Goal: Use online tool/utility: Utilize a website feature to perform a specific function

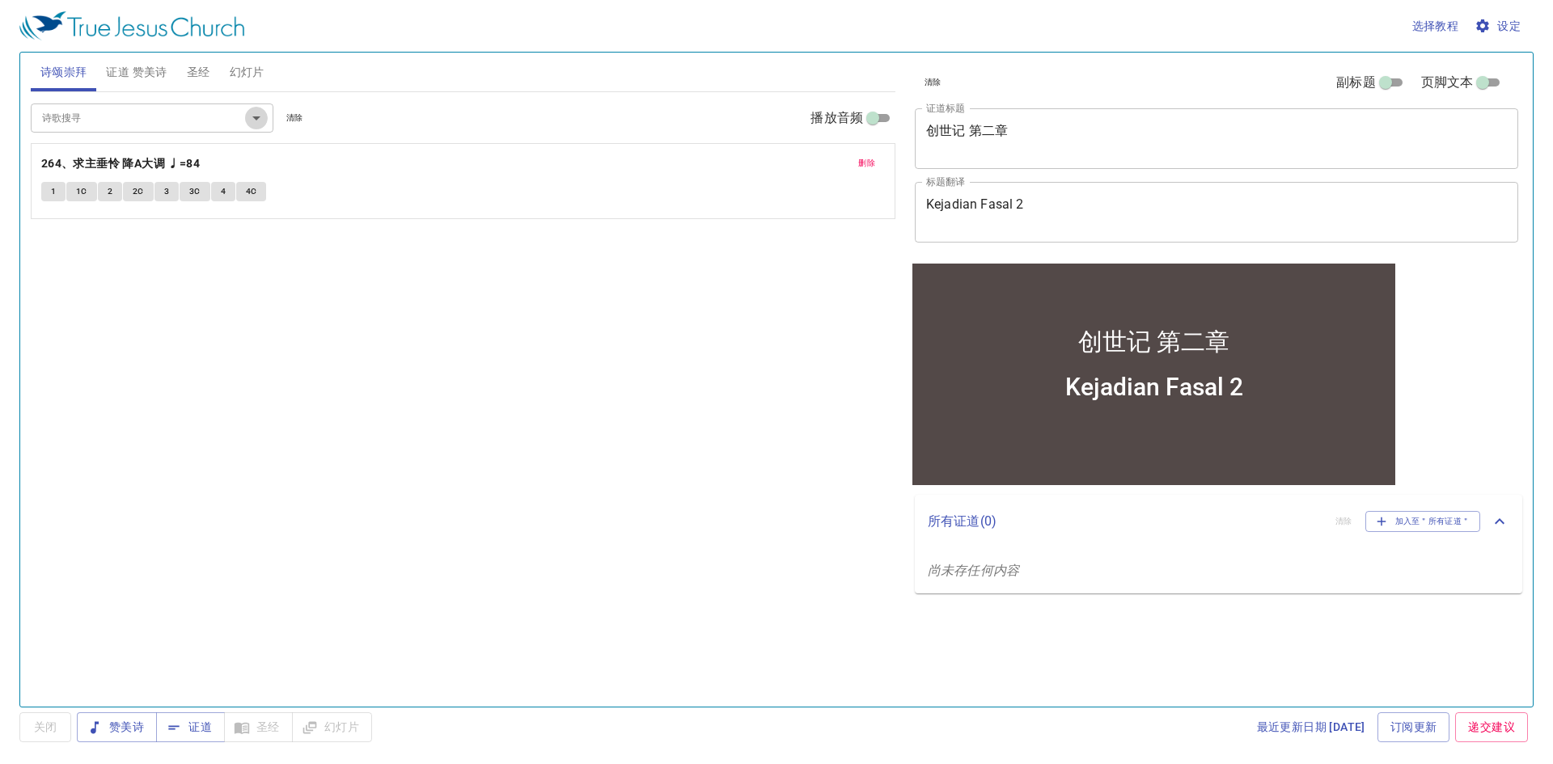
click at [250, 121] on icon "Open" at bounding box center [256, 117] width 19 height 19
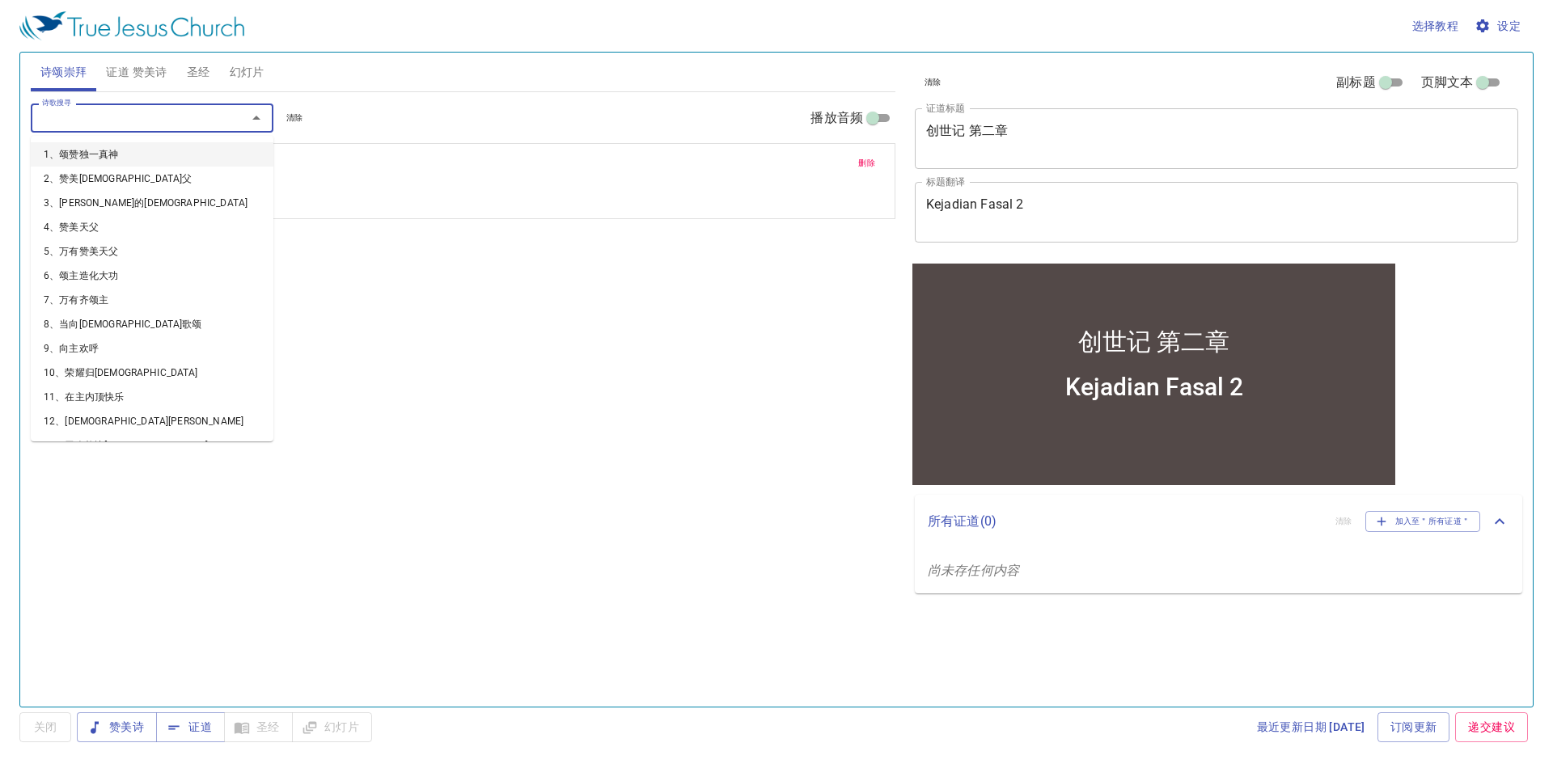
click at [324, 324] on div "诗歌搜寻 诗歌搜寻 清除 播放音频 删除 264、求主垂怜 降A大调 ♩=84 1 1C 2 2C 3 3C 4 4C" at bounding box center [463, 392] width 865 height 601
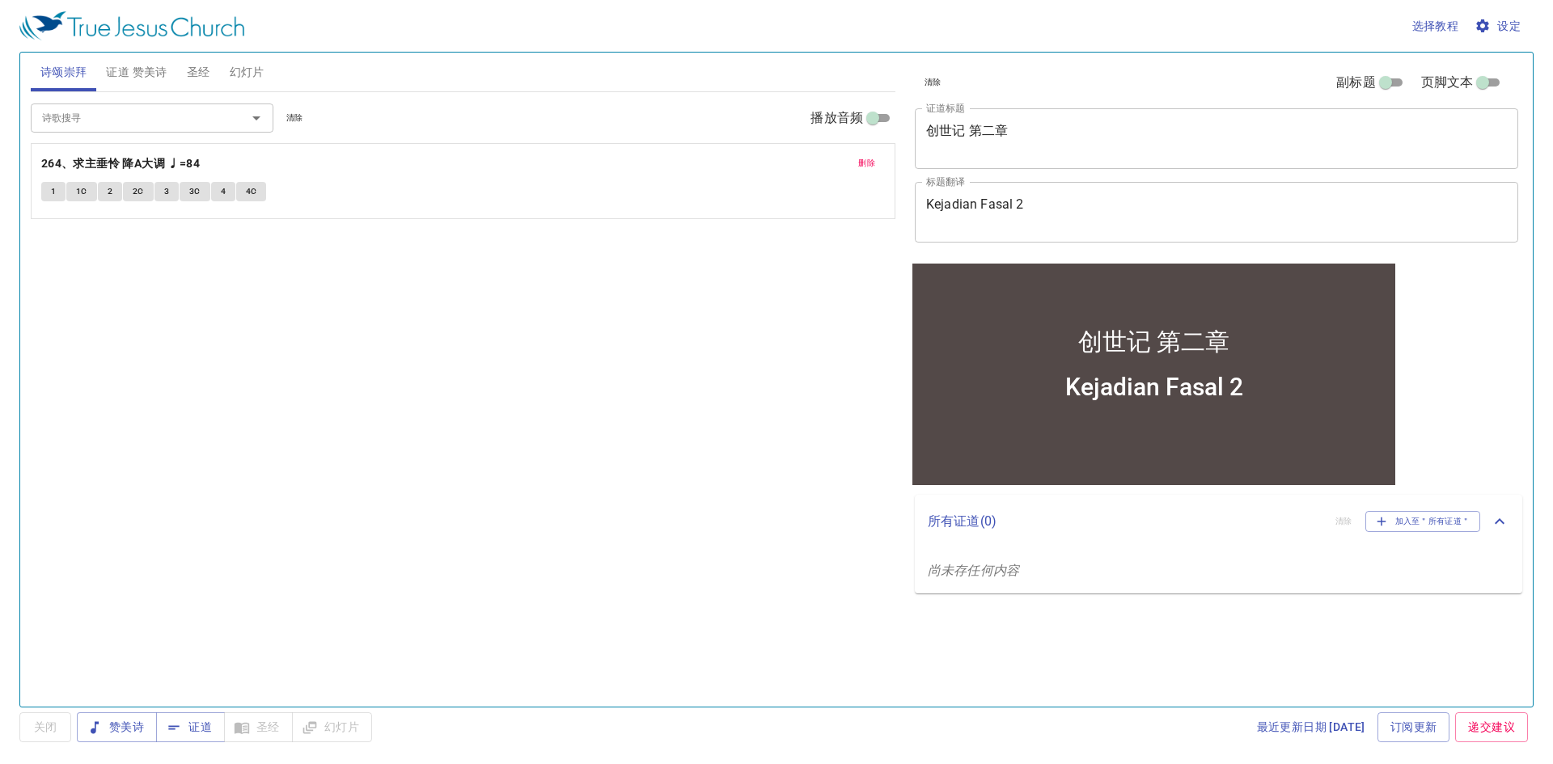
click at [857, 159] on button "删除" at bounding box center [867, 163] width 36 height 19
click at [256, 121] on icon "Open" at bounding box center [256, 117] width 19 height 19
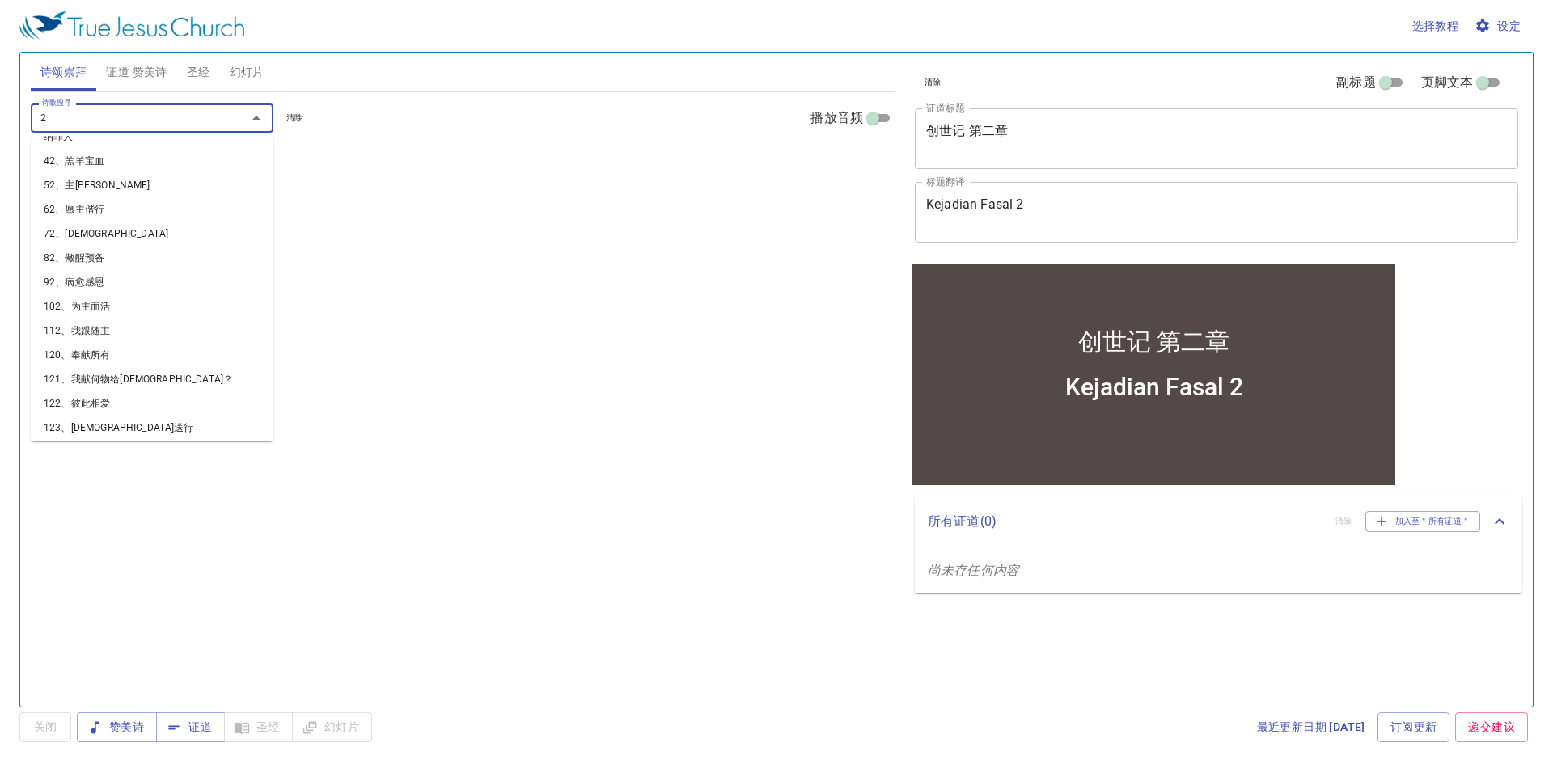
scroll to position [10, 0]
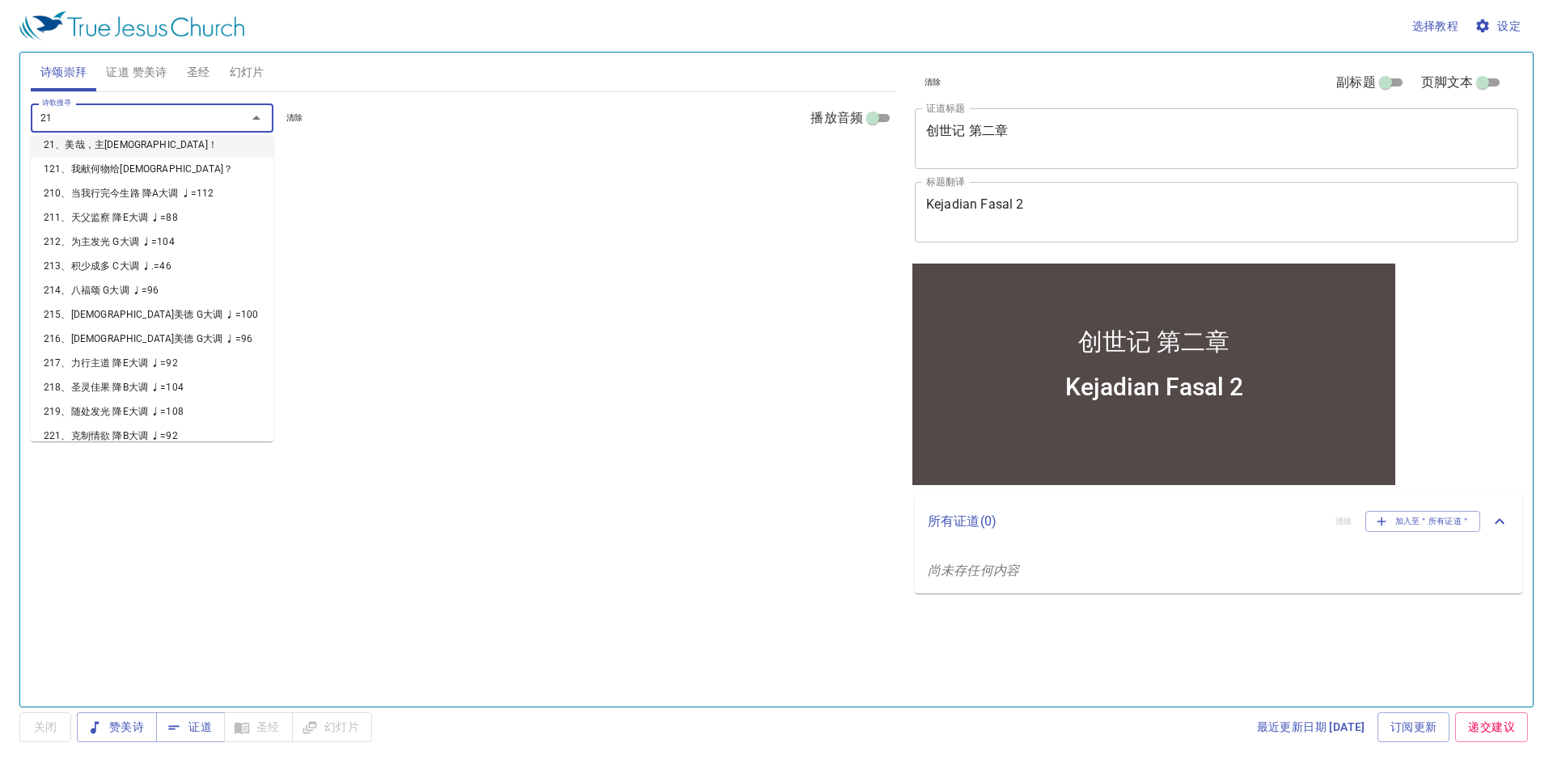
type input "211"
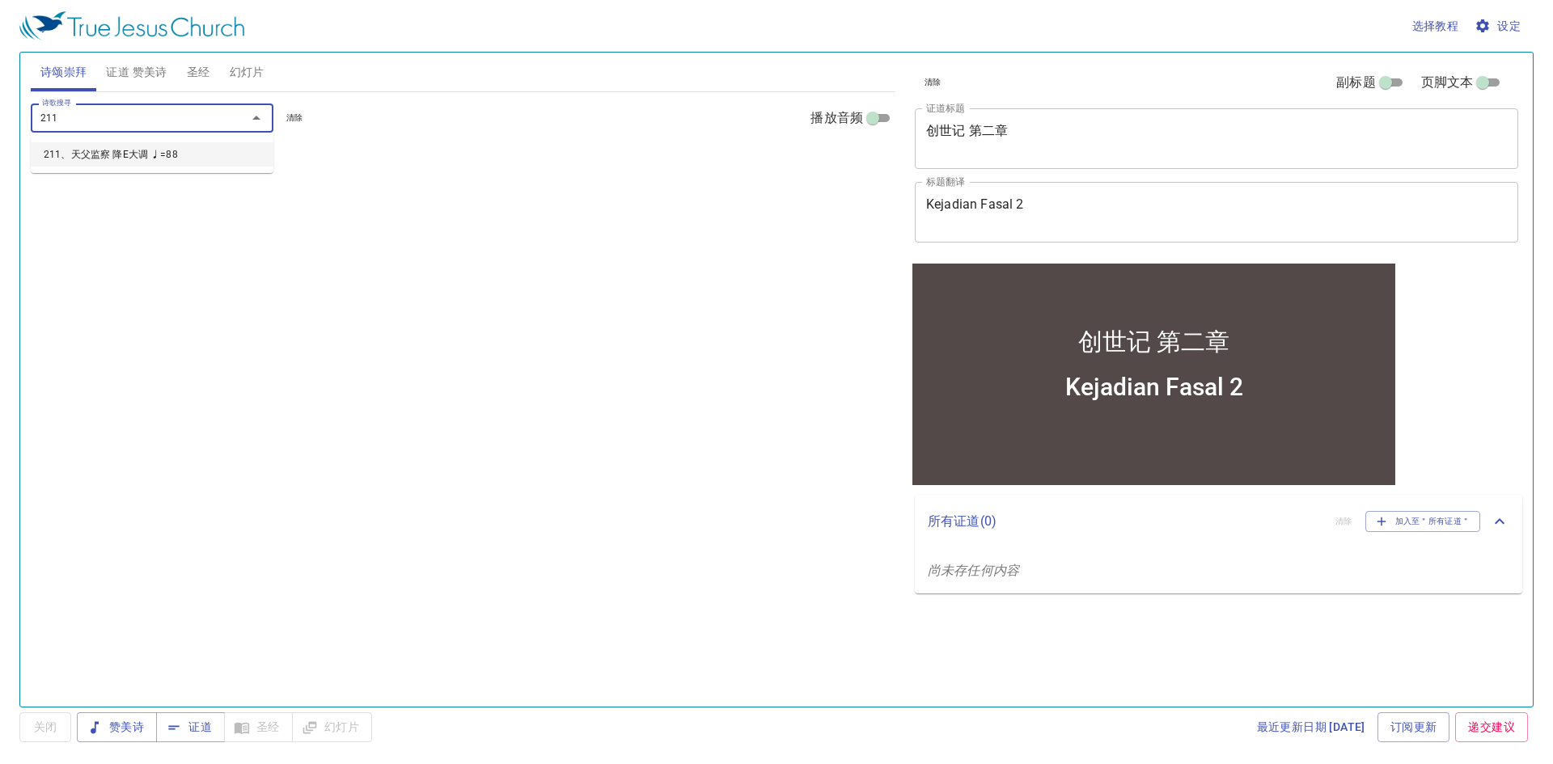
click at [193, 161] on li "211、天父监察 降E大调 ♩=88" at bounding box center [152, 154] width 243 height 24
click at [260, 114] on icon "Open" at bounding box center [256, 117] width 19 height 19
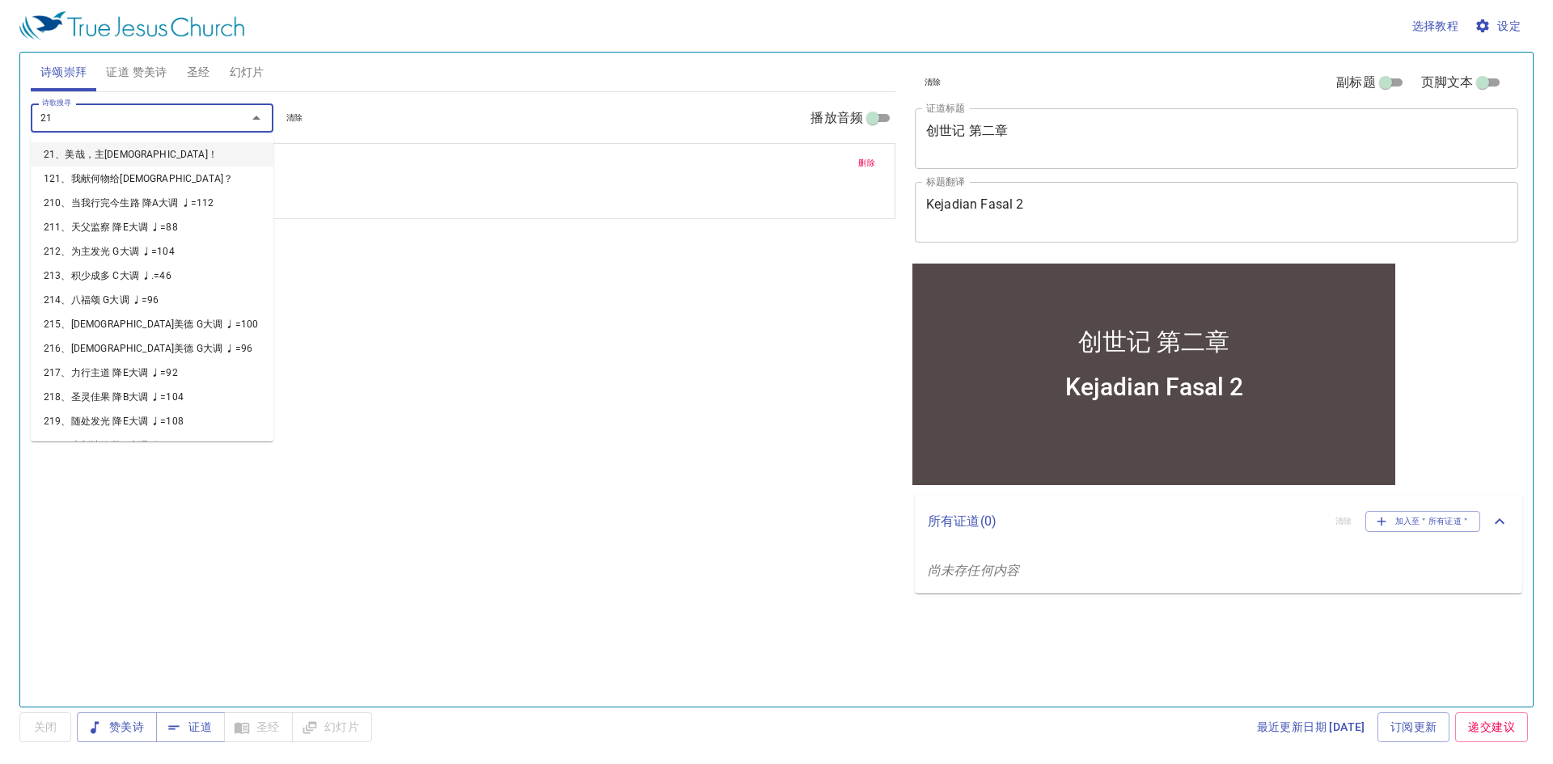
type input "218"
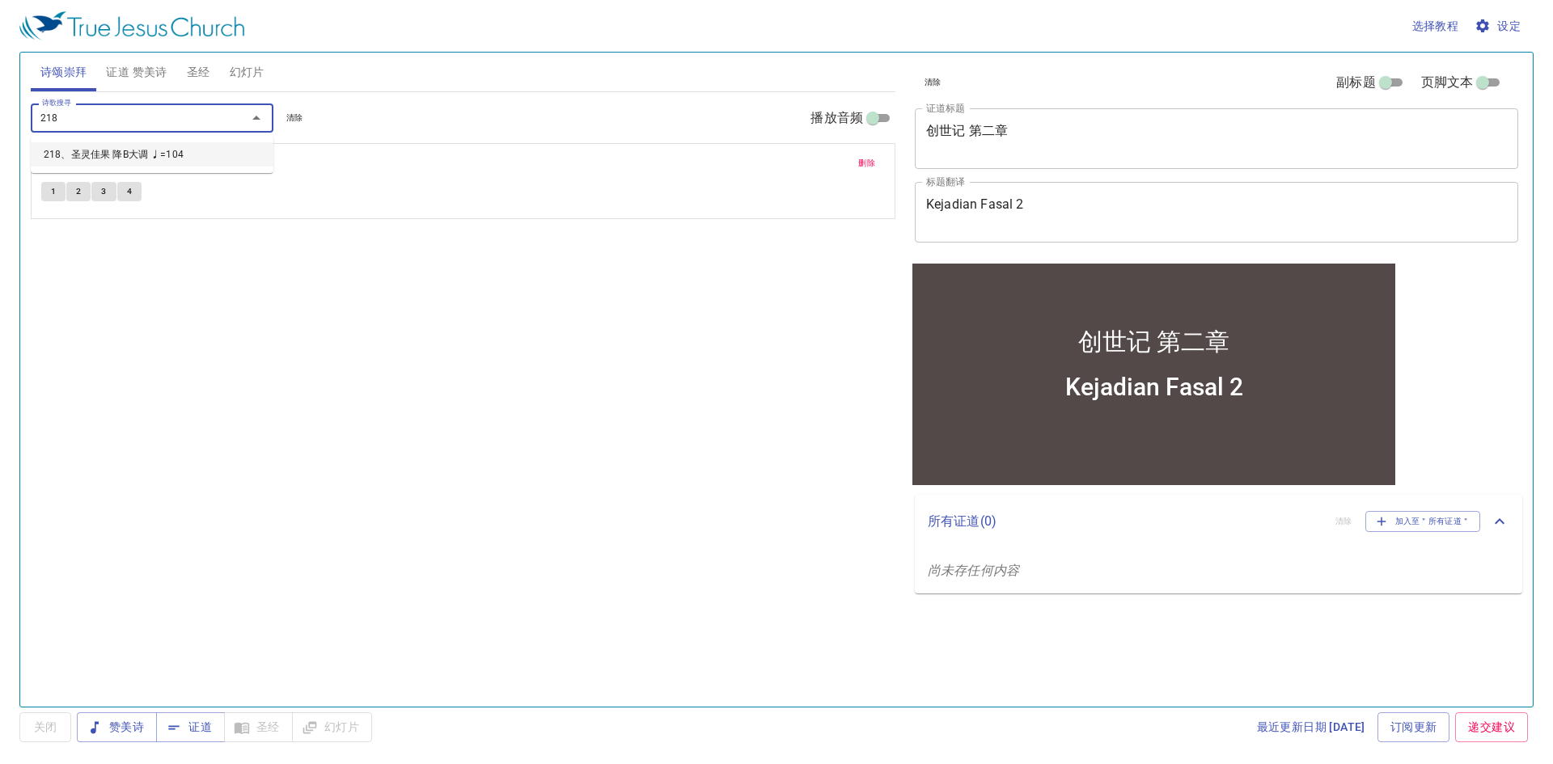
click at [256, 145] on li "218、圣灵佳果 降B大调 ♩=104" at bounding box center [152, 154] width 243 height 24
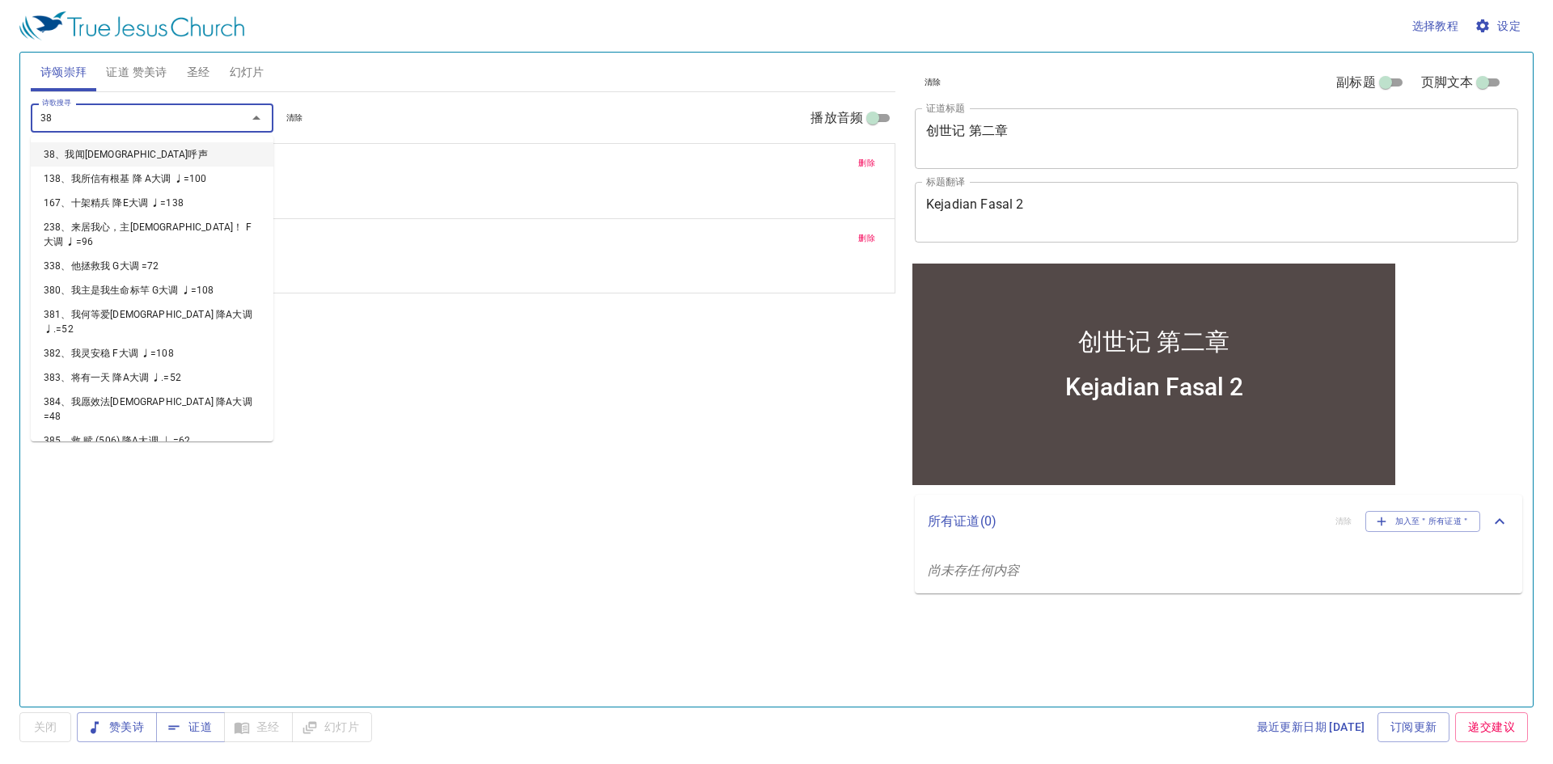
type input "380"
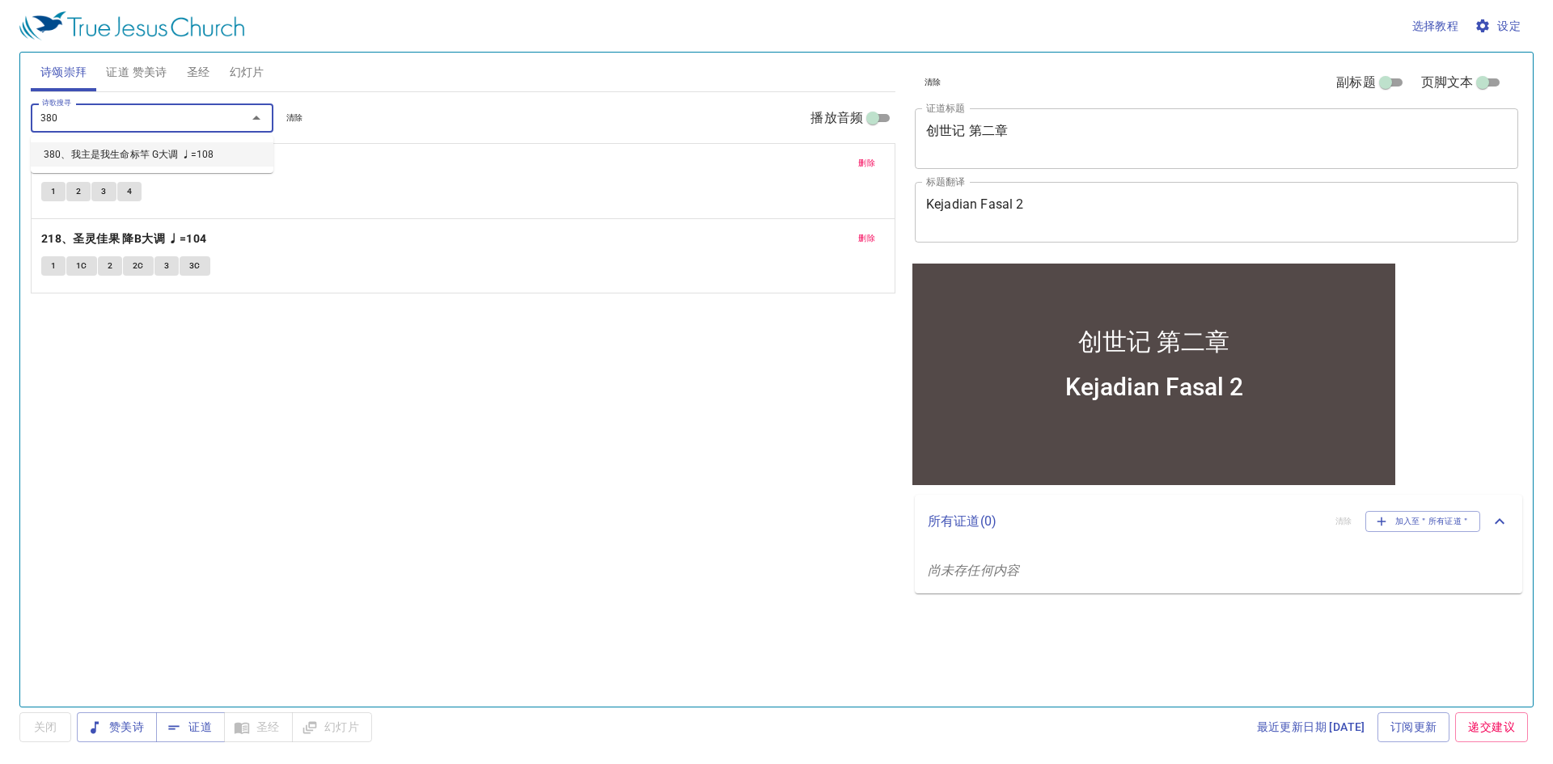
click at [266, 163] on li "380、我主是我生命标竿 G大调 ♩=108" at bounding box center [152, 154] width 243 height 24
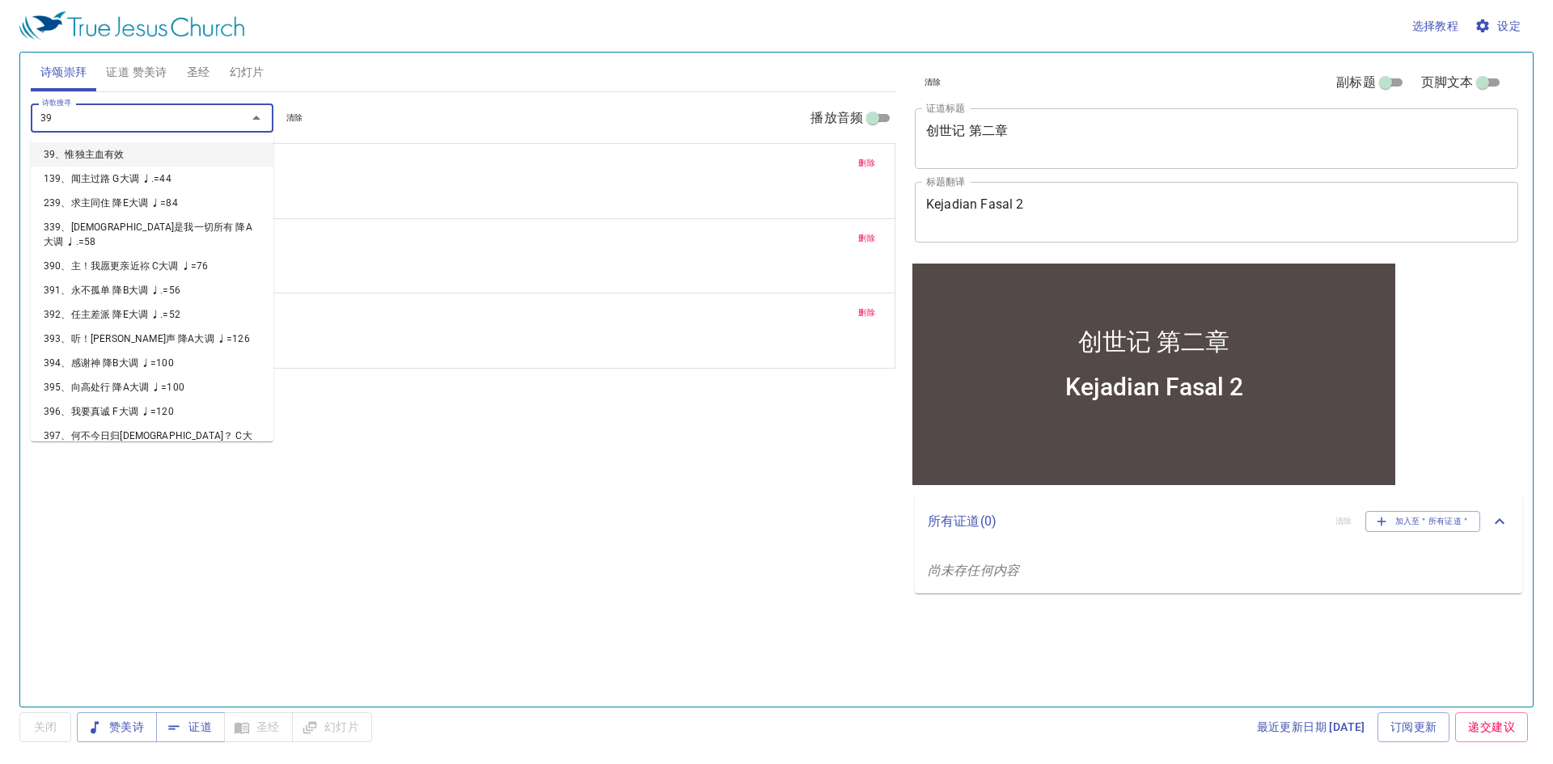
type input "398"
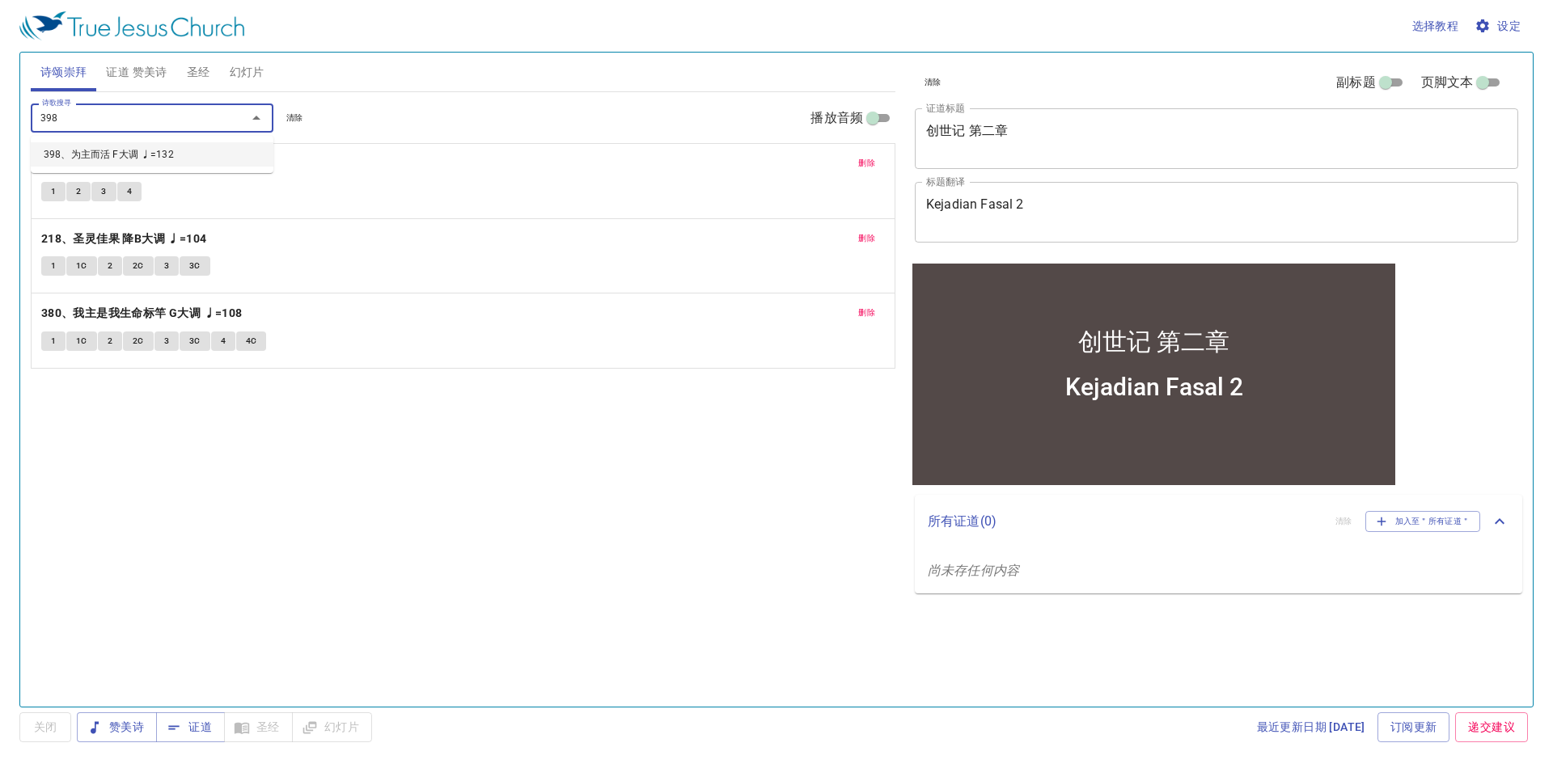
click at [265, 163] on li "398、为主而活 F大调 ♩=132" at bounding box center [152, 154] width 243 height 24
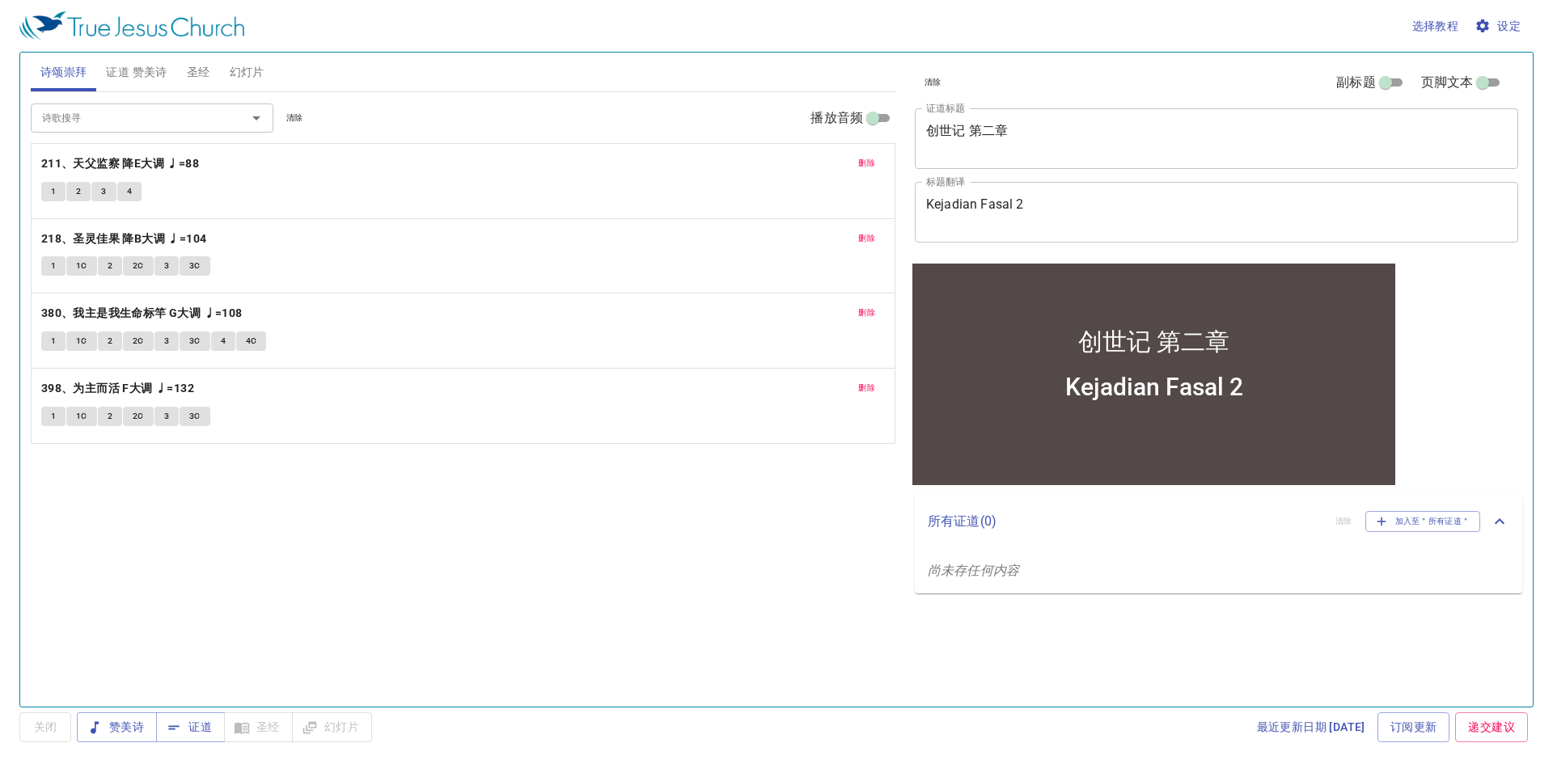
click at [1243, 409] on div "Kejadian Fasal 2" at bounding box center [1153, 401] width 483 height 78
click at [1027, 191] on div "Kejadian Fasal 2 x 标题翻译" at bounding box center [1216, 212] width 603 height 61
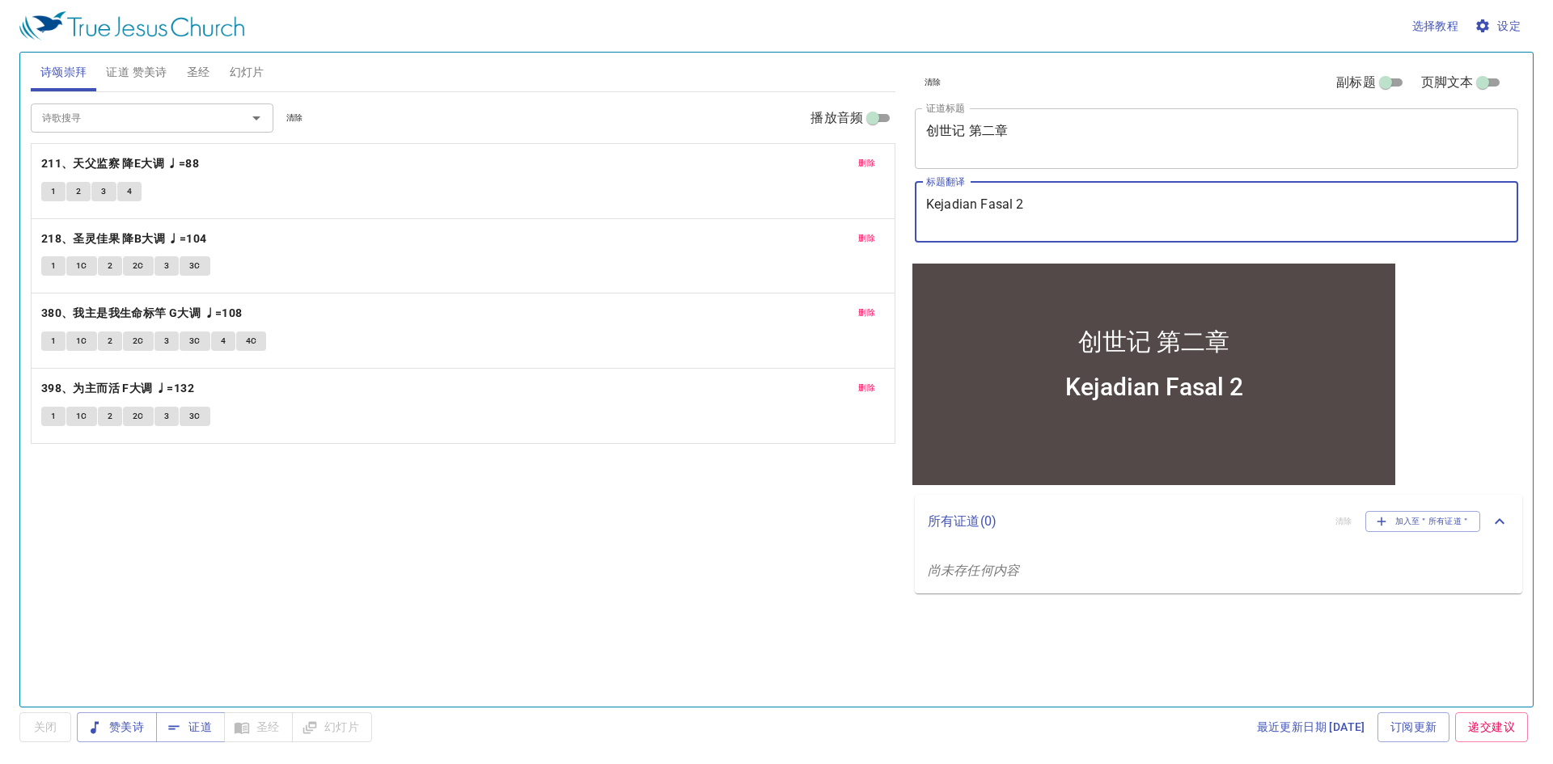
click at [1031, 200] on textarea "Kejadian Fasal 2" at bounding box center [1216, 212] width 581 height 31
type textarea "Kejadian Fasal 5"
click at [995, 133] on textarea "创世记 第二章" at bounding box center [1216, 138] width 581 height 31
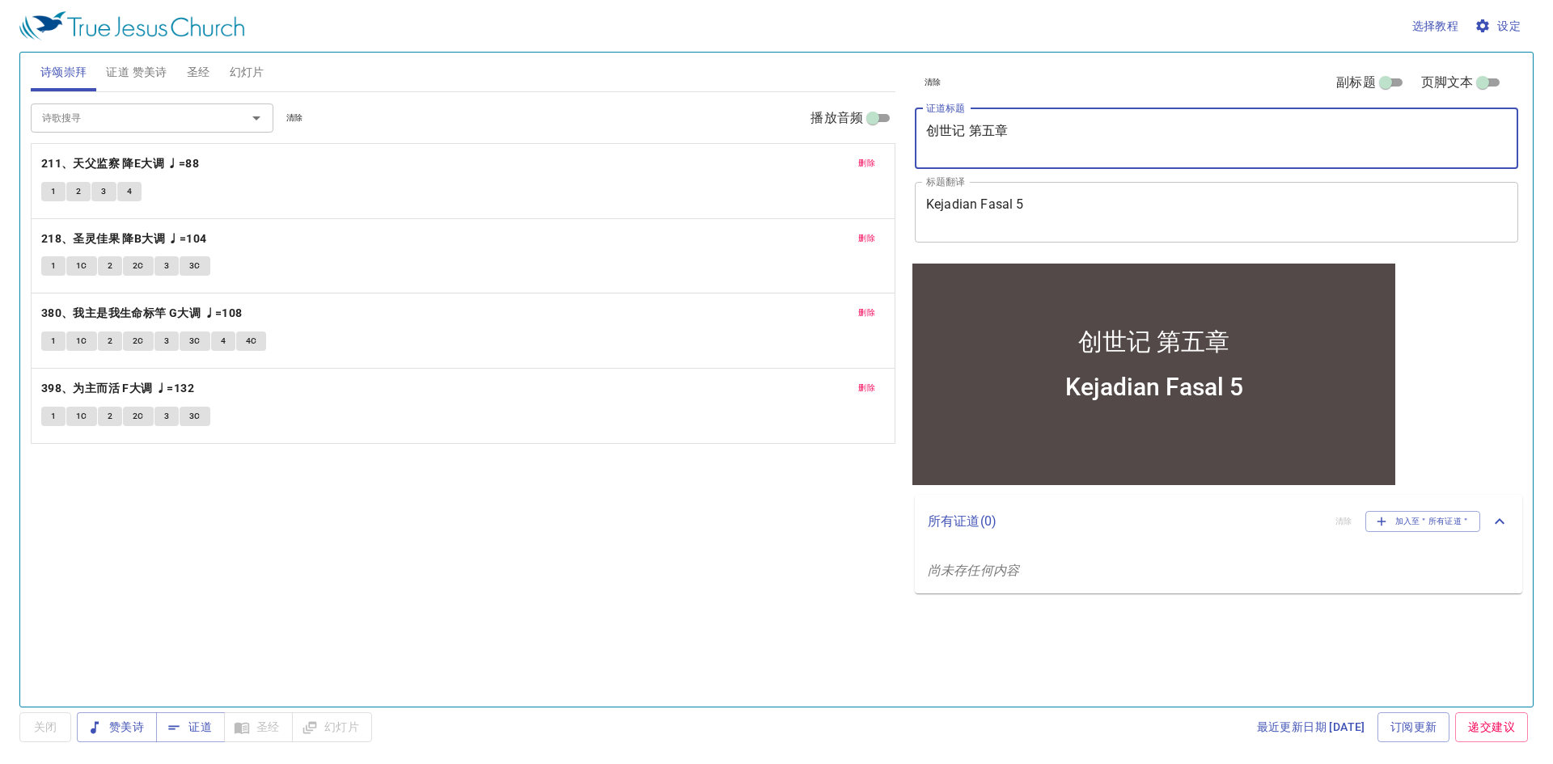
click at [1109, 139] on textarea "创世记 第五章" at bounding box center [1216, 138] width 581 height 31
type textarea "创世记 第五章"
click at [52, 191] on span "1" at bounding box center [53, 191] width 5 height 15
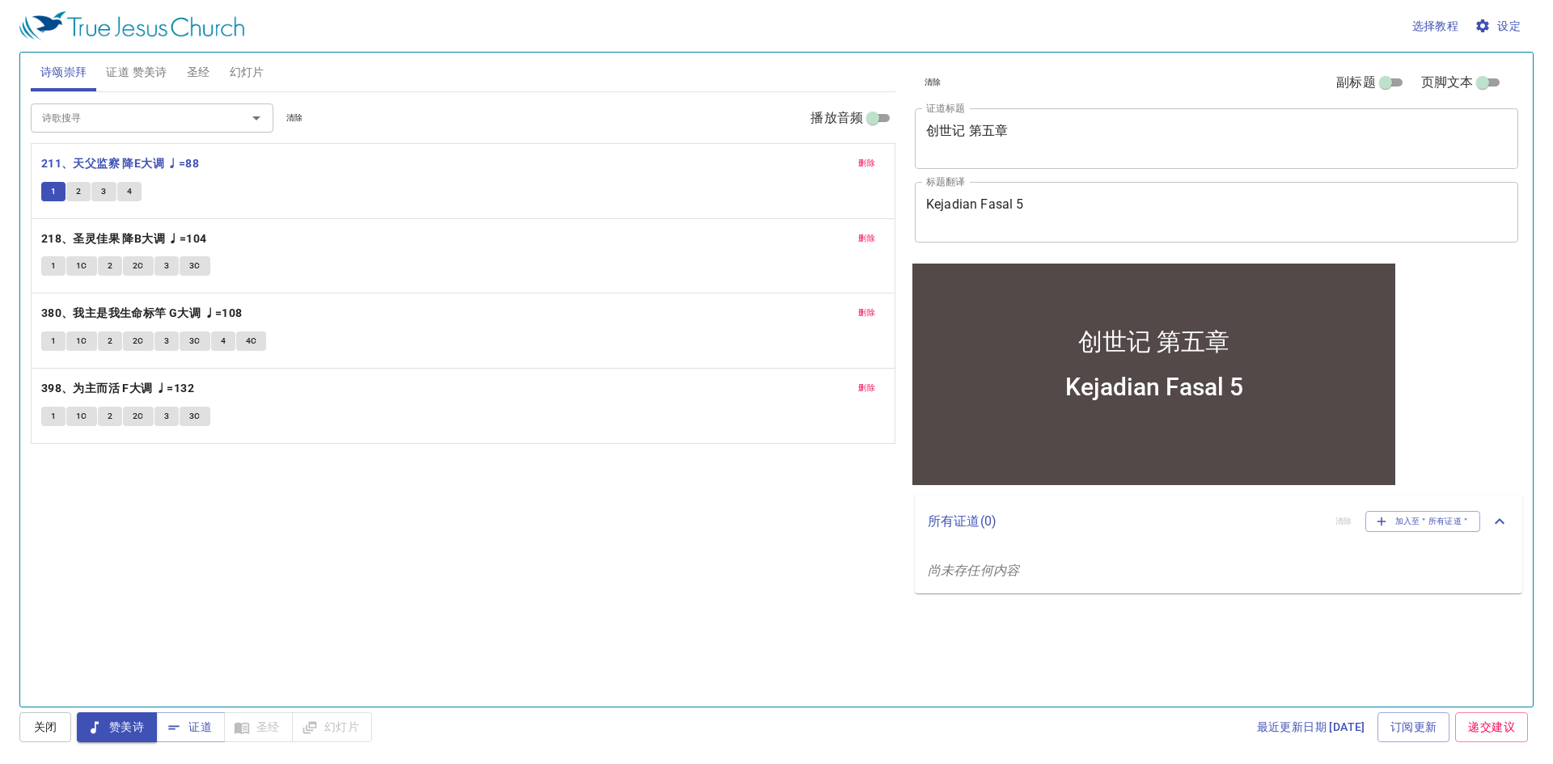
click at [53, 196] on span "1" at bounding box center [53, 191] width 5 height 15
click at [74, 191] on button "2" at bounding box center [78, 191] width 24 height 19
click at [52, 187] on span "1" at bounding box center [53, 191] width 5 height 15
click at [205, 725] on span "证道" at bounding box center [190, 728] width 43 height 20
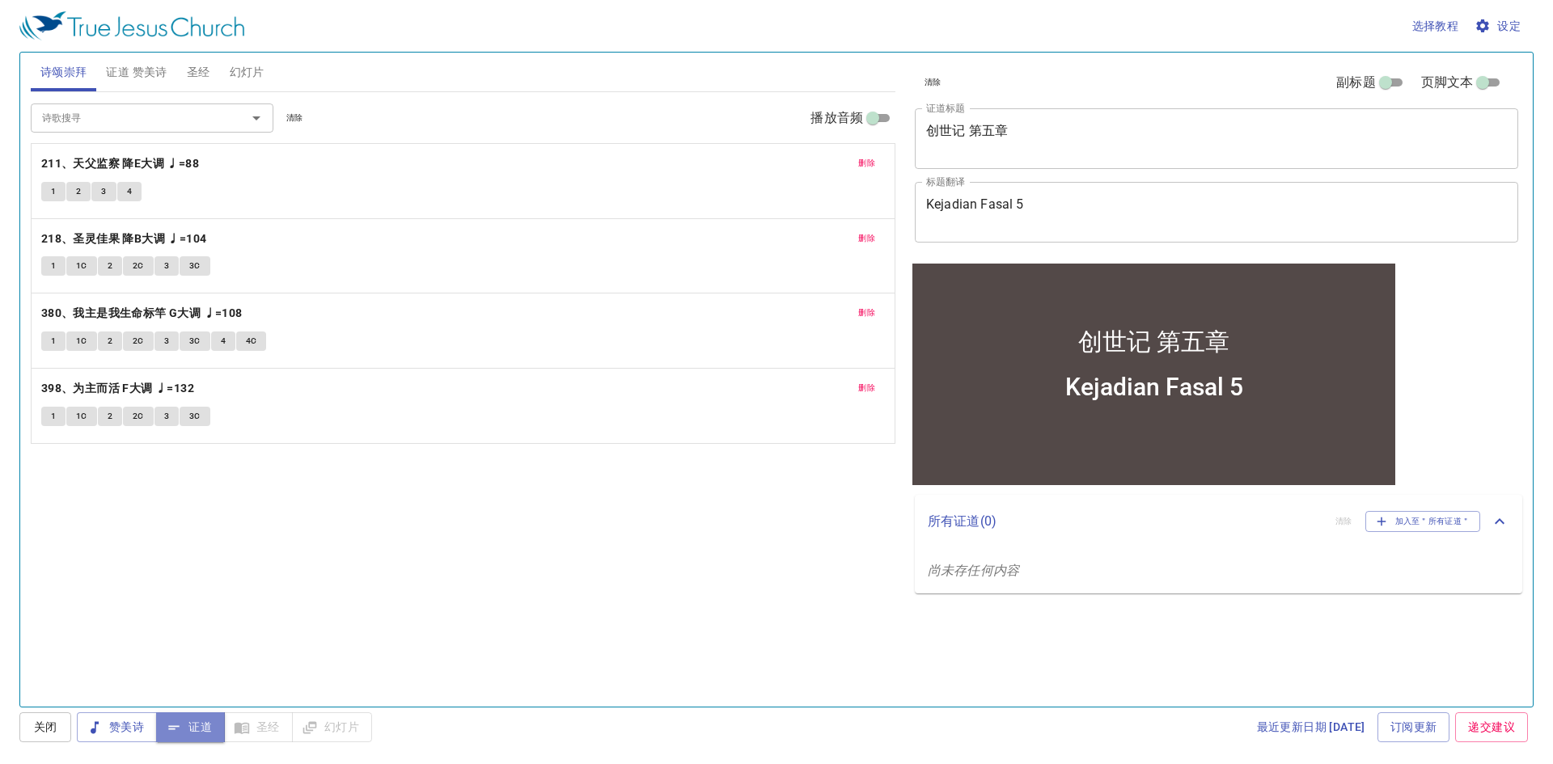
click at [205, 725] on span "证道" at bounding box center [190, 728] width 43 height 20
click at [99, 722] on icon "button" at bounding box center [95, 728] width 16 height 16
click at [1053, 454] on div at bounding box center [1153, 462] width 483 height 44
click at [51, 193] on span "1" at bounding box center [53, 191] width 5 height 15
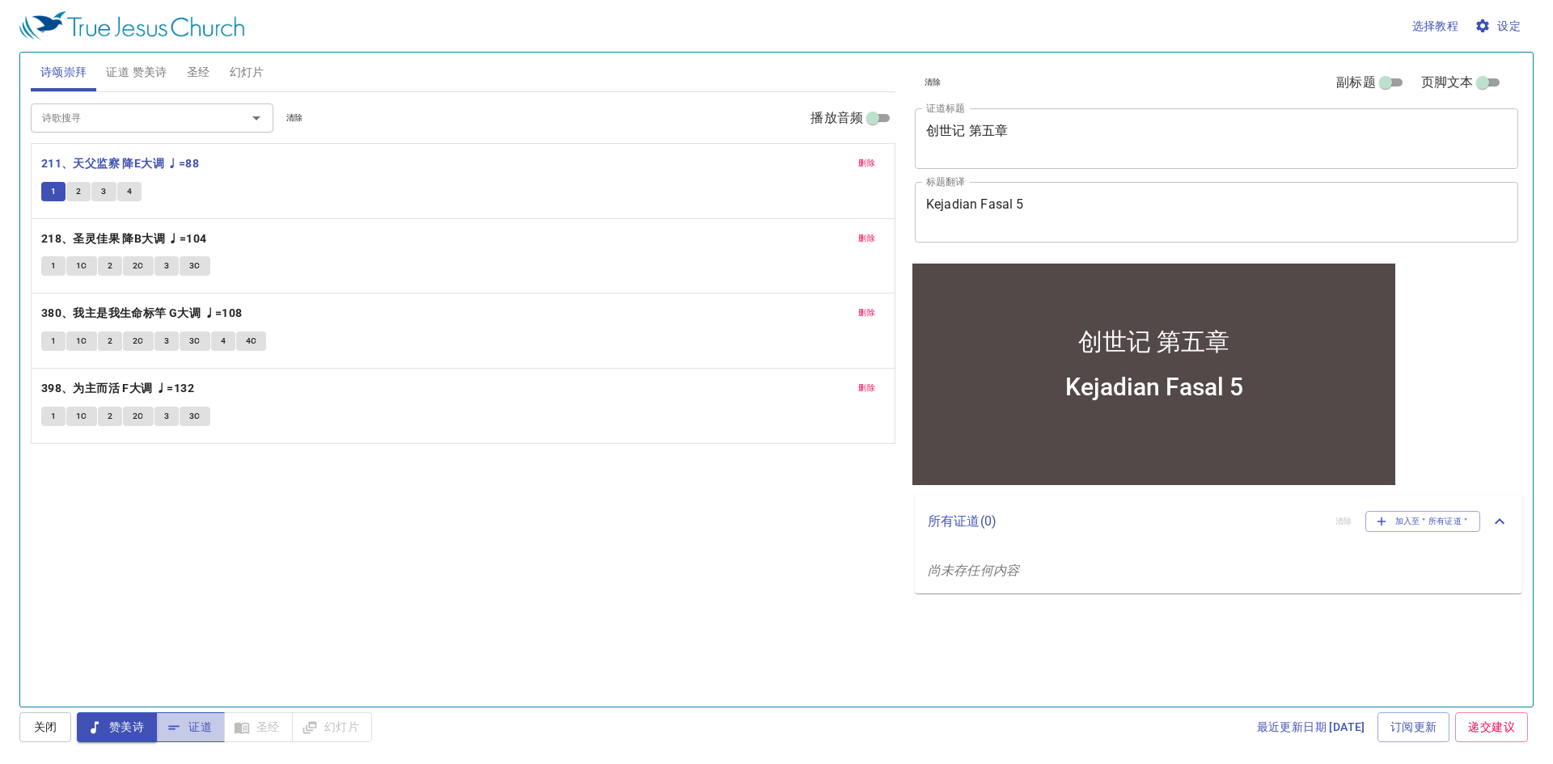
click at [189, 724] on span "证道" at bounding box center [190, 728] width 43 height 20
click at [125, 722] on span "赞美诗" at bounding box center [117, 728] width 54 height 20
click at [61, 189] on button "1" at bounding box center [53, 191] width 24 height 19
click at [168, 726] on icon "button" at bounding box center [174, 728] width 16 height 16
click at [169, 726] on icon "button" at bounding box center [174, 728] width 16 height 16
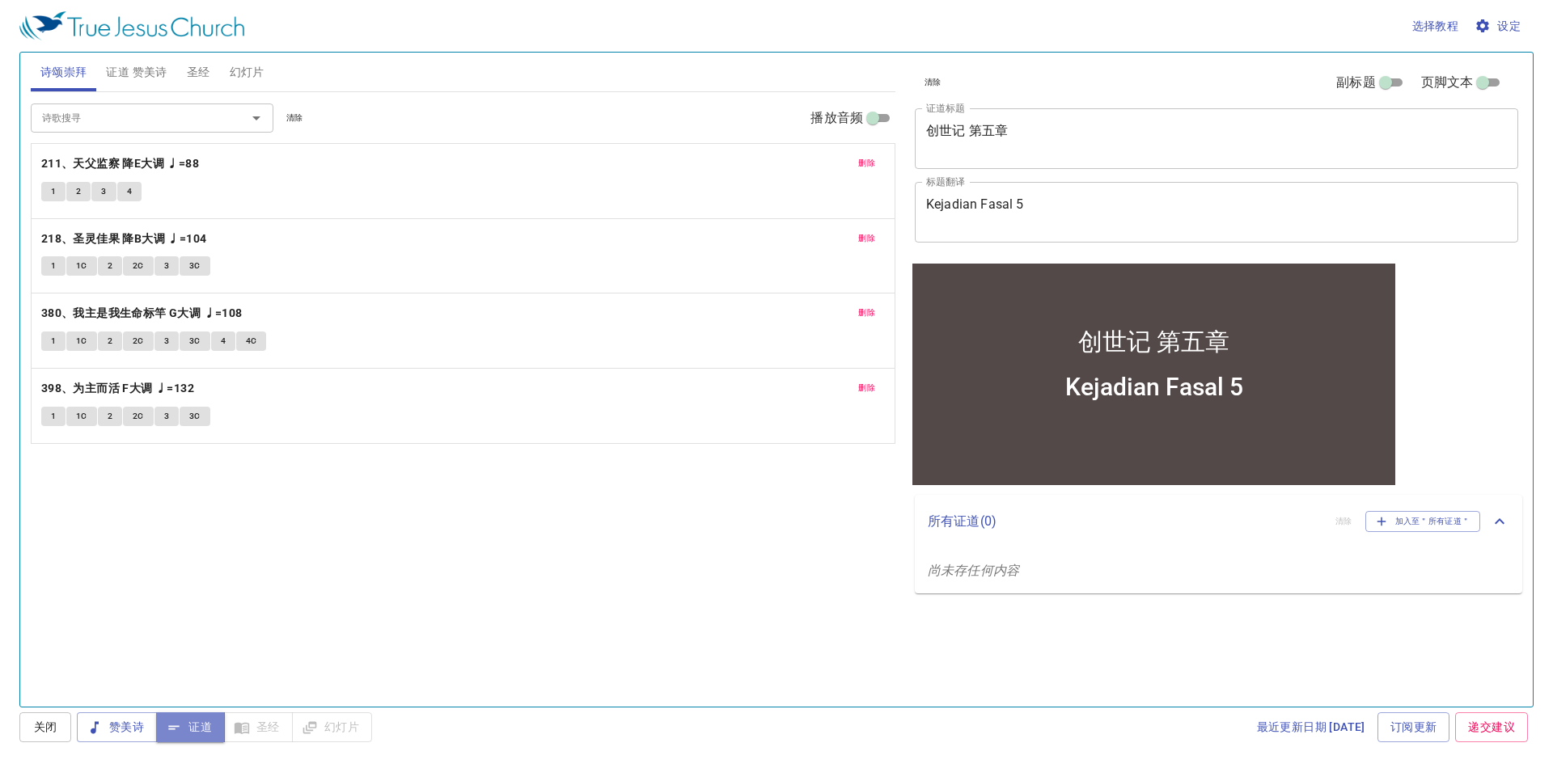
click at [169, 726] on icon "button" at bounding box center [174, 728] width 16 height 16
click at [1165, 412] on div "Kejadian Fasal 5" at bounding box center [1153, 401] width 483 height 78
click at [959, 518] on p "所有证道 ( 0 )" at bounding box center [1125, 521] width 395 height 19
click at [959, 518] on p "所有证道 ( 0 )" at bounding box center [1125, 515] width 395 height 19
click at [256, 116] on icon "Open" at bounding box center [256, 117] width 19 height 19
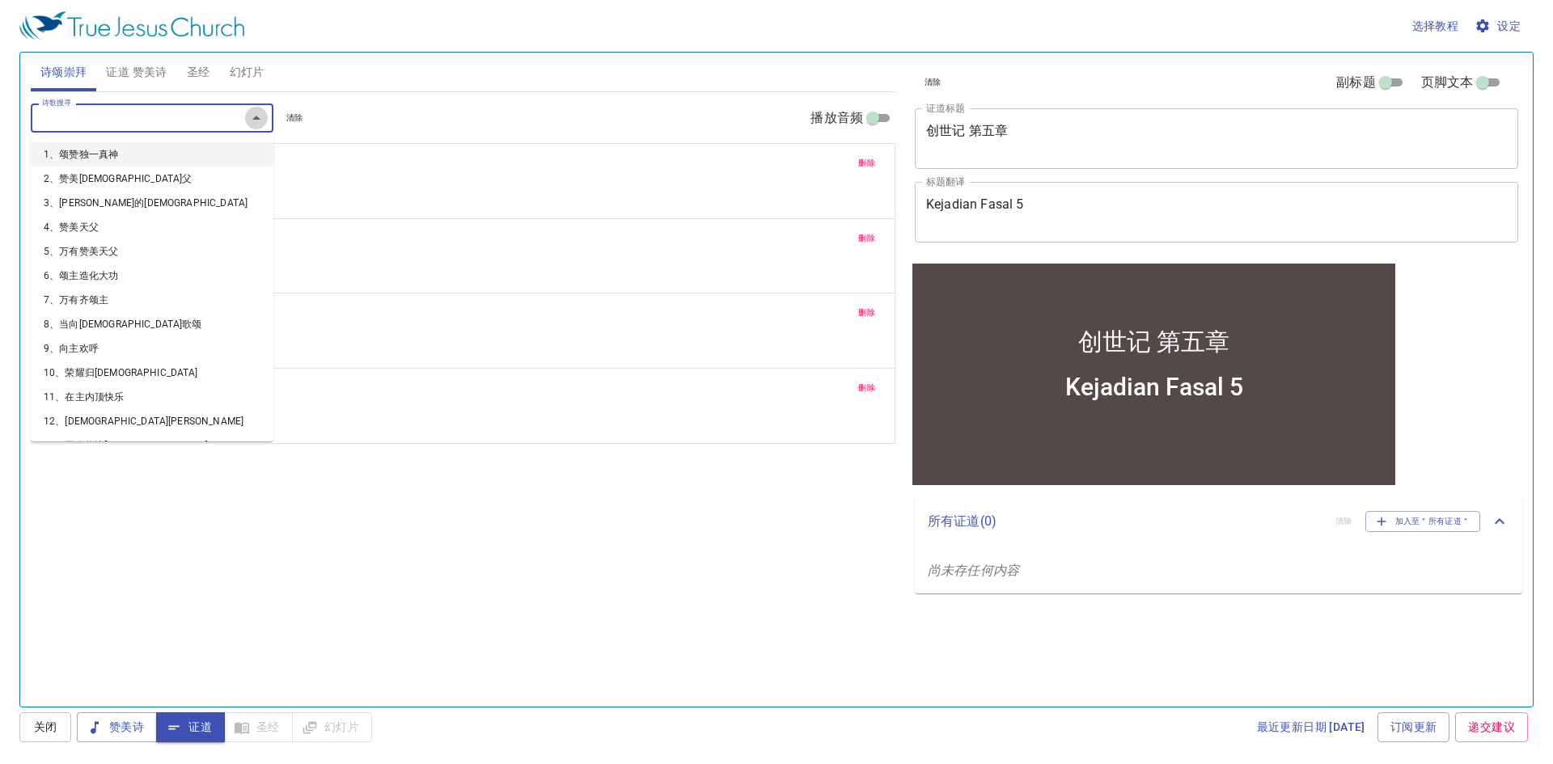
click at [252, 118] on icon "Close" at bounding box center [256, 117] width 19 height 19
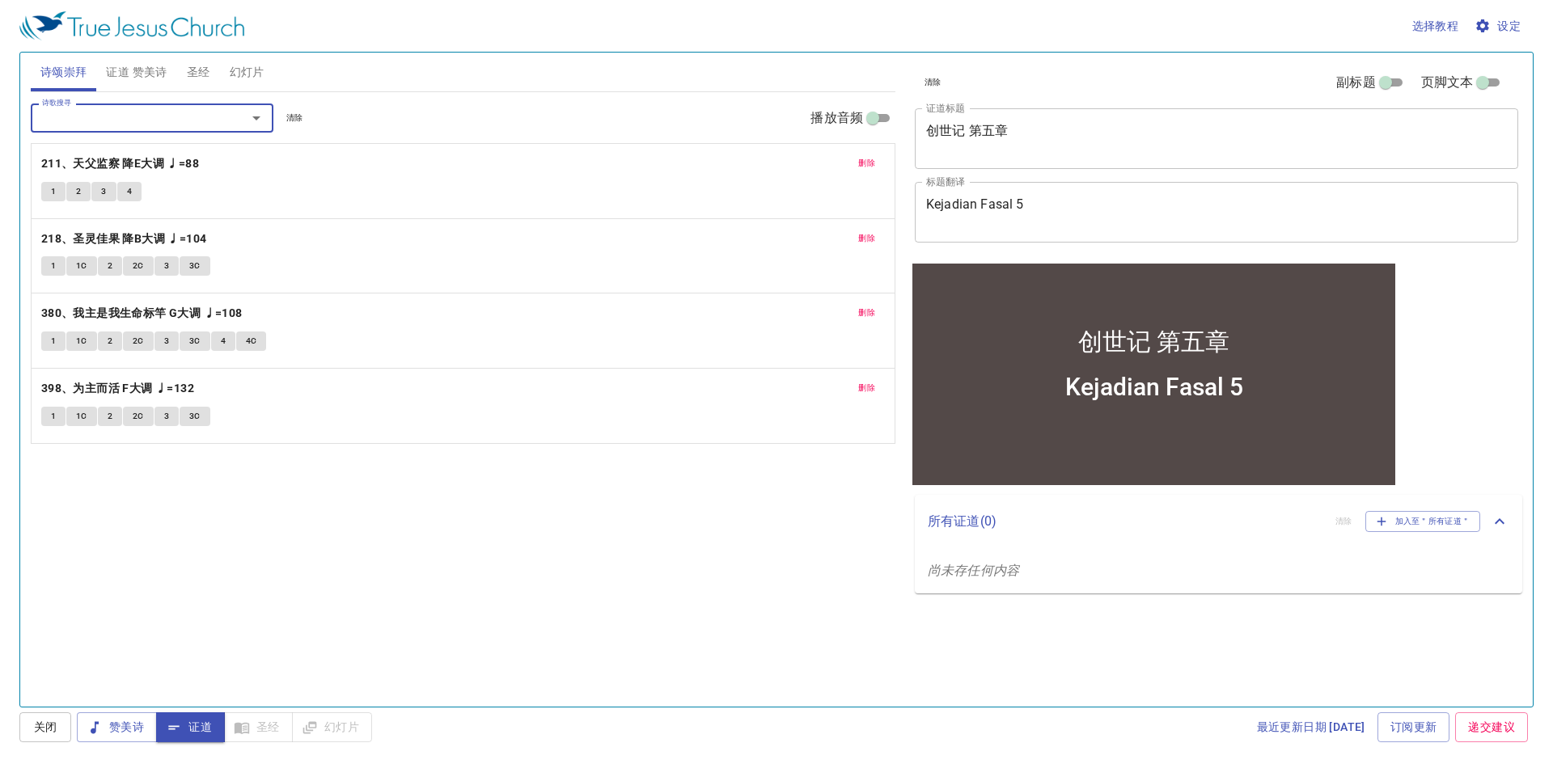
click at [51, 188] on span "1" at bounding box center [53, 191] width 5 height 15
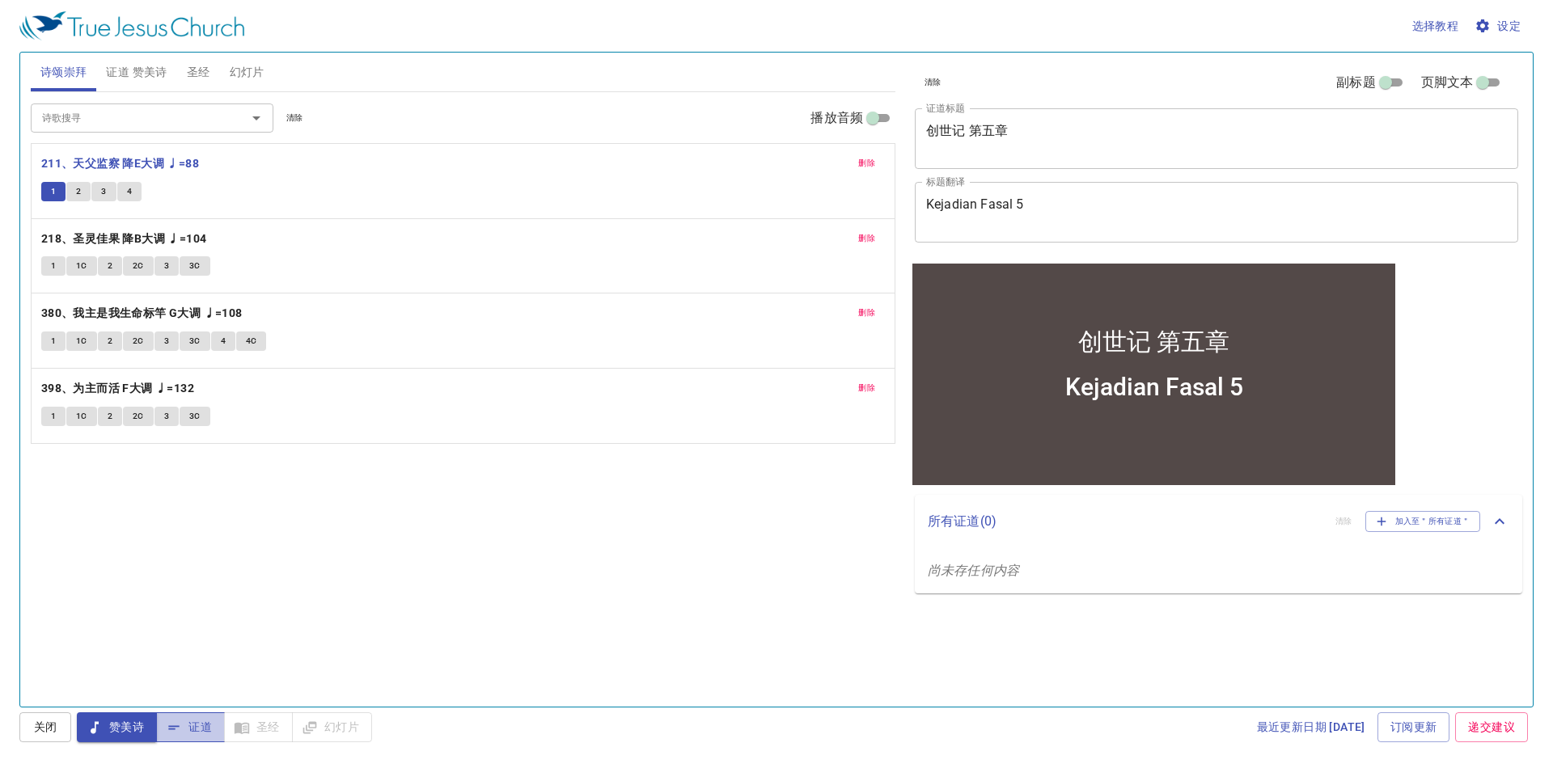
click at [205, 722] on span "证道" at bounding box center [190, 728] width 43 height 20
click at [1195, 376] on div "Kejadian Fasal 5" at bounding box center [1154, 386] width 178 height 28
click at [125, 727] on span "赞美诗" at bounding box center [117, 728] width 54 height 20
click at [199, 66] on span "圣经" at bounding box center [198, 72] width 23 height 20
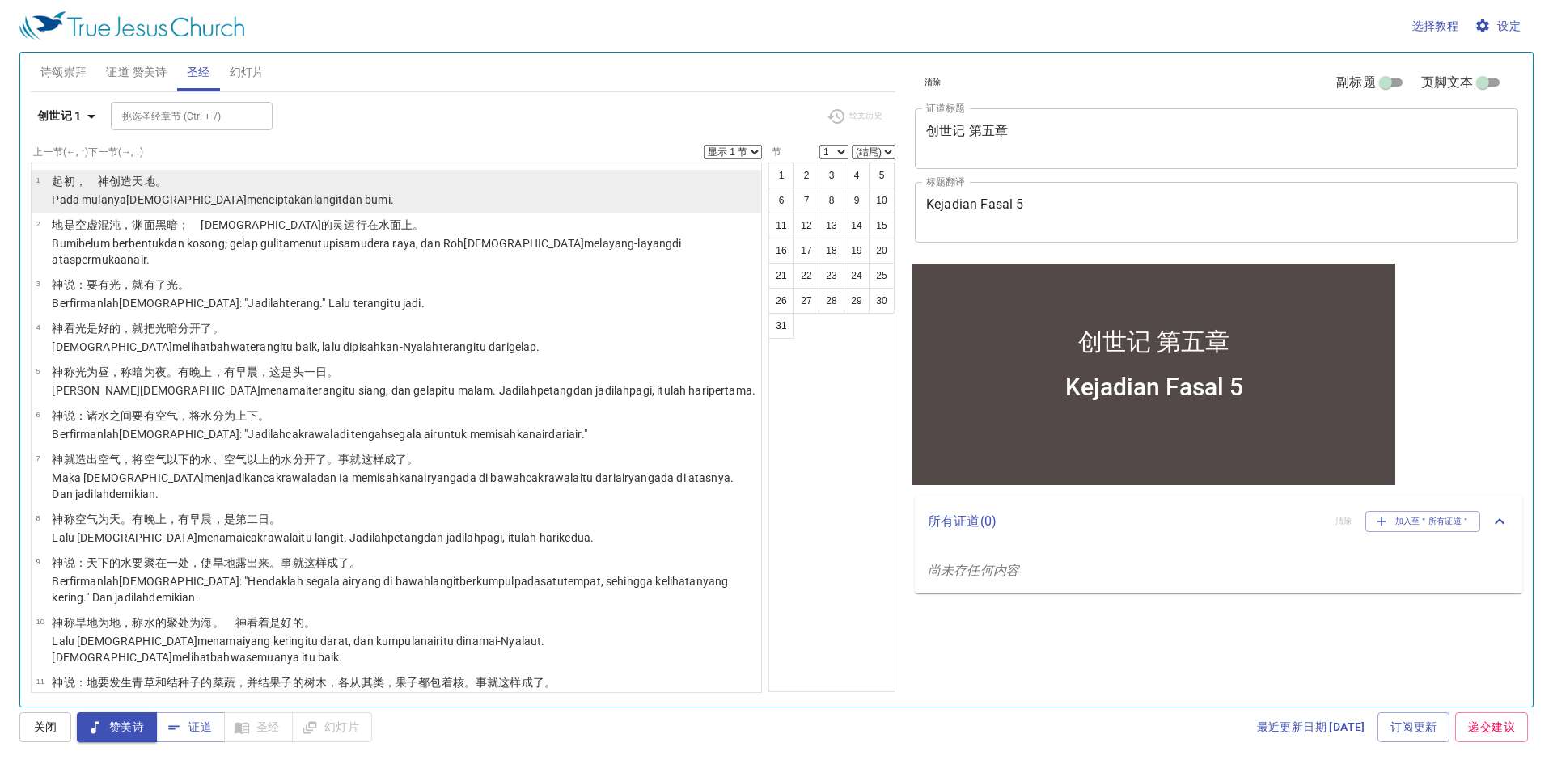
click at [247, 197] on wh430 "menciptakan langit dan bumi ." at bounding box center [320, 199] width 147 height 13
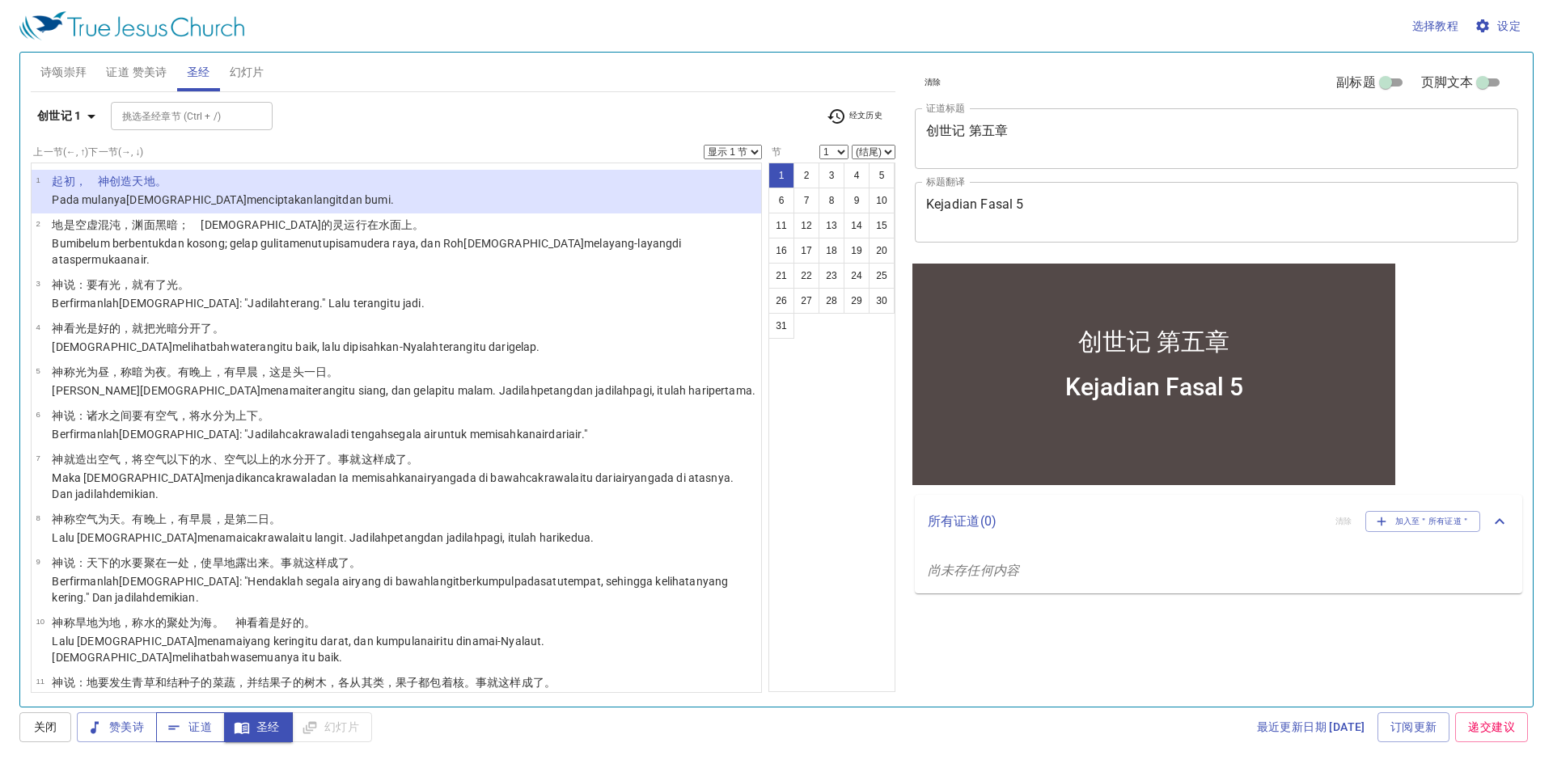
click at [195, 726] on span "证道" at bounding box center [190, 728] width 43 height 20
click at [248, 721] on icon "button" at bounding box center [242, 728] width 16 height 16
click at [49, 64] on span "诗颂崇拜" at bounding box center [63, 72] width 47 height 20
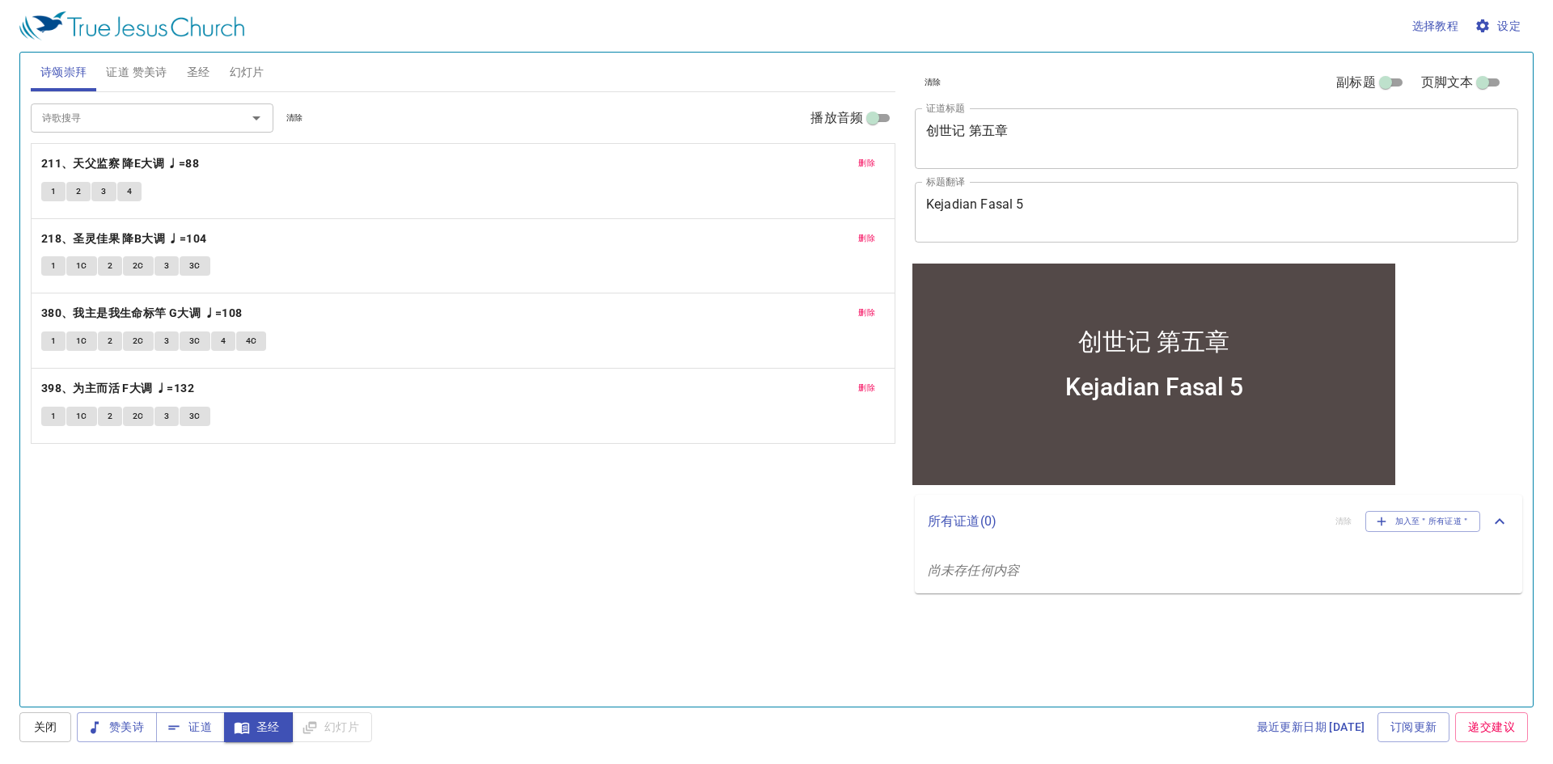
click at [57, 185] on button "1" at bounding box center [53, 191] width 24 height 19
click at [191, 730] on span "证道" at bounding box center [190, 728] width 43 height 20
click at [1193, 523] on p "所有证道 ( 0 )" at bounding box center [1125, 521] width 395 height 19
click at [1384, 86] on input "副标题" at bounding box center [1386, 85] width 58 height 19
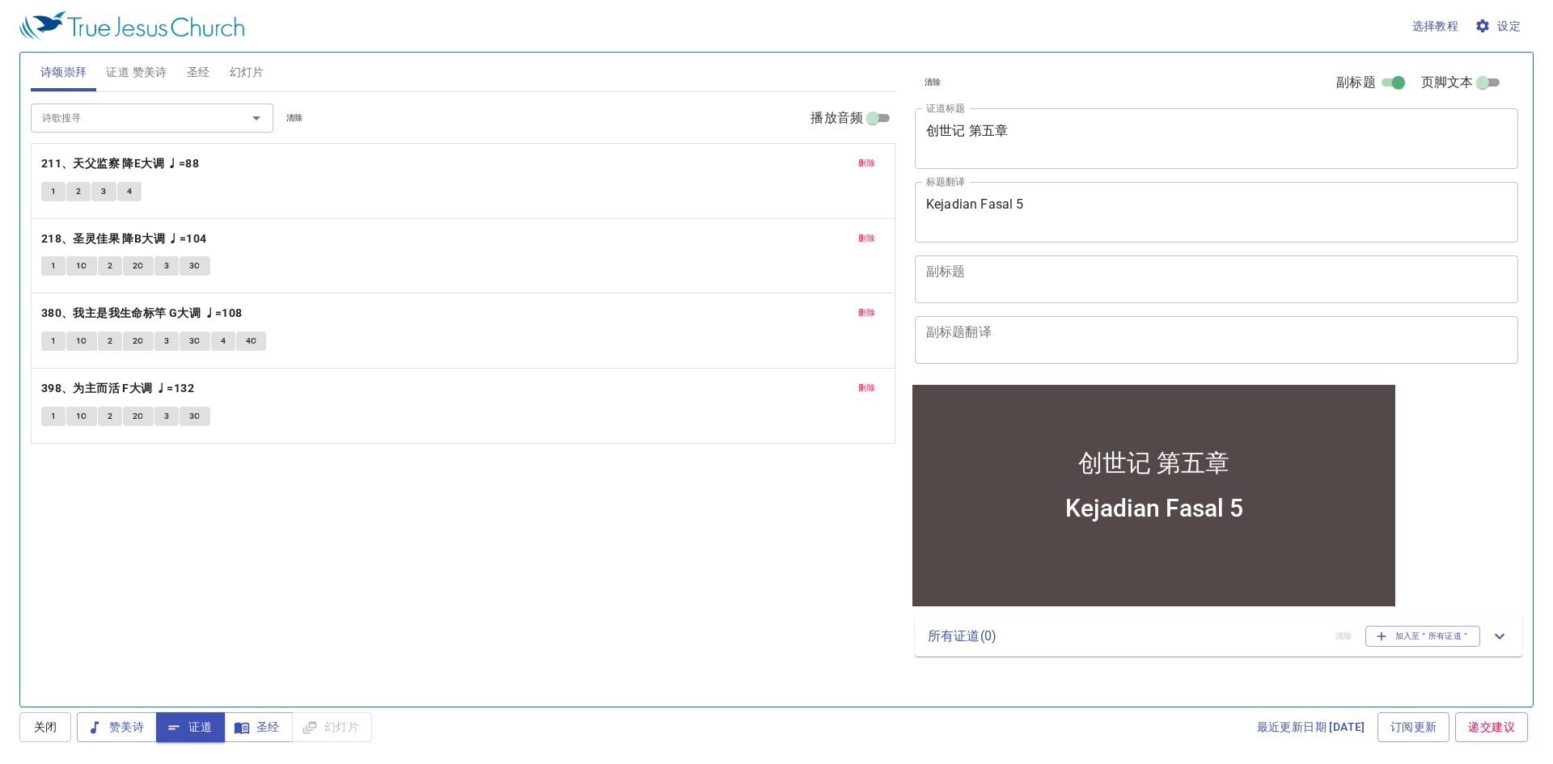
click at [1388, 79] on input "副标题" at bounding box center [1399, 85] width 58 height 19
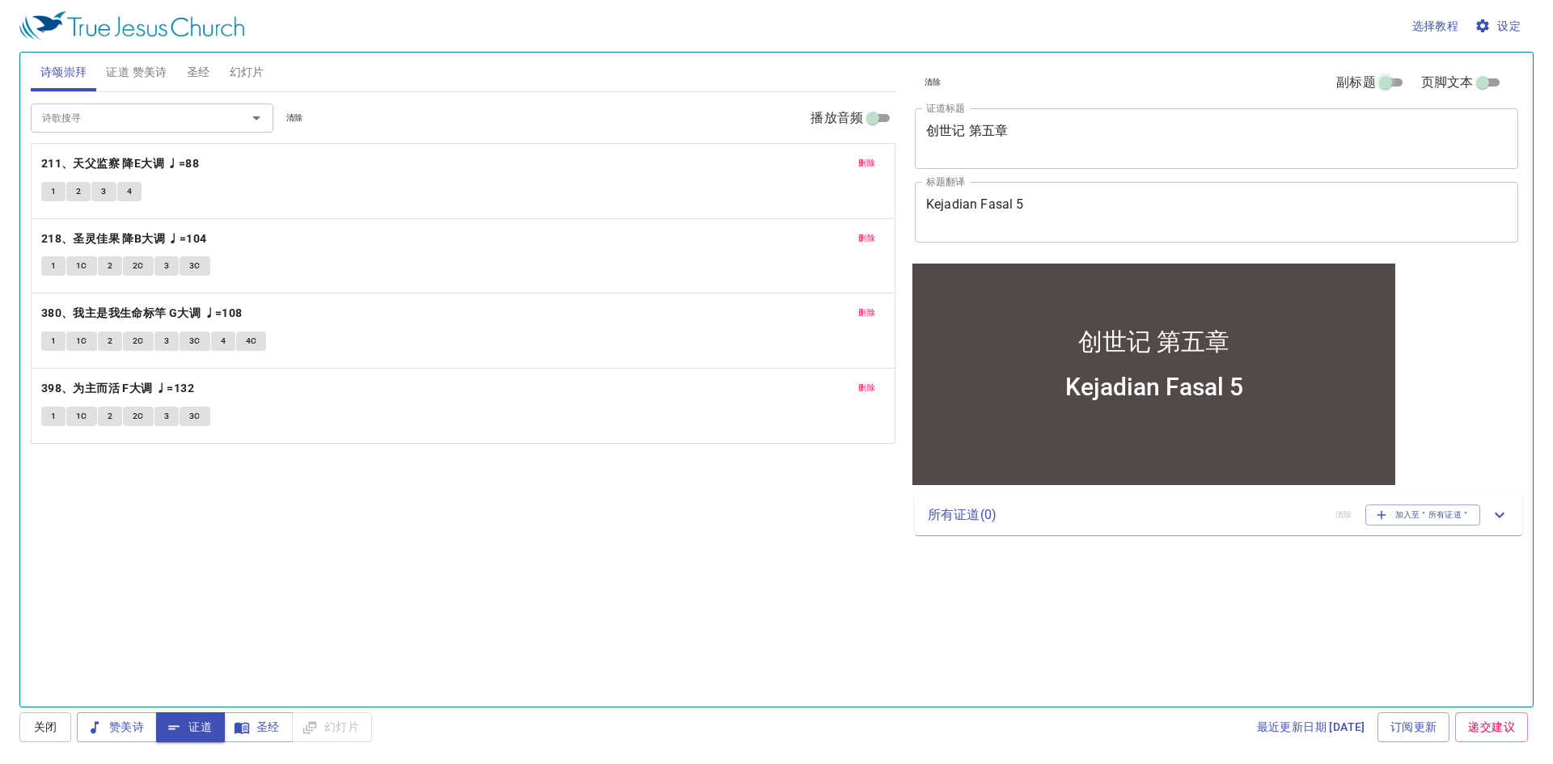
click at [1388, 79] on input "副标题" at bounding box center [1386, 85] width 58 height 19
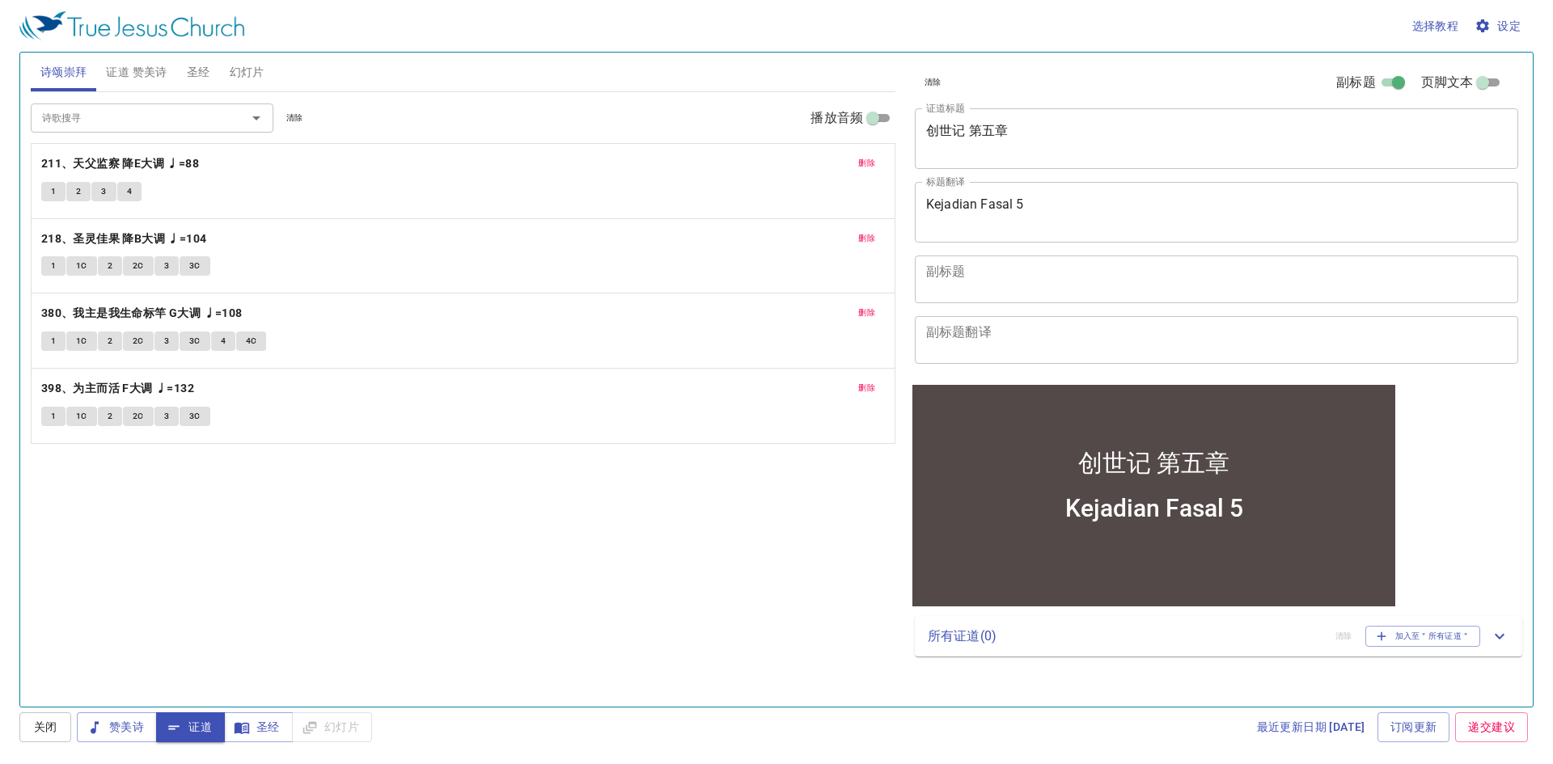
click at [1204, 275] on textarea "副标题" at bounding box center [1216, 279] width 581 height 31
click at [1403, 82] on input "副标题" at bounding box center [1399, 85] width 58 height 19
checkbox input "false"
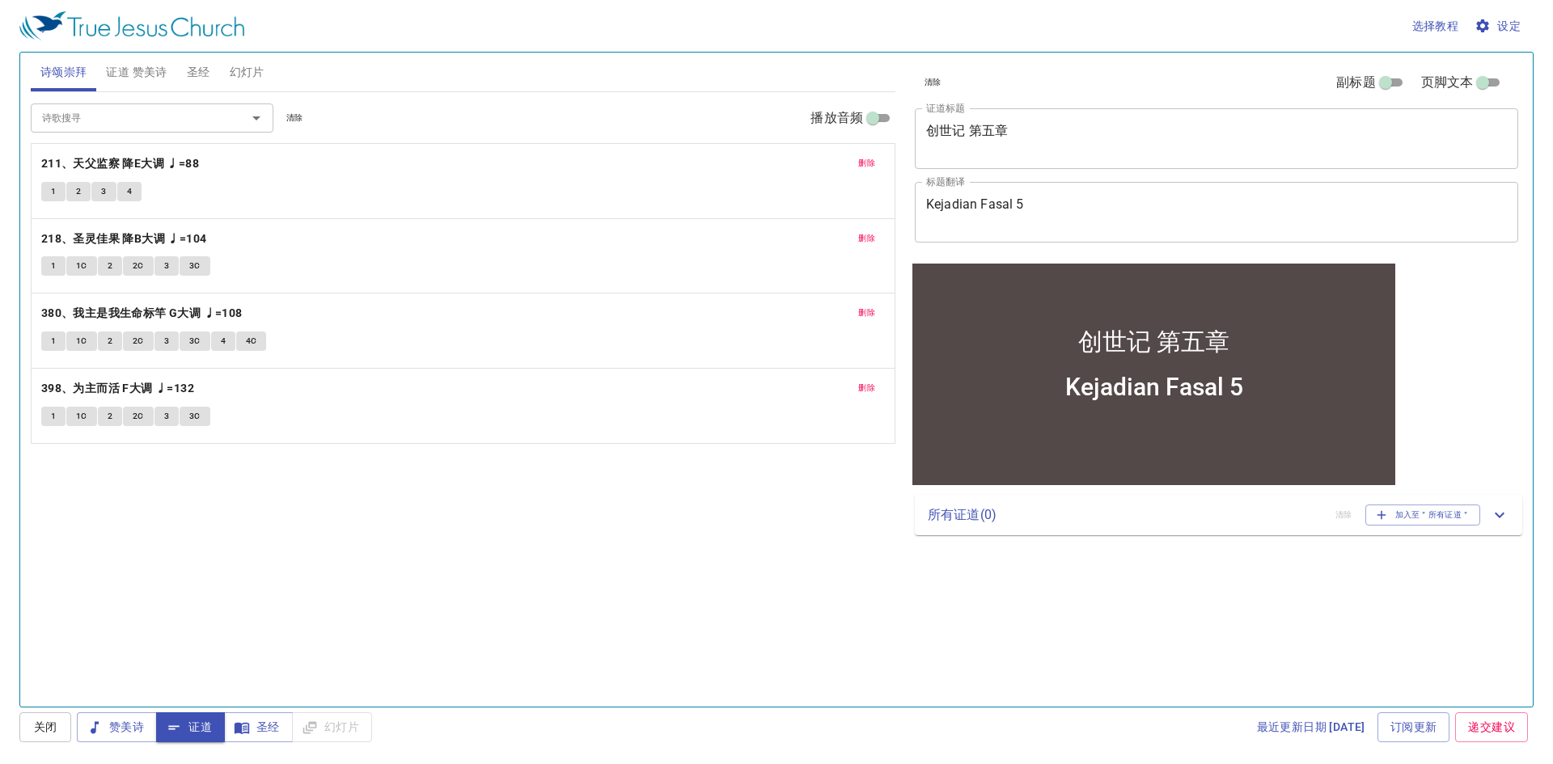
click at [51, 197] on span "1" at bounding box center [53, 191] width 5 height 15
click at [180, 734] on icon "button" at bounding box center [174, 728] width 16 height 16
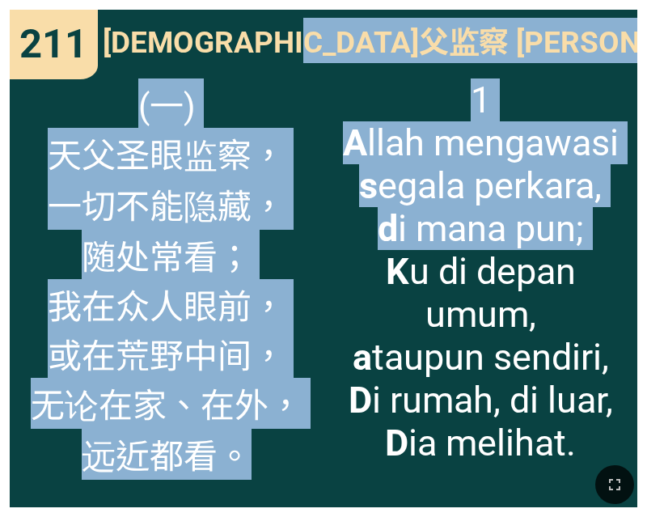
drag, startPoint x: 355, startPoint y: 274, endPoint x: 387, endPoint y: 50, distance: 226.4
click at [387, 50] on div "天父监察 Allah Mengawasi 天父监察 Allah Mengawasi (一) 天父圣眼监察， 一切不能隐藏， 随处常看； 我在众人眼前， 或在荒…" at bounding box center [324, 258] width 628 height 497
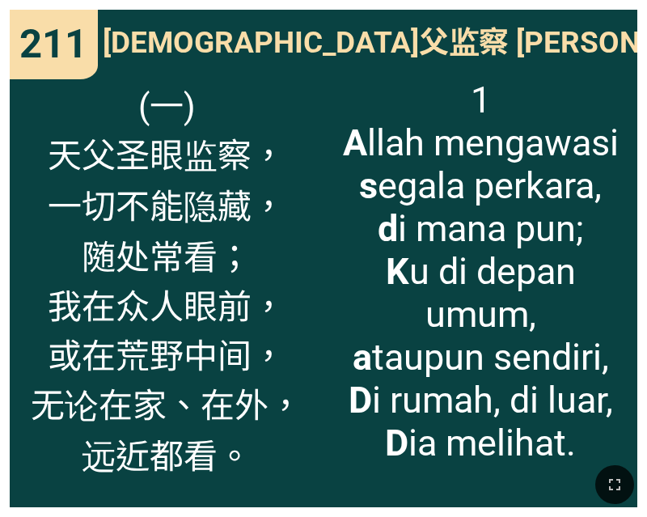
click at [642, 327] on div "211 211 天父监察 Allah Mengawasi 天父监察 Allah Mengawasi (一) 天父圣眼监察， 一切不能隐藏， 随处常看； 我在众…" at bounding box center [323, 258] width 647 height 517
click at [340, 170] on span "1 A llah mengawasi s egala perkara, d i mana pun; K u di depan umum, a taupun s…" at bounding box center [480, 271] width 293 height 386
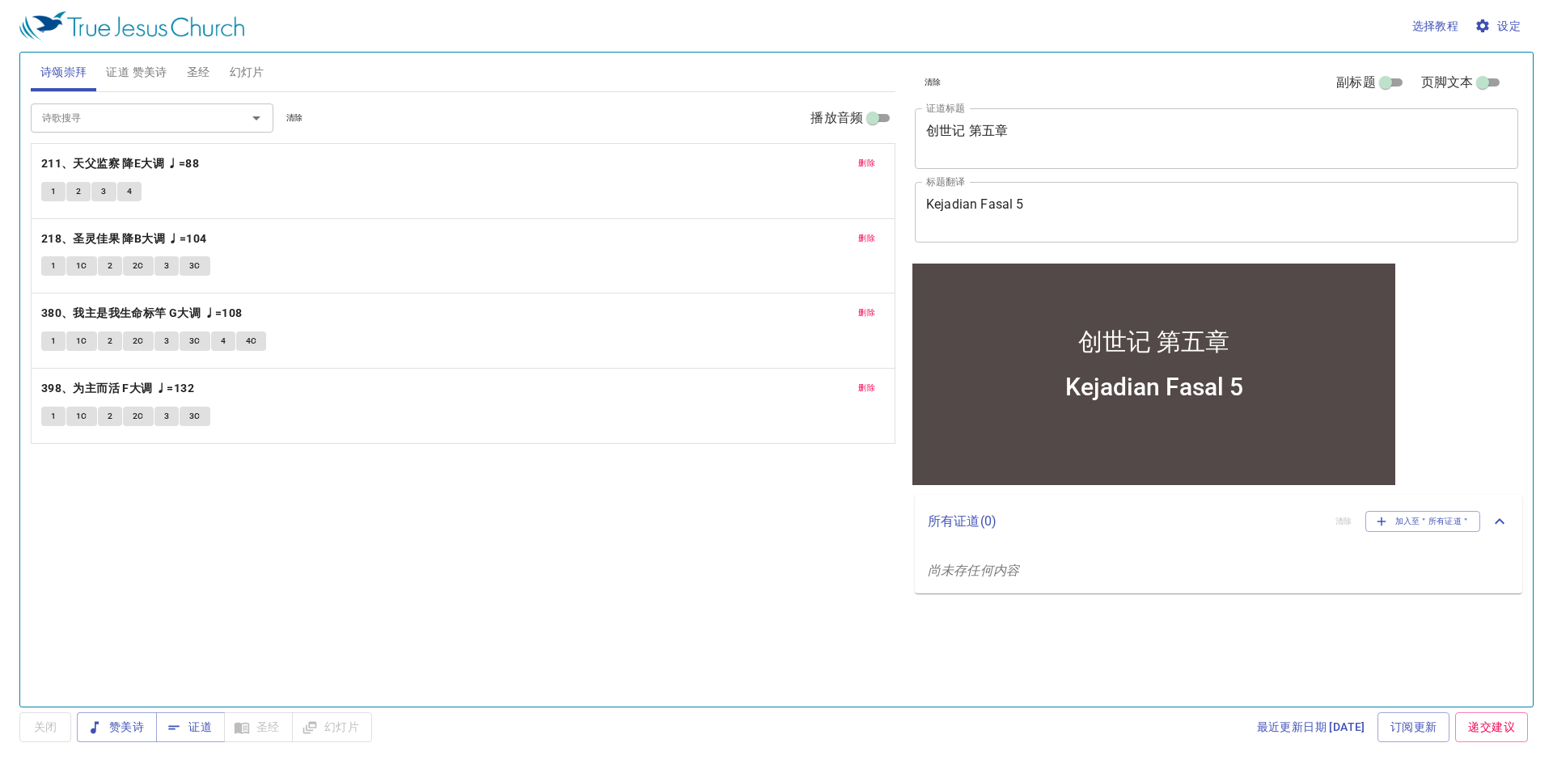
click at [381, 301] on div "删除 380、我主是我生命标竿 G大调 ♩=108 1 1C 2 2C 3 3C 4 4C" at bounding box center [463, 331] width 863 height 74
click at [58, 187] on button "1" at bounding box center [53, 191] width 24 height 19
click at [79, 188] on span "2" at bounding box center [78, 191] width 5 height 15
click at [85, 189] on button "2" at bounding box center [78, 191] width 24 height 19
click at [100, 192] on button "3" at bounding box center [103, 191] width 24 height 19
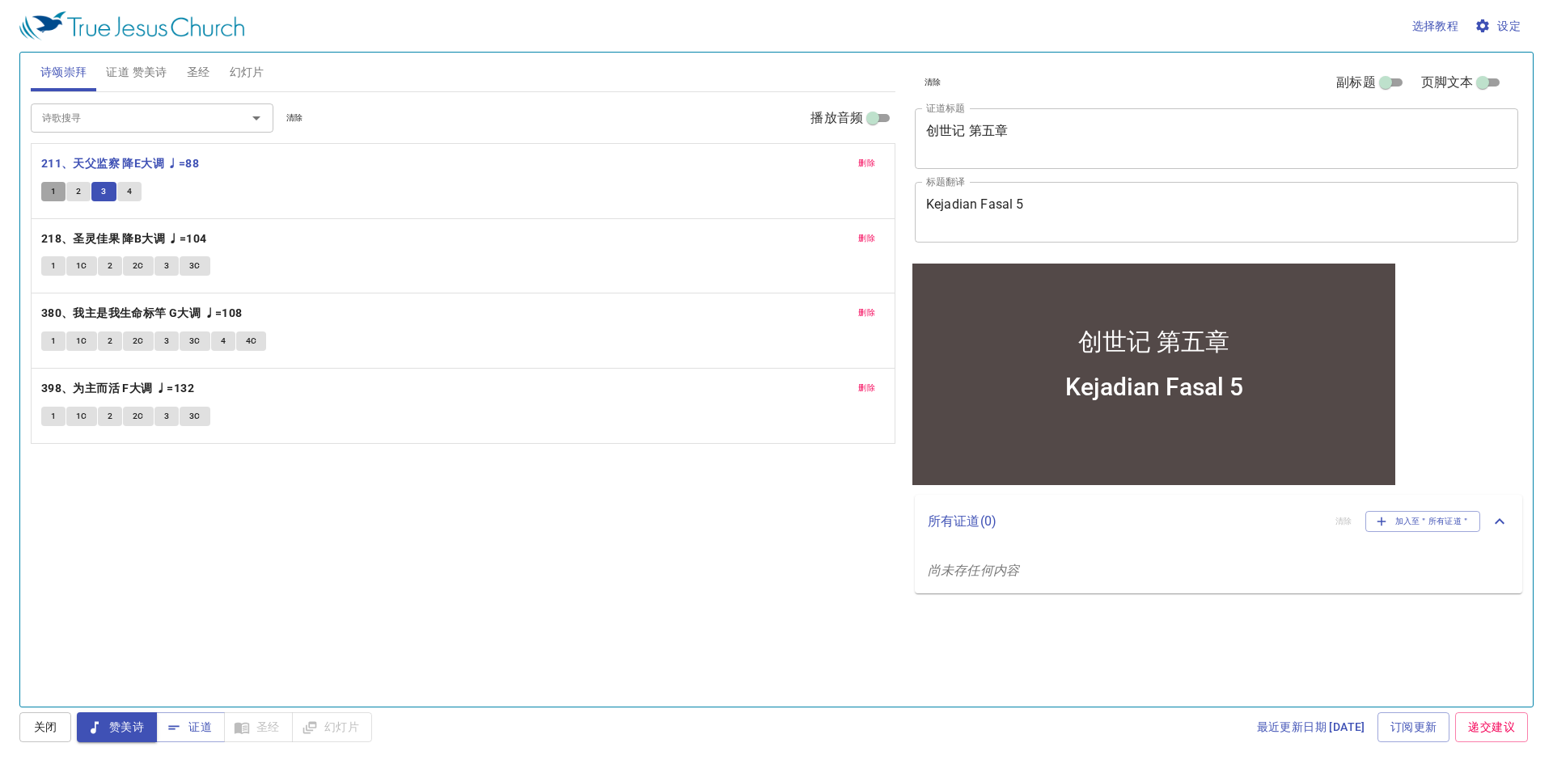
click at [54, 193] on span "1" at bounding box center [53, 191] width 5 height 15
click at [108, 160] on b "211、天父监察 降E大调 ♩=88" at bounding box center [120, 164] width 158 height 20
click at [61, 201] on button "1" at bounding box center [53, 191] width 24 height 19
click at [94, 156] on b "211、天父监察 降E大调 ♩=88" at bounding box center [120, 164] width 158 height 20
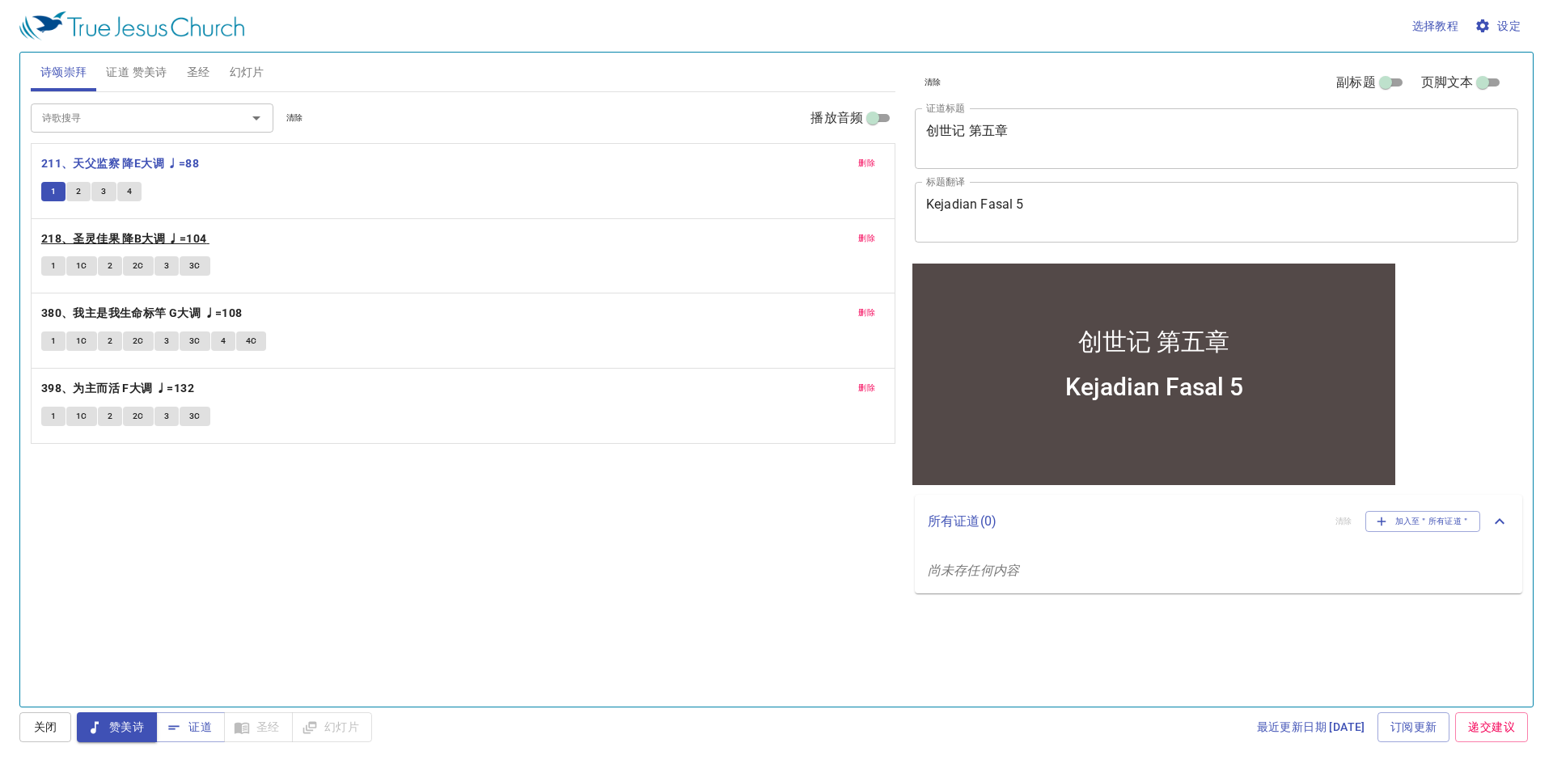
click at [129, 234] on b "218、圣灵佳果 降B大调 ♩=104" at bounding box center [124, 239] width 166 height 20
click at [136, 155] on b "211、天父监察 降E大调 ♩=88" at bounding box center [120, 164] width 158 height 20
click at [53, 197] on span "1" at bounding box center [53, 191] width 5 height 15
click at [146, 164] on b "211、天父监察 降E大调 ♩=88" at bounding box center [120, 164] width 158 height 20
click at [51, 193] on span "1" at bounding box center [53, 191] width 5 height 15
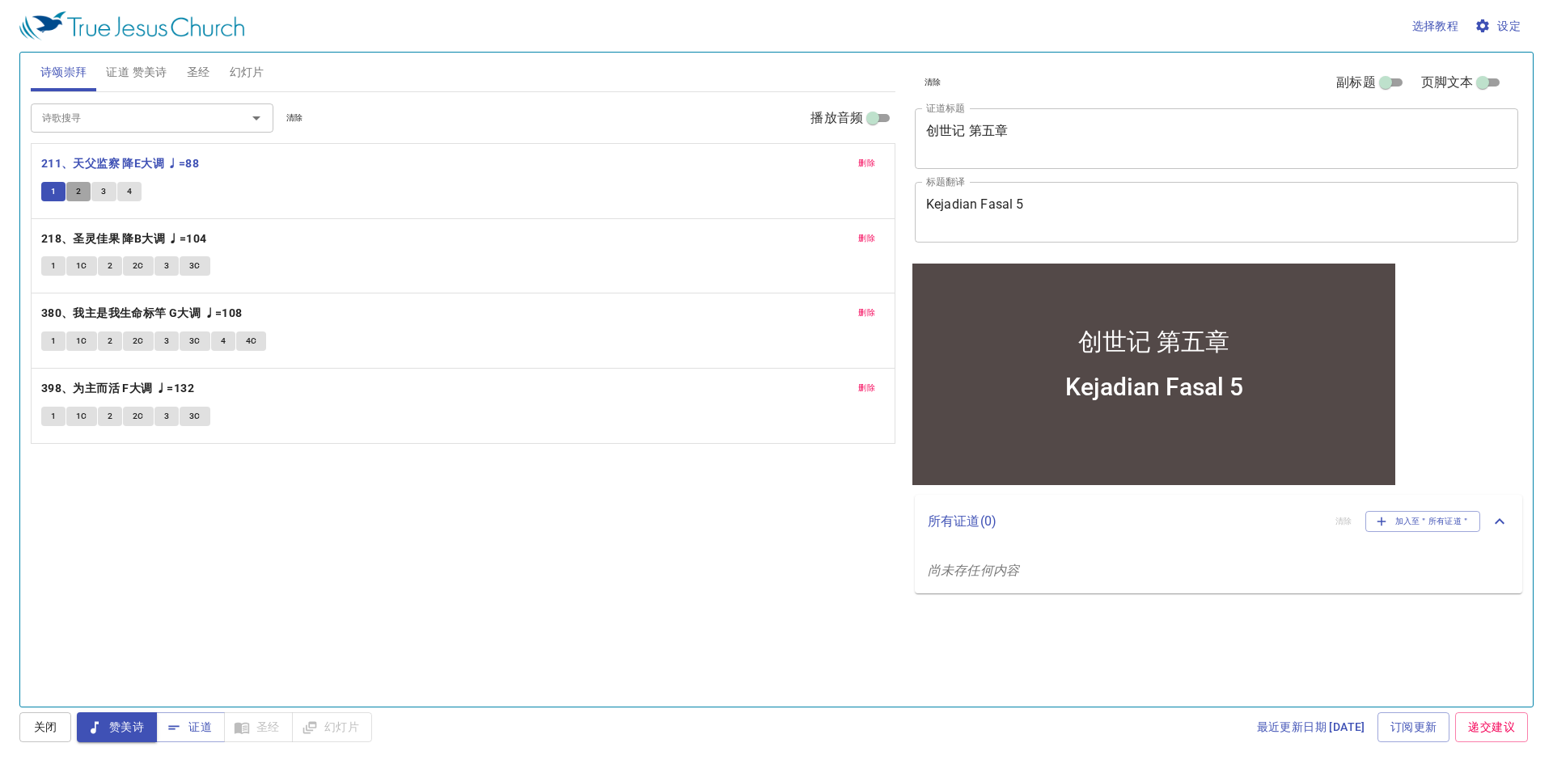
click at [76, 190] on span "2" at bounding box center [78, 191] width 5 height 15
click at [101, 188] on span "3" at bounding box center [103, 191] width 5 height 15
click at [127, 189] on span "4" at bounding box center [129, 191] width 5 height 15
click at [51, 267] on span "1" at bounding box center [53, 266] width 5 height 15
click at [82, 266] on span "1C" at bounding box center [81, 266] width 11 height 15
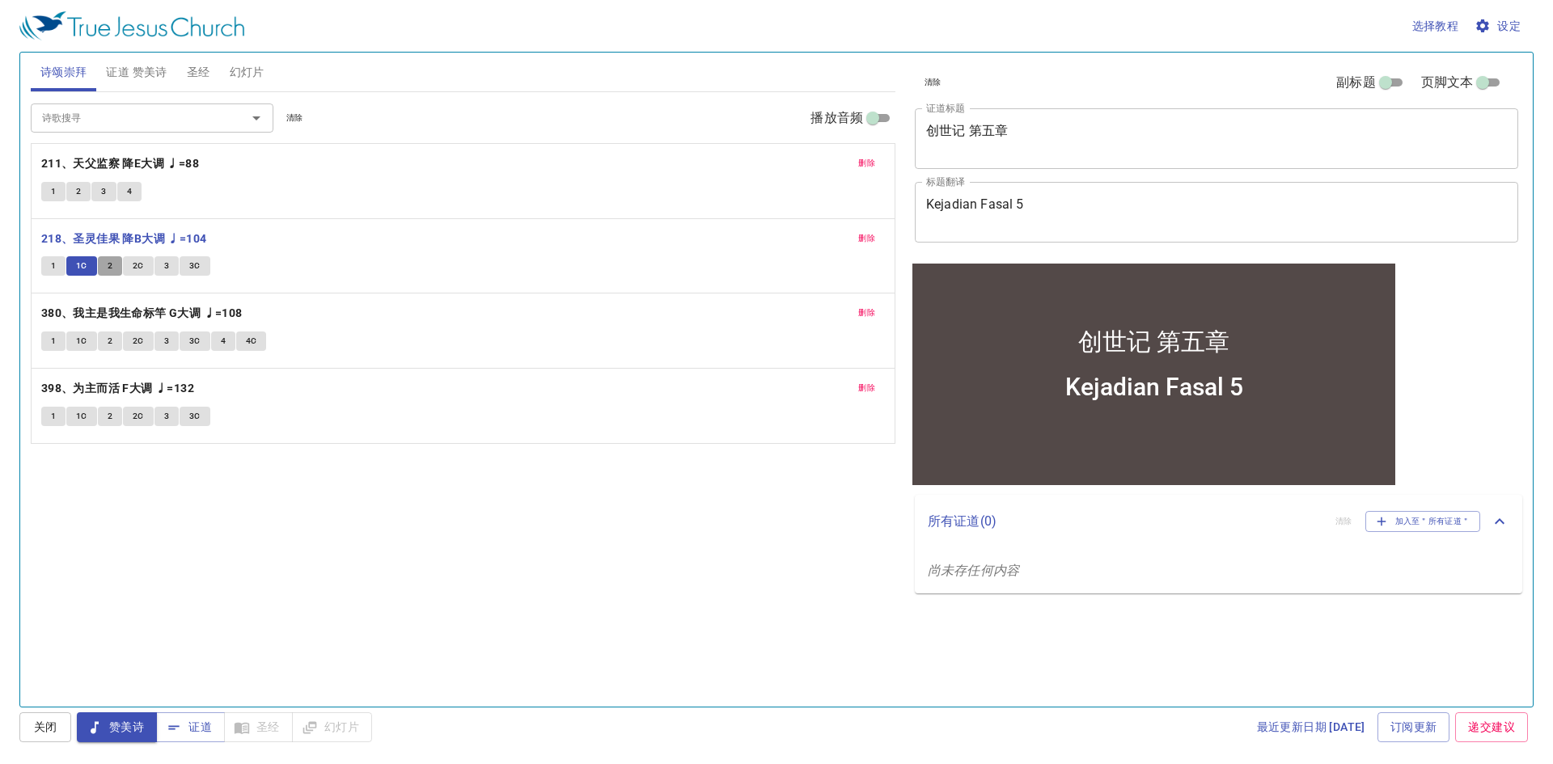
click at [104, 264] on button "2" at bounding box center [110, 265] width 24 height 19
click at [138, 267] on span "2C" at bounding box center [138, 266] width 11 height 15
click at [167, 265] on span "3" at bounding box center [166, 266] width 5 height 15
click at [196, 269] on span "3C" at bounding box center [194, 266] width 11 height 15
click at [53, 343] on span "1" at bounding box center [53, 341] width 5 height 15
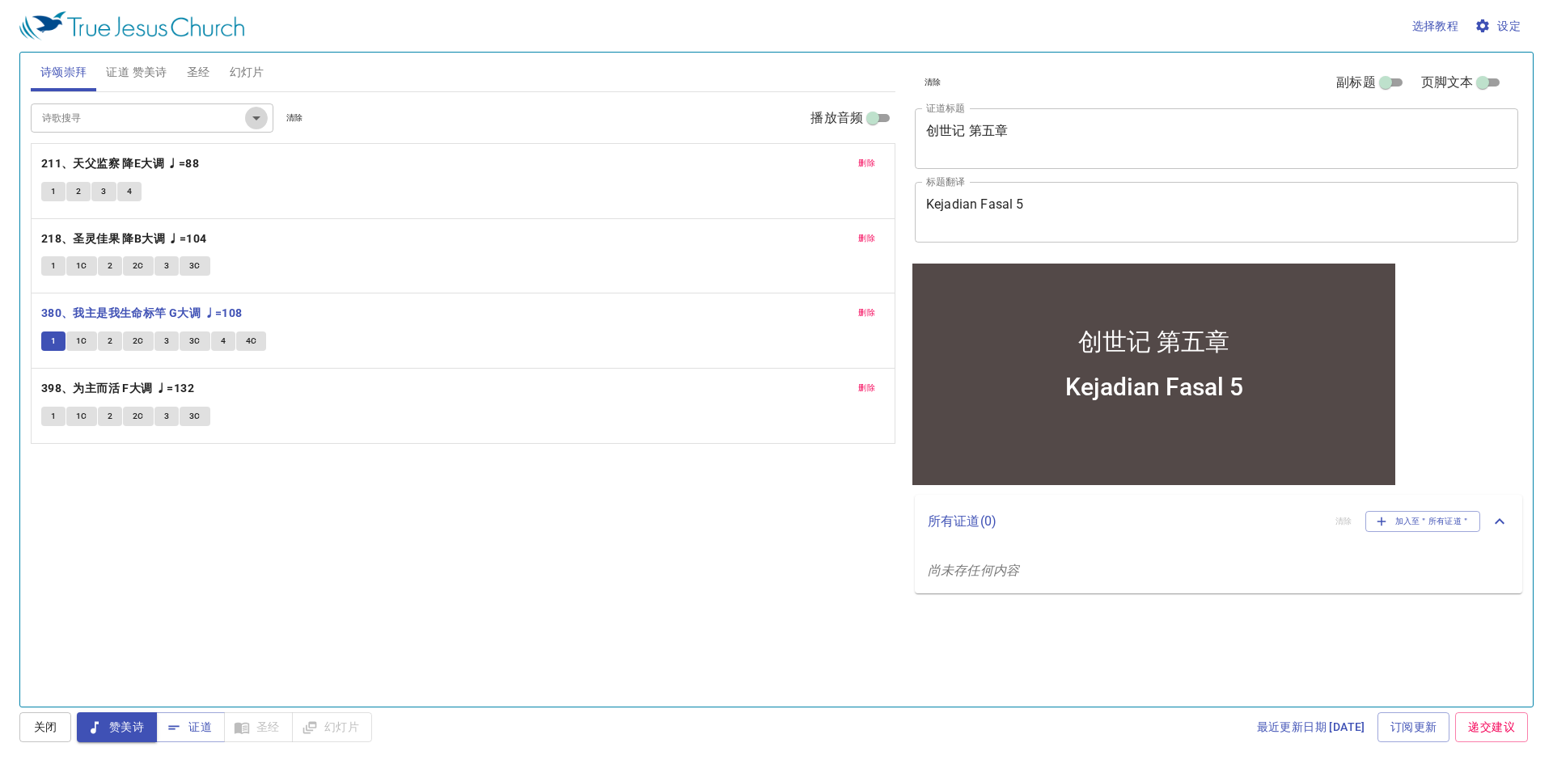
click at [258, 118] on icon "Open" at bounding box center [256, 118] width 8 height 4
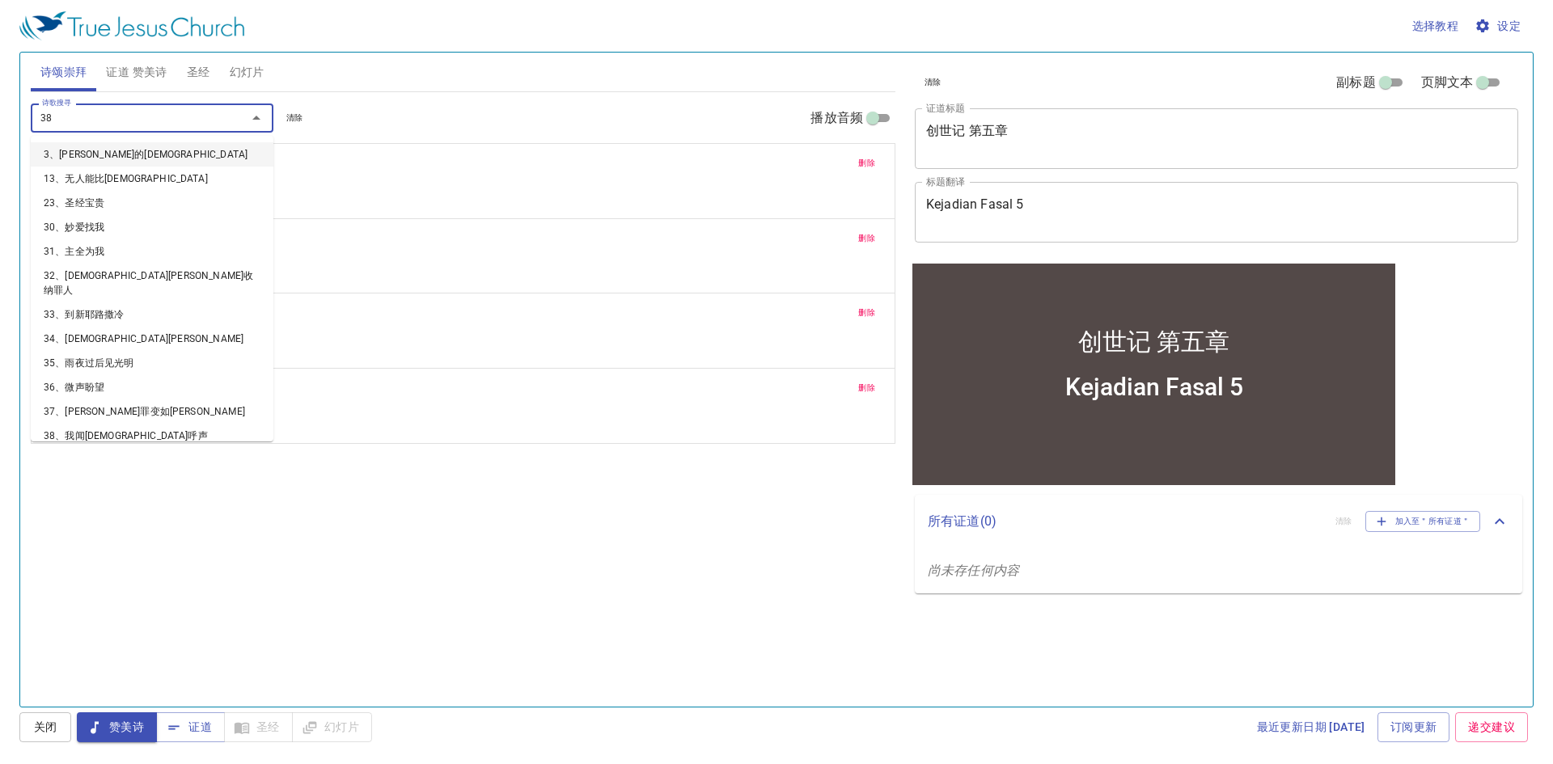
type input "388"
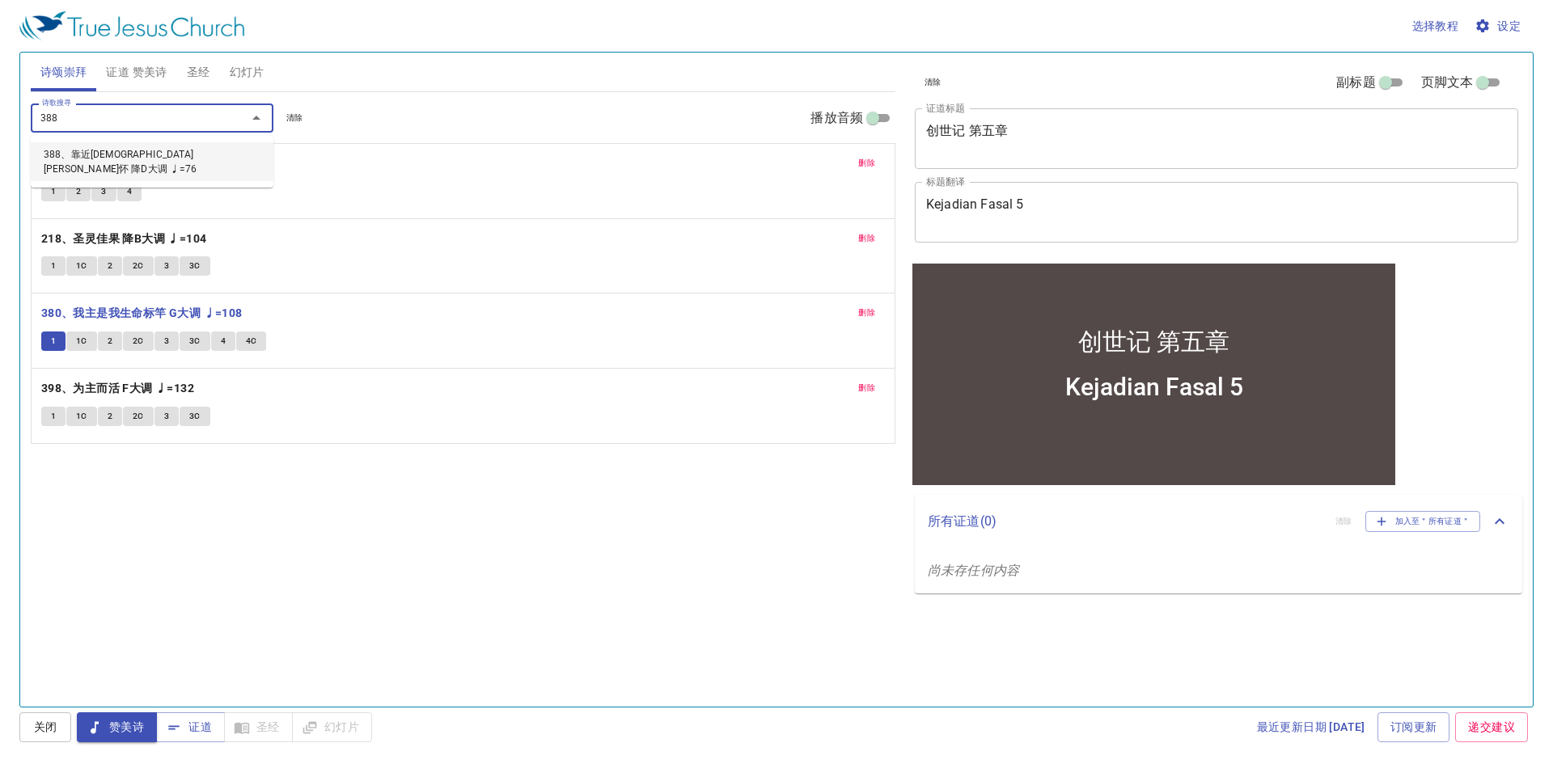
click at [137, 153] on li "388、靠近[DEMOGRAPHIC_DATA][PERSON_NAME]怀 降D大调 ♩=76" at bounding box center [152, 161] width 243 height 39
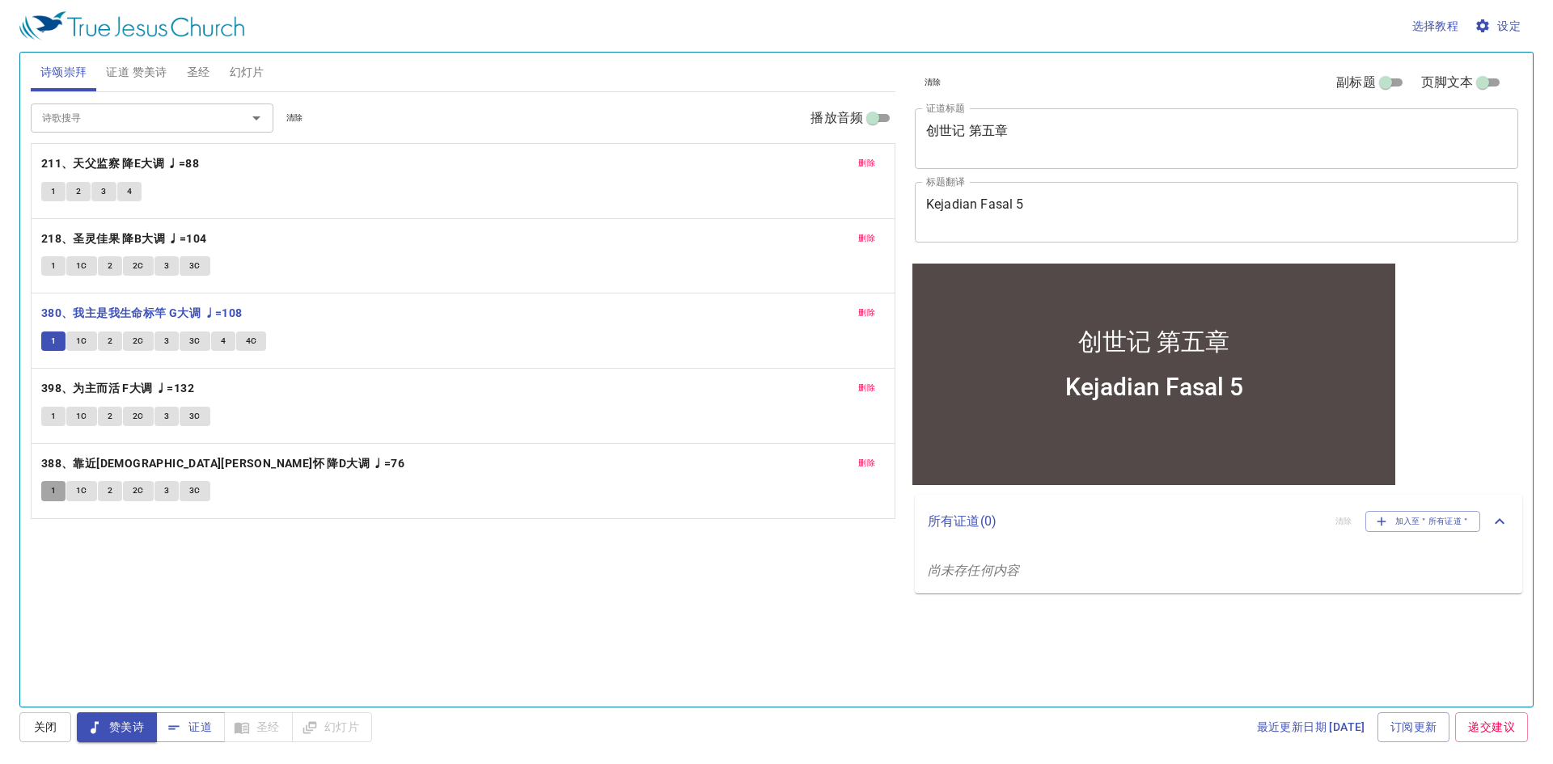
click at [51, 481] on button "1" at bounding box center [53, 490] width 24 height 19
click at [872, 311] on span "删除" at bounding box center [866, 313] width 17 height 15
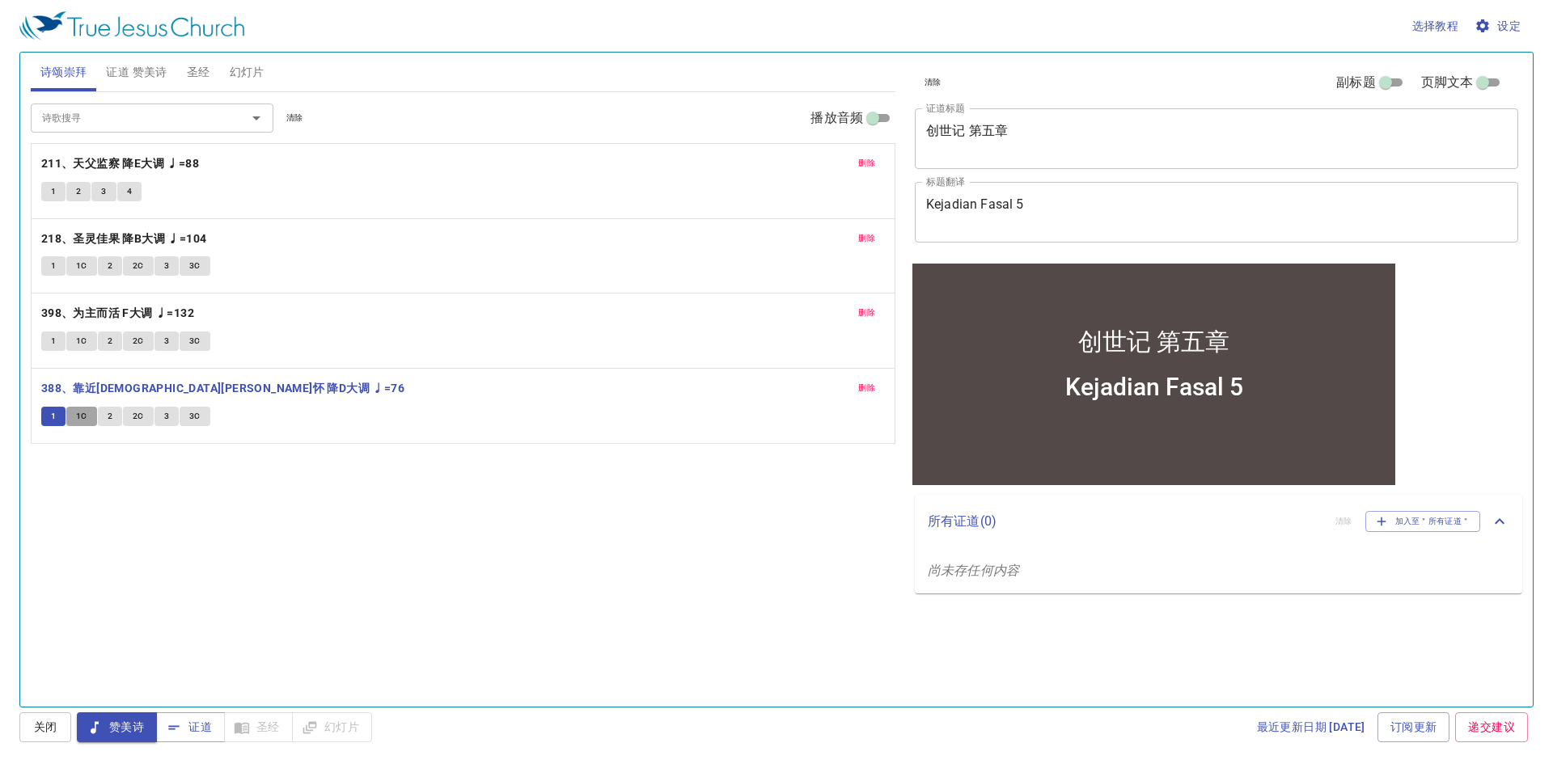
click at [78, 417] on span "1C" at bounding box center [81, 416] width 11 height 15
click at [108, 417] on span "2" at bounding box center [110, 416] width 5 height 15
click at [136, 412] on span "2C" at bounding box center [138, 416] width 11 height 15
click at [168, 413] on span "3" at bounding box center [166, 416] width 5 height 15
click at [194, 414] on span "3C" at bounding box center [194, 416] width 11 height 15
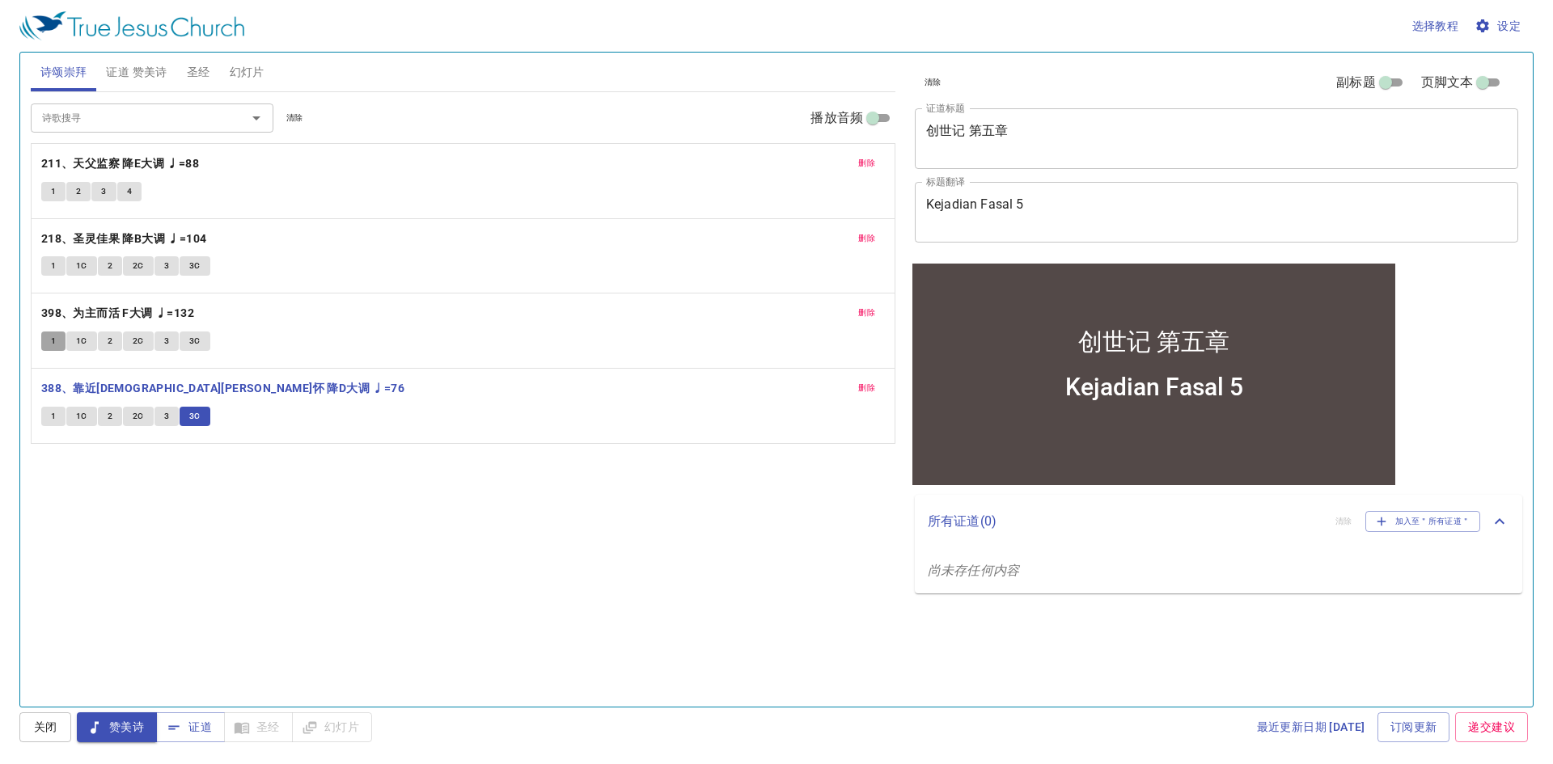
click at [52, 337] on span "1" at bounding box center [53, 341] width 5 height 15
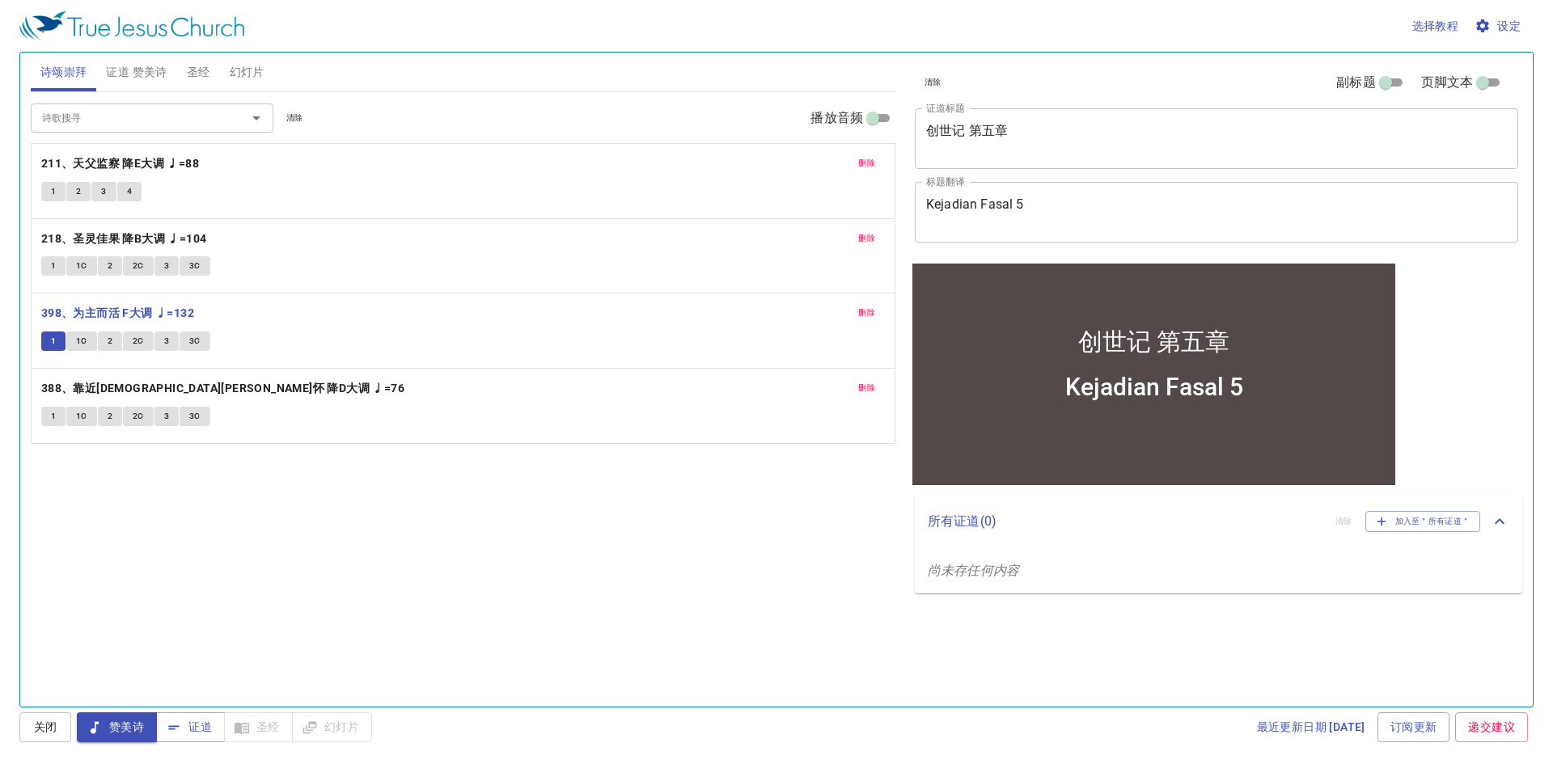
click at [252, 119] on icon "Open" at bounding box center [256, 117] width 19 height 19
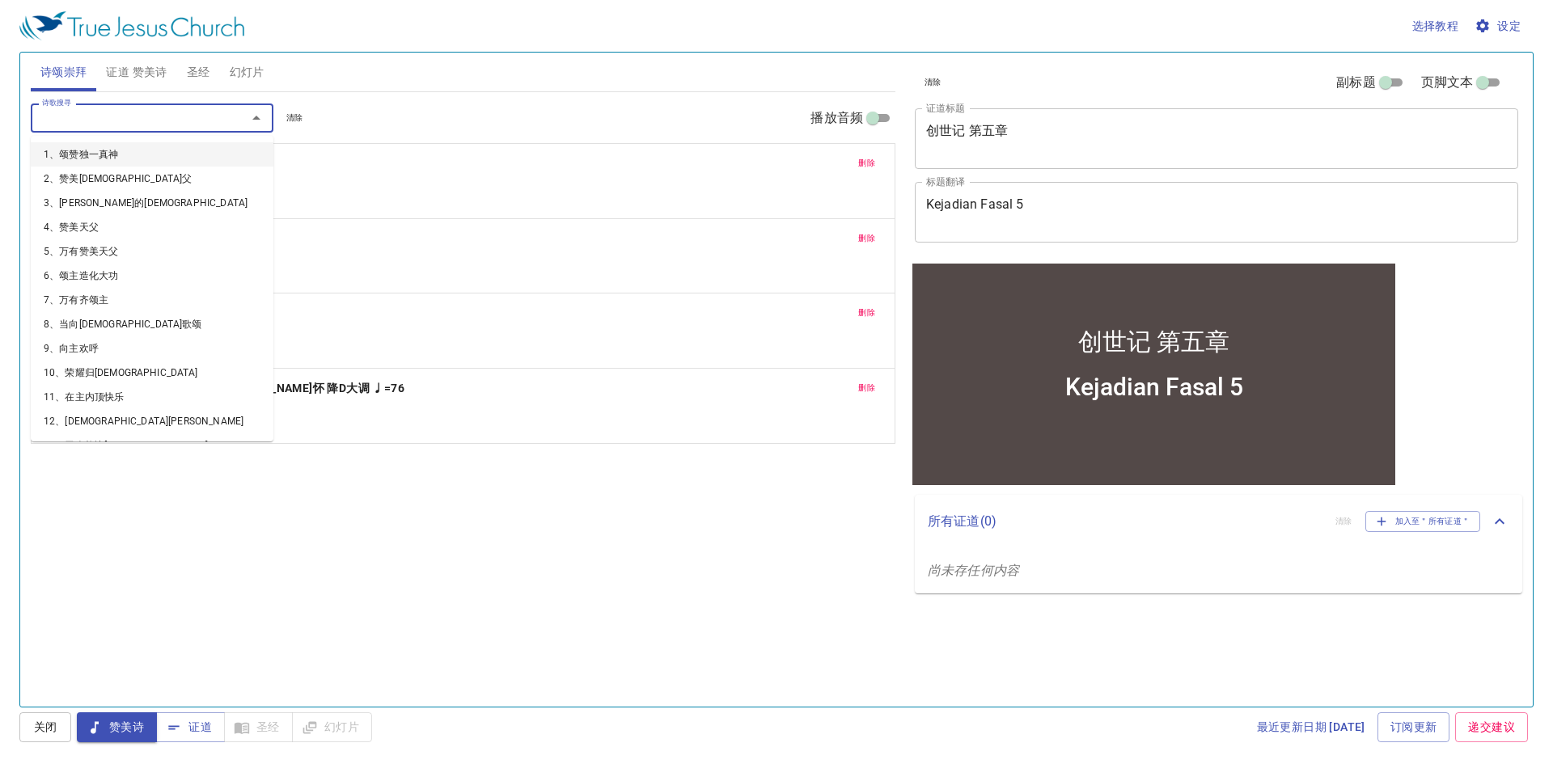
click at [489, 474] on div "诗歌搜寻 诗歌搜寻 清除 播放音频 删除 211、天父监察 降E大调 ♩=88 1 2 3 4 删除 218、圣灵佳果 降B大调 ♩=104 1 1C 2 2…" at bounding box center [463, 392] width 865 height 601
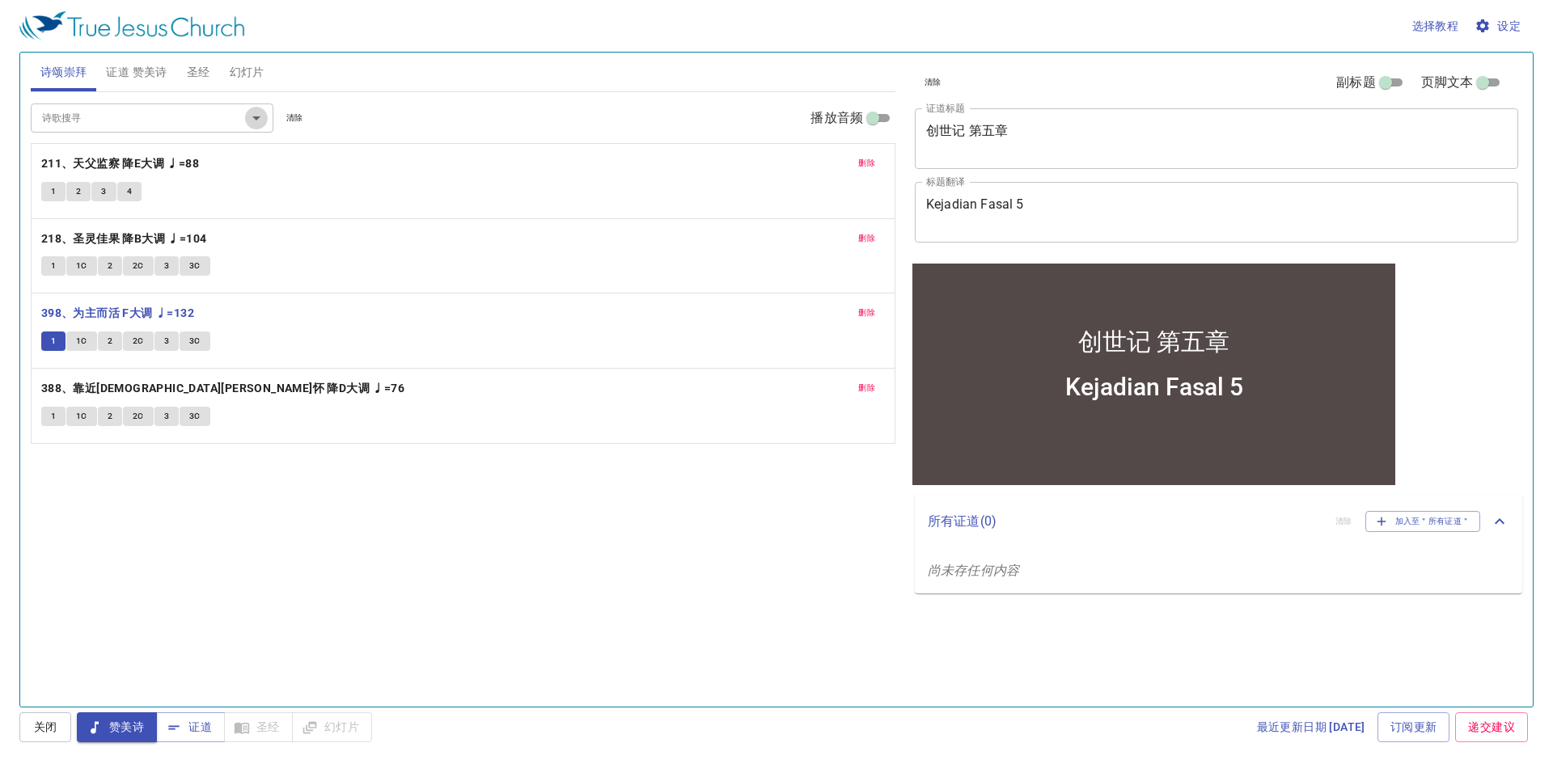
click at [252, 121] on icon "Open" at bounding box center [256, 117] width 19 height 19
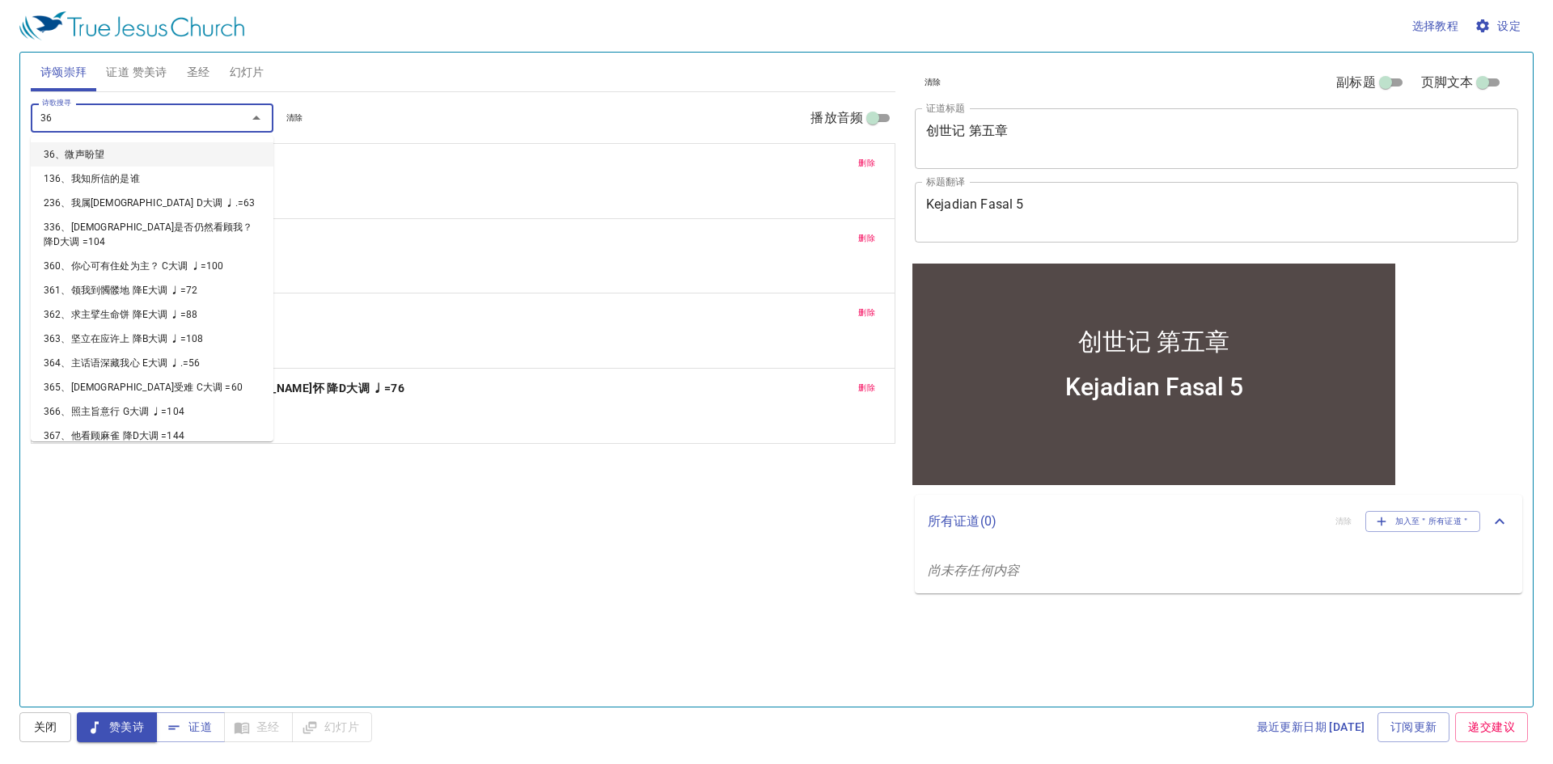
type input "363"
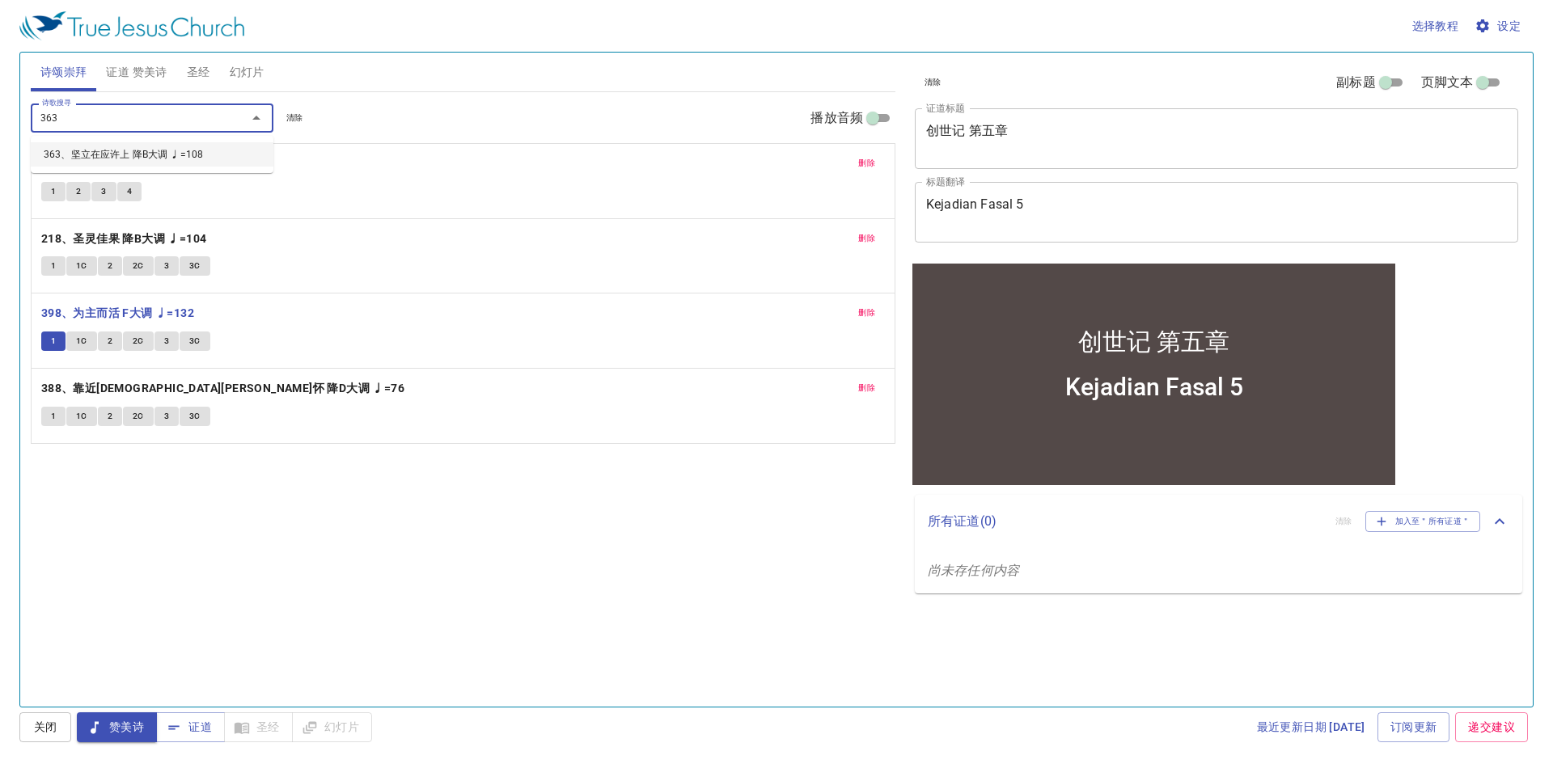
click at [252, 151] on li "363、坚立在应许上 降B大调 ♩=108" at bounding box center [152, 154] width 243 height 24
click at [259, 118] on icon "Open" at bounding box center [256, 117] width 19 height 19
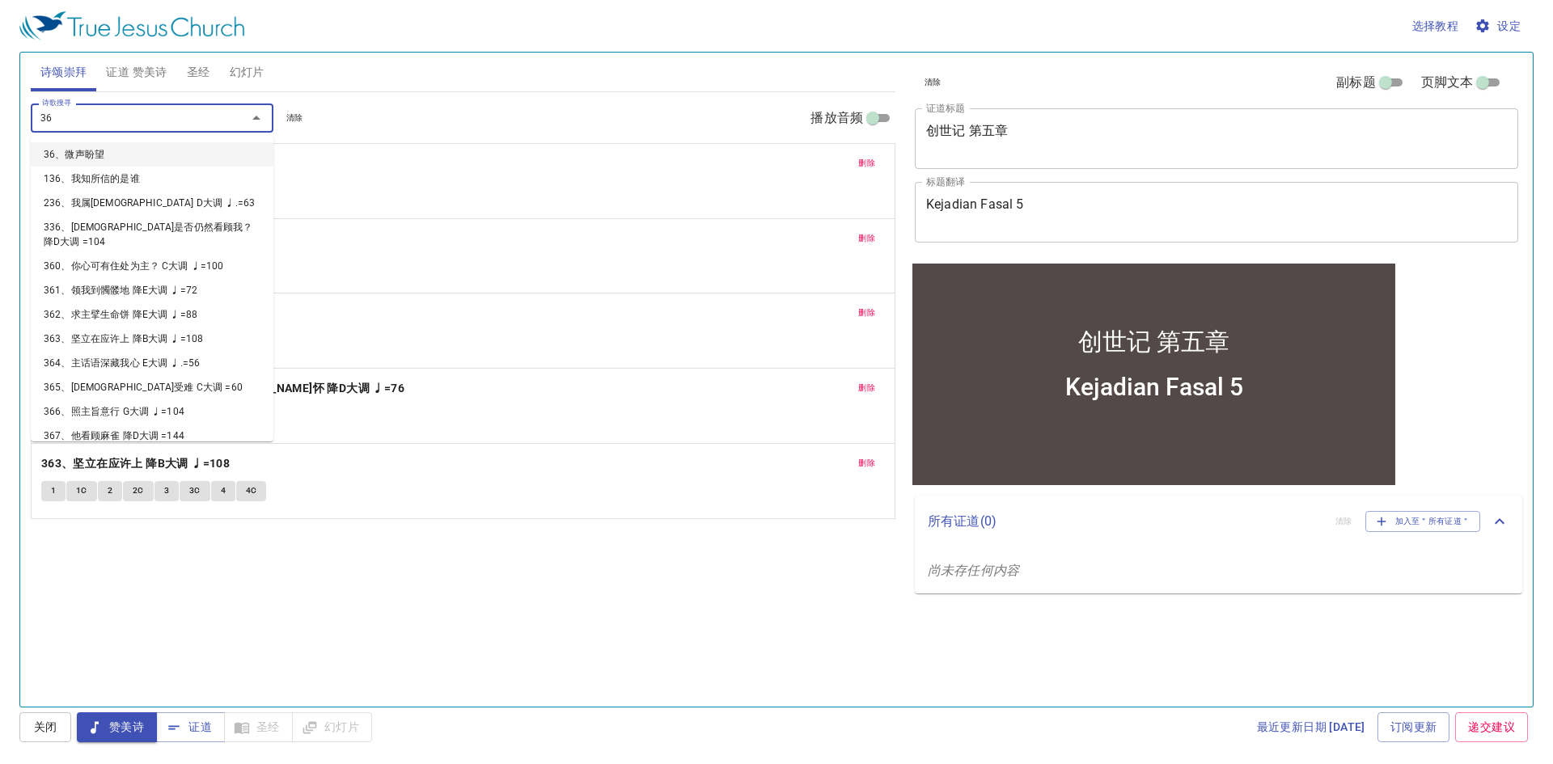
type input "364"
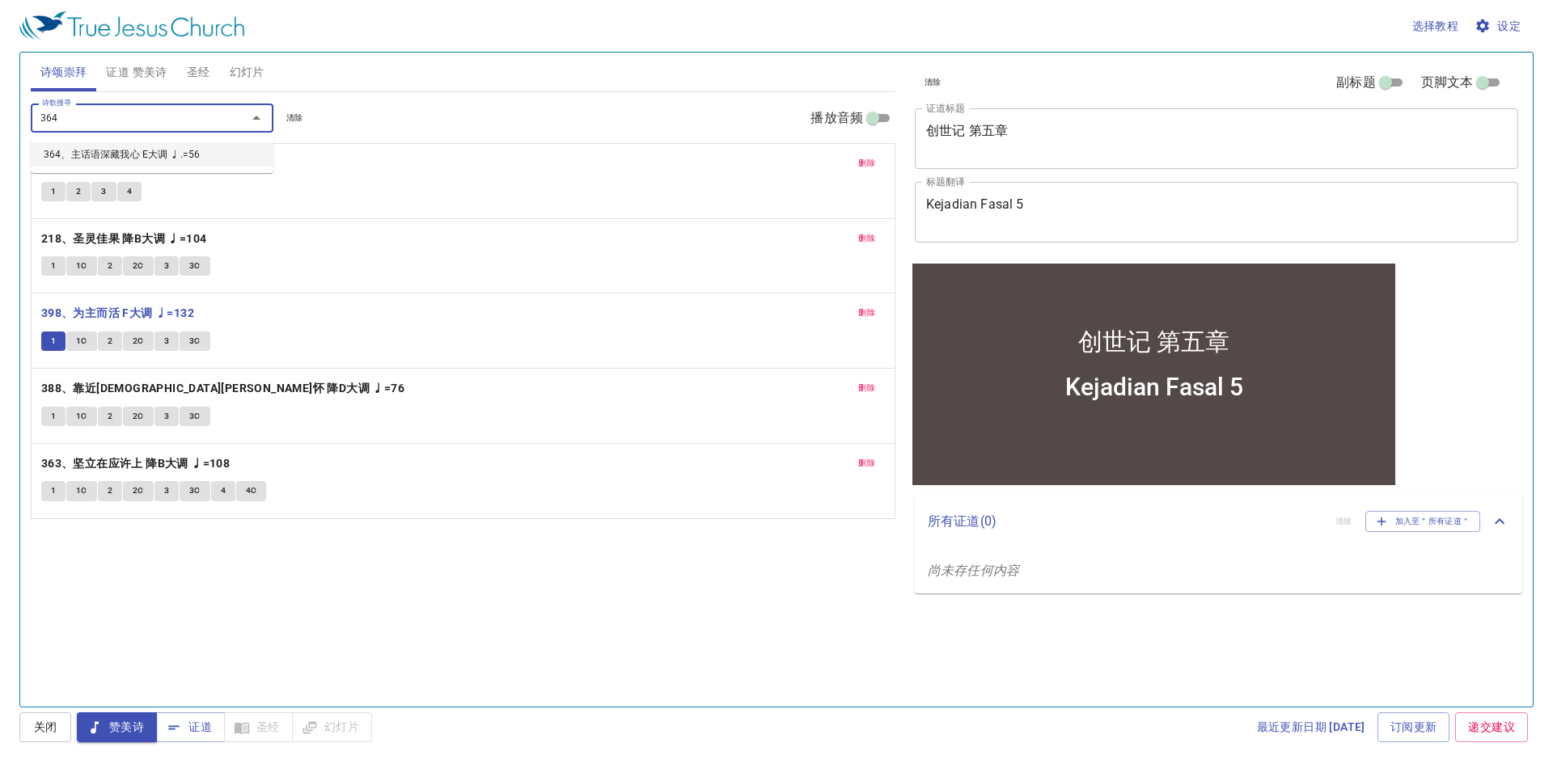
click at [224, 155] on li "364、主话语深藏我心 E大调 ♩.=56" at bounding box center [152, 154] width 243 height 24
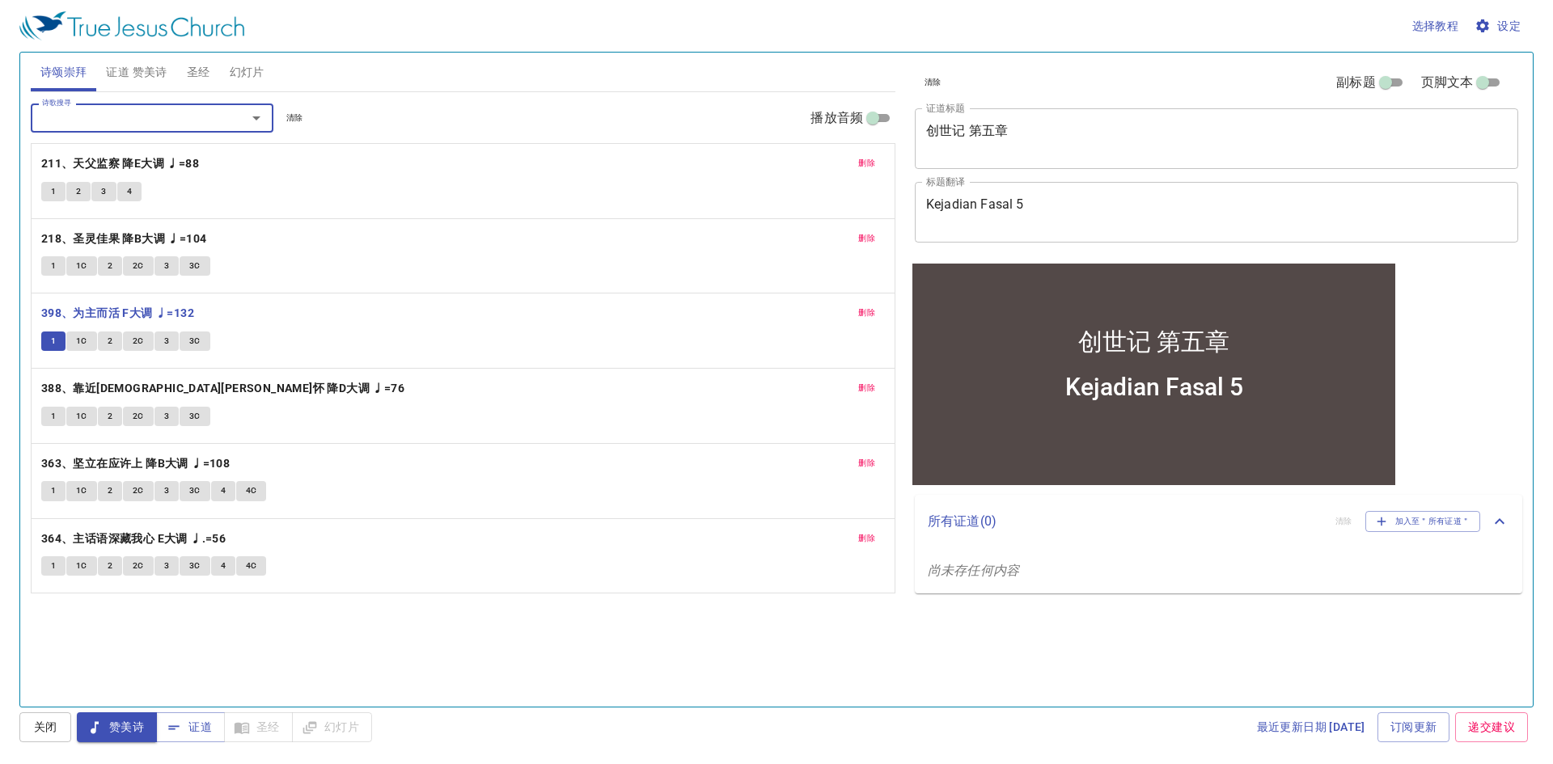
click at [81, 341] on span "1C" at bounding box center [81, 341] width 11 height 15
click at [109, 340] on span "2" at bounding box center [110, 341] width 5 height 15
click at [193, 70] on span "圣经" at bounding box center [198, 72] width 23 height 20
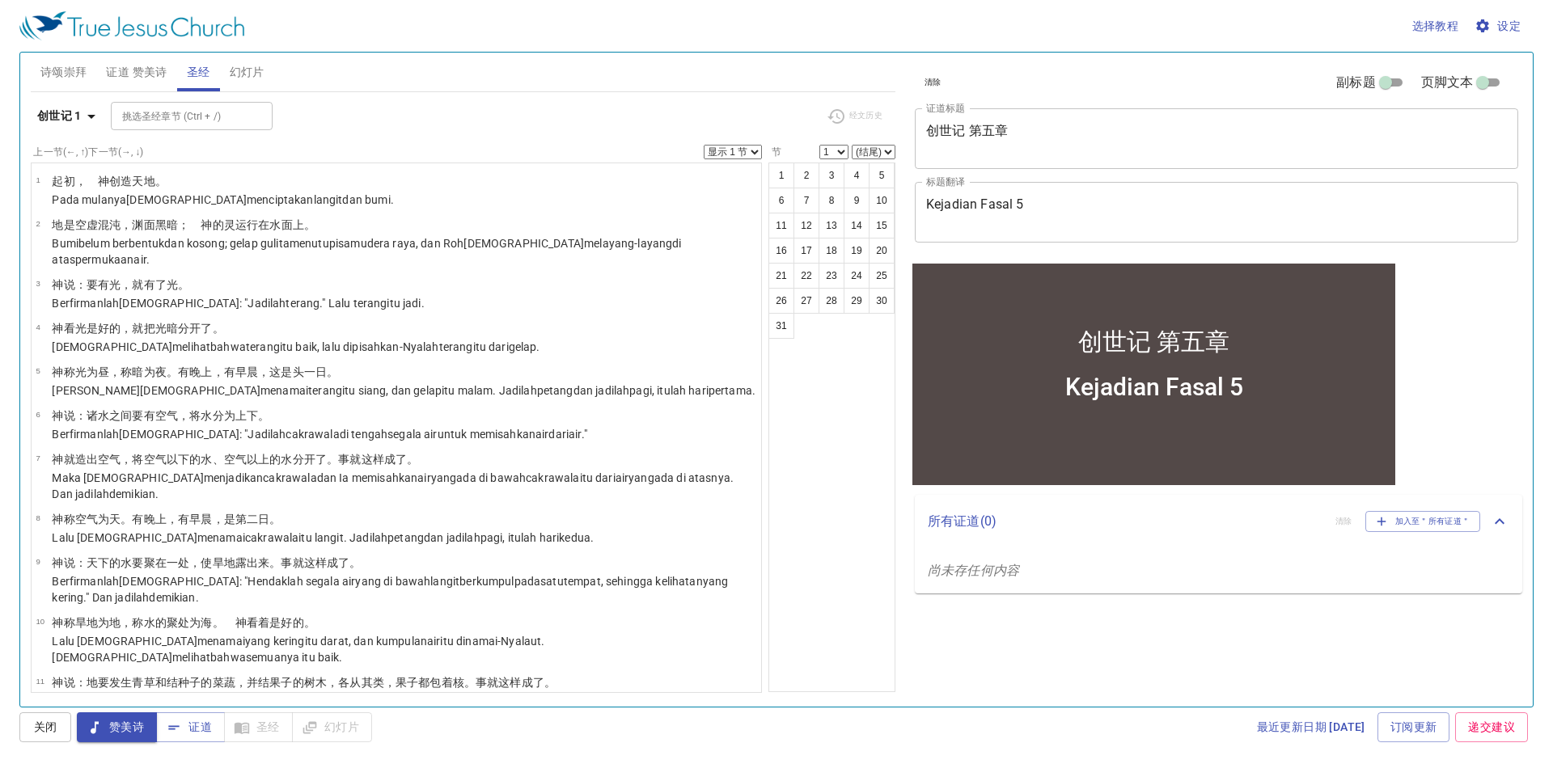
click at [831, 150] on select "1 2 3 4 5 6 7 8 9 10 11 12 13 14 15 16 17 18 19 20 21 22 23 24 25 26 27 28 29 3…" at bounding box center [833, 152] width 29 height 15
click at [819, 145] on select "1 2 3 4 5 6 7 8 9 10 11 12 13 14 15 16 17 18 19 20 21 22 23 24 25 26 27 28 29 3…" at bounding box center [833, 152] width 29 height 15
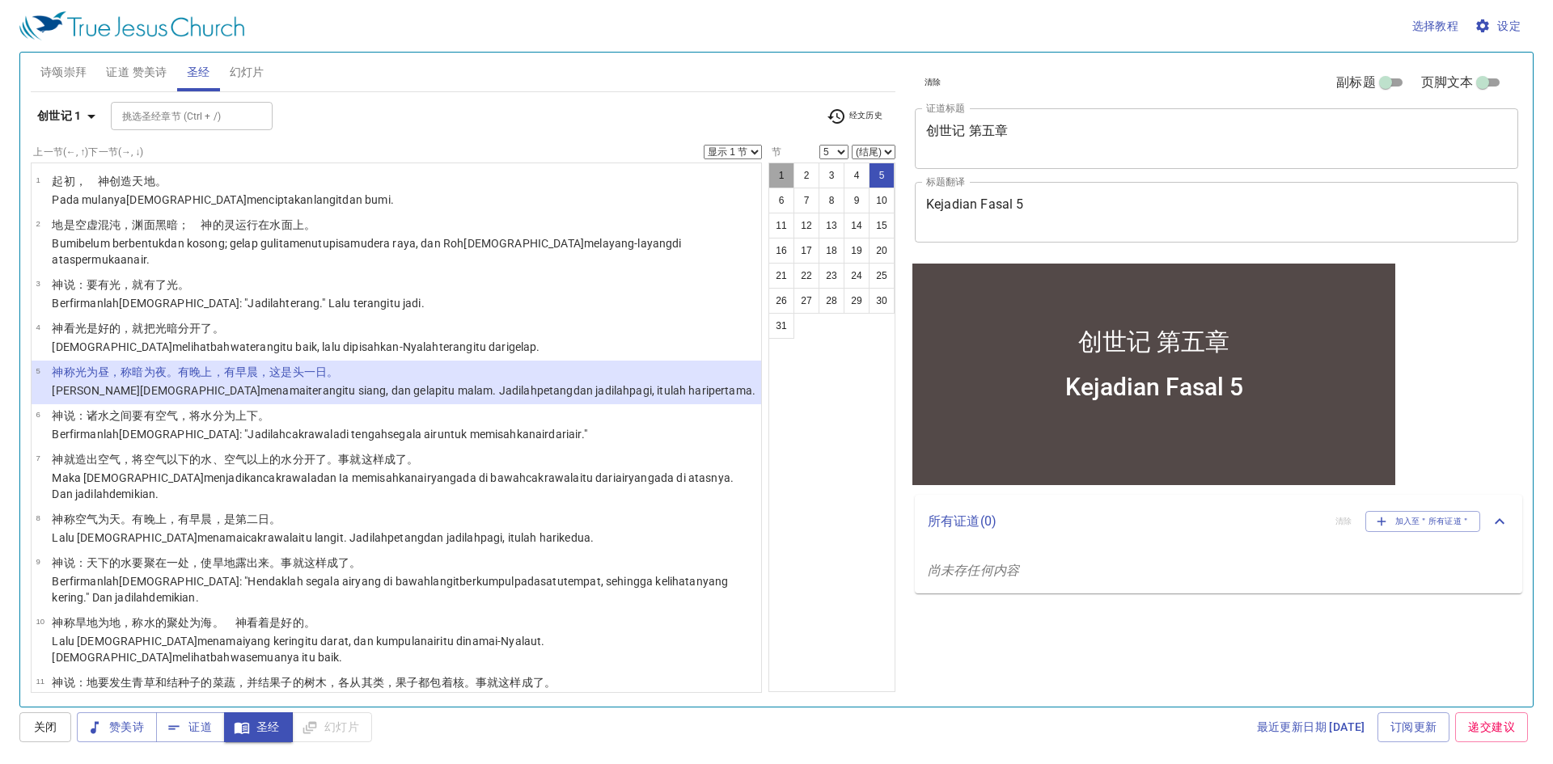
click at [773, 174] on button "1" at bounding box center [781, 176] width 26 height 26
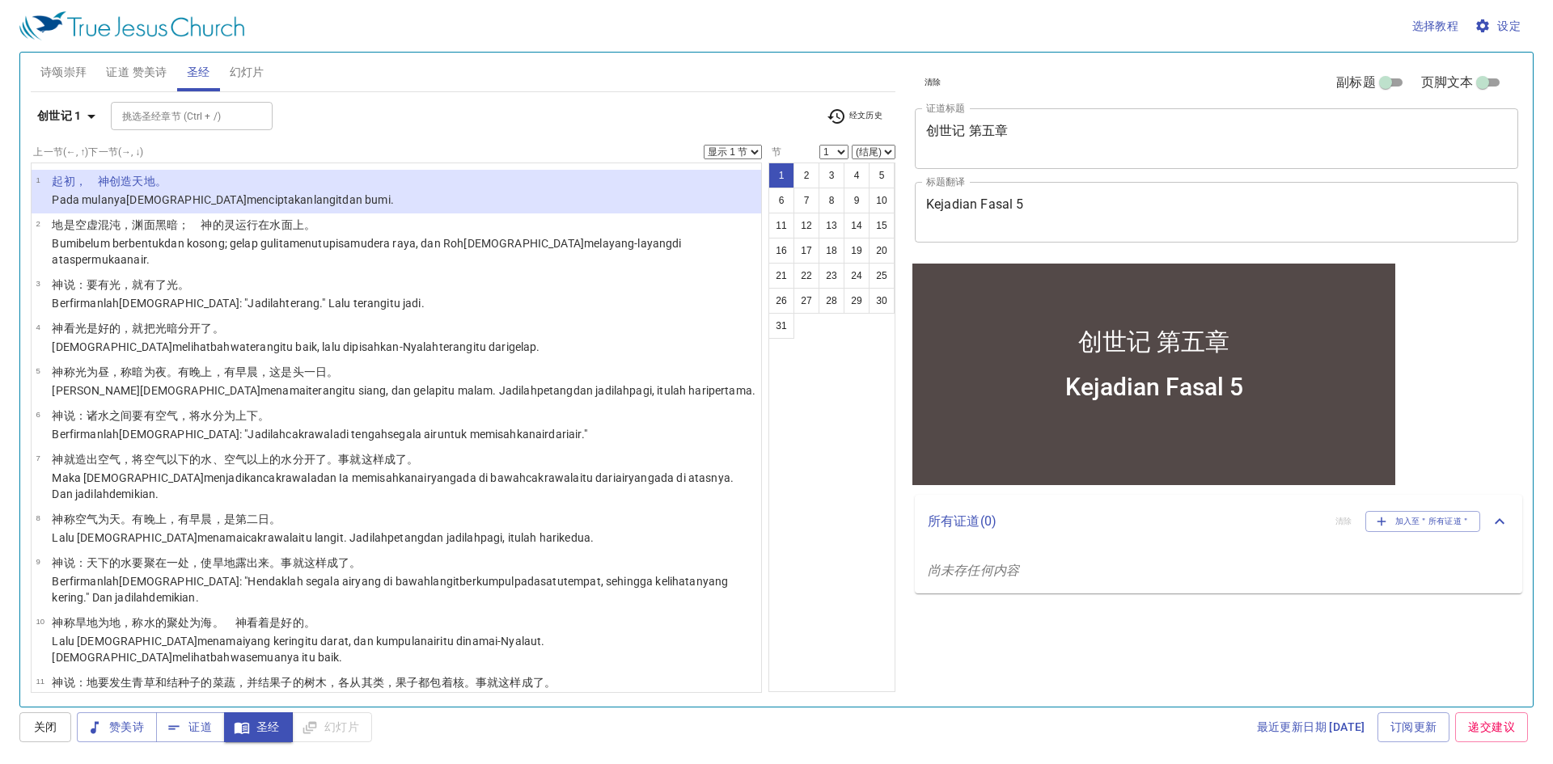
click at [836, 149] on select "1 2 3 4 5 6 7 8 9 10 11 12 13 14 15 16 17 18 19 20 21 22 23 24 25 26 27 28 29 3…" at bounding box center [833, 152] width 29 height 15
click at [815, 211] on button "7" at bounding box center [807, 201] width 26 height 26
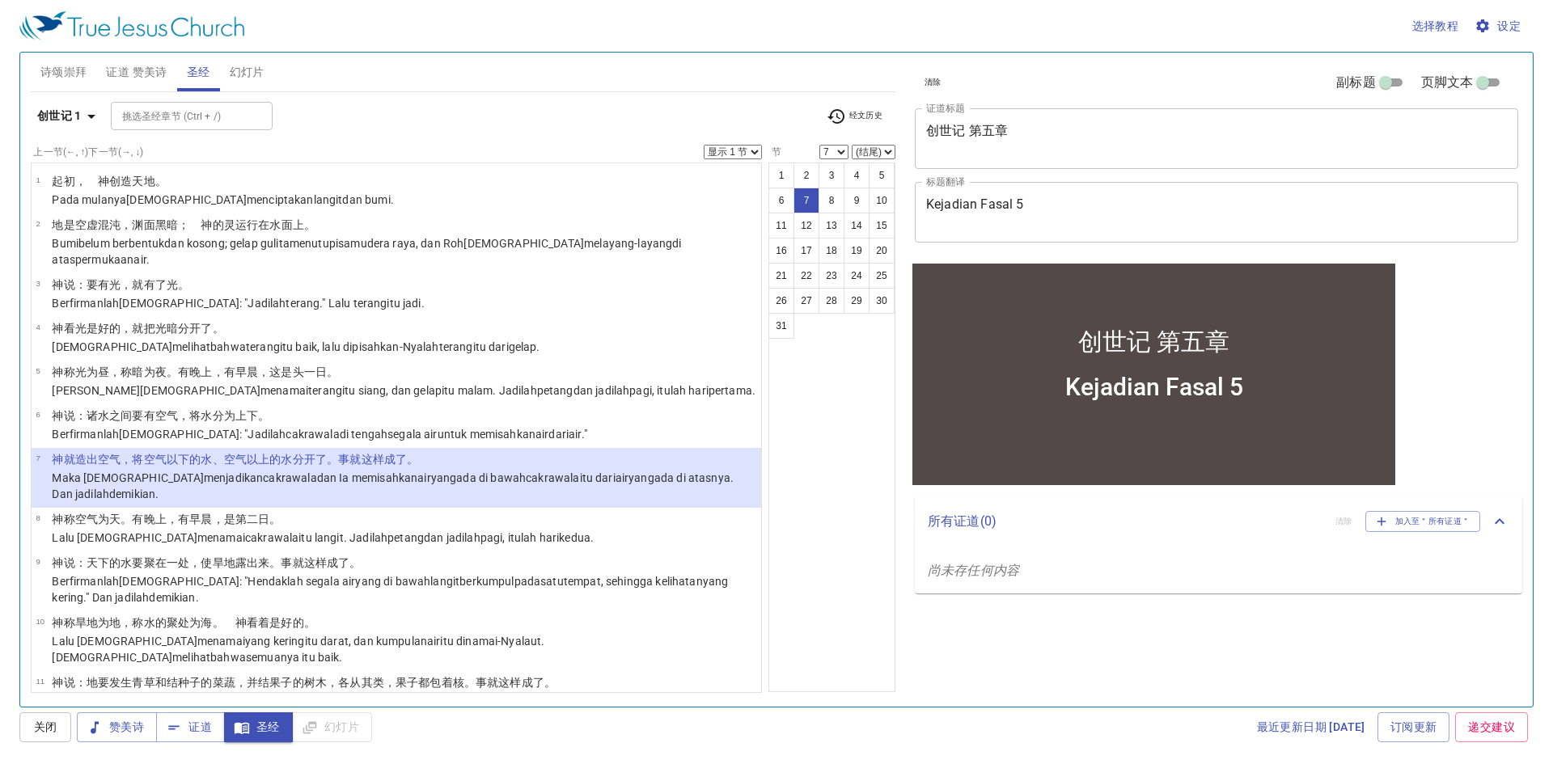
click at [741, 142] on div "创世记 1 挑选圣经章节 (Ctrl + /) 挑选圣经章节 (Ctrl + /) 经文历史" at bounding box center [463, 122] width 865 height 44
click at [741, 150] on select "显示 1 节 显示 2 节 显示 3 节 显示 4 节 显示 5 节" at bounding box center [733, 152] width 58 height 15
click at [835, 149] on select "1 2 3 4 5 6 7 8 9 10 11 12 13 14 15 16 17 18 19 20 21 22 23 24 25 26 27 28 29 3…" at bounding box center [833, 152] width 29 height 15
click at [819, 145] on select "1 2 3 4 5 6 7 8 9 10 11 12 13 14 15 16 17 18 19 20 21 22 23 24 25 26 27 28 29 3…" at bounding box center [833, 152] width 29 height 15
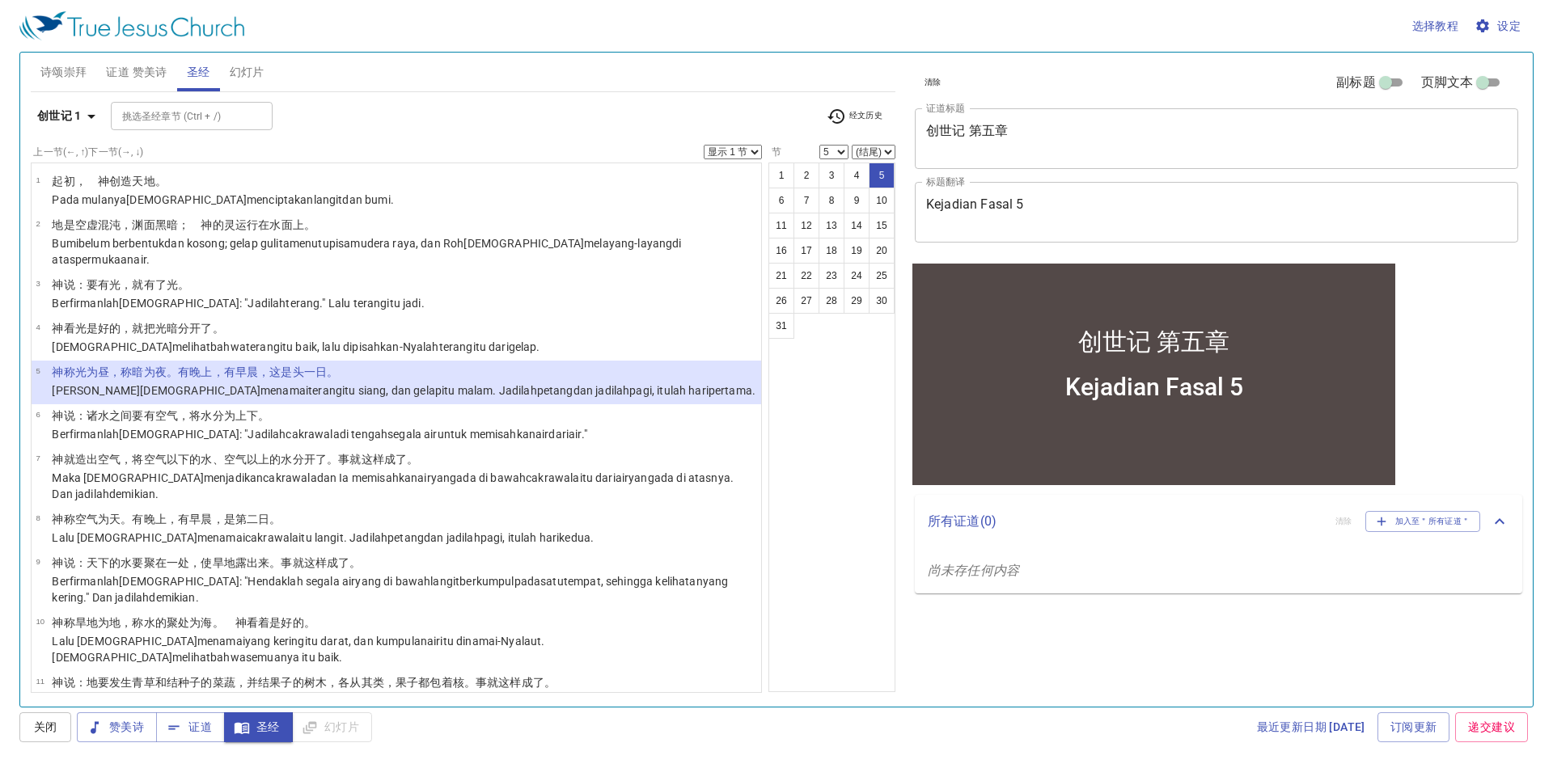
click at [725, 155] on select "显示 1 节 显示 2 节 显示 3 节 显示 4 节 显示 5 节" at bounding box center [733, 152] width 58 height 15
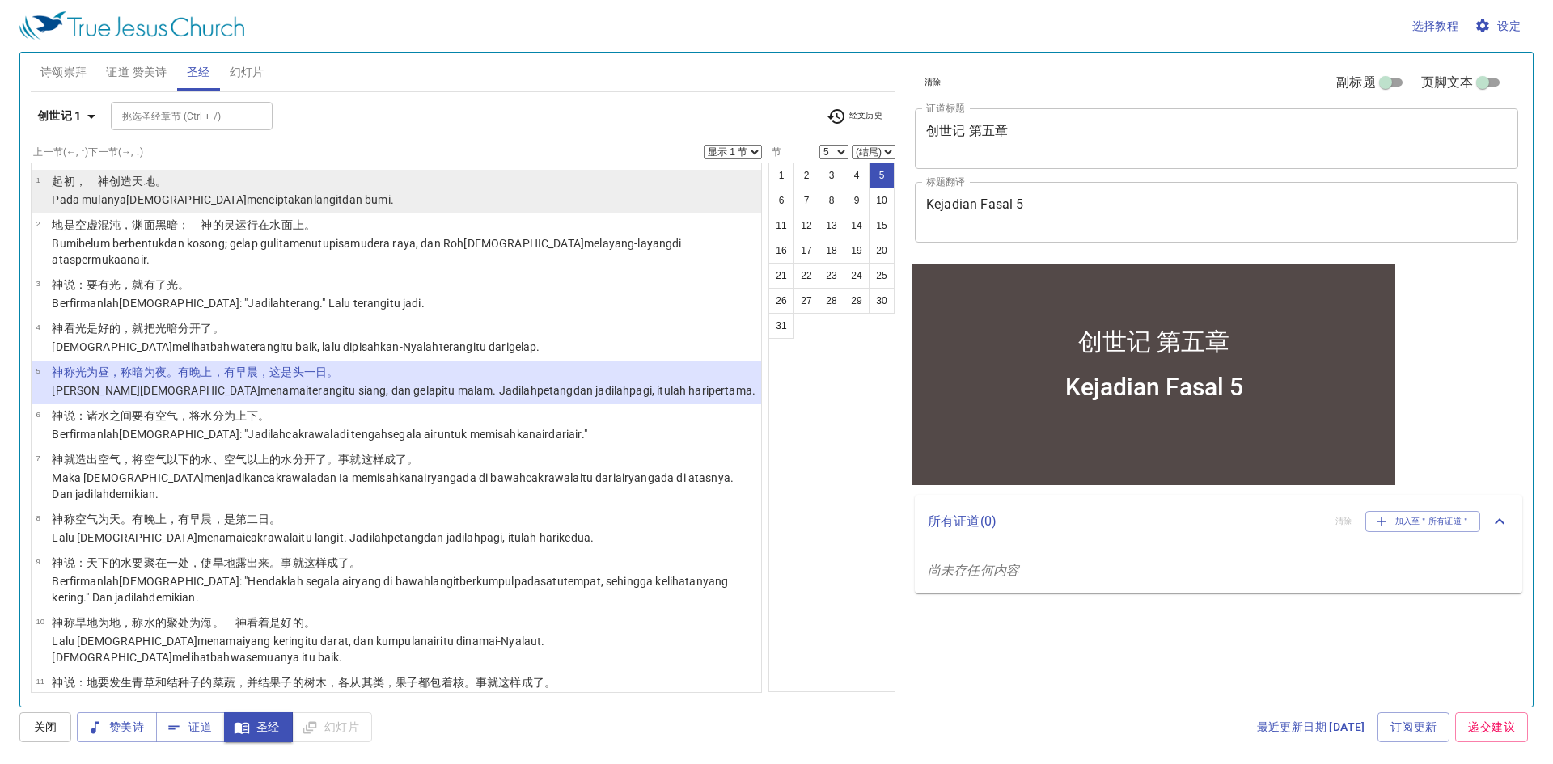
click at [514, 184] on li "1 ﻿起初 ，　神 创造 天 地 。 Pada mulanya Allah menciptakan langit dan bumi ." at bounding box center [397, 192] width 730 height 44
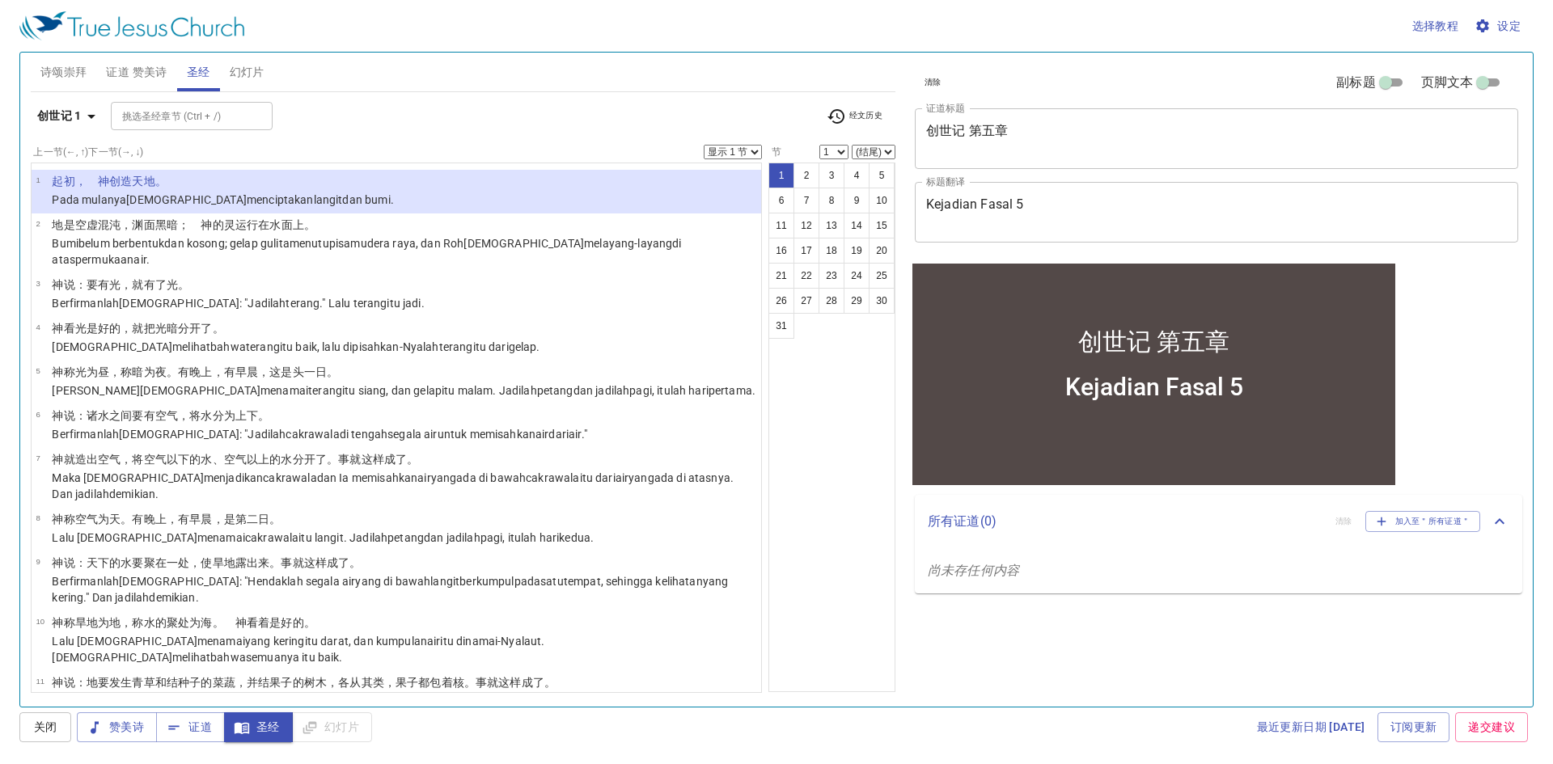
click at [744, 149] on select "显示 1 节 显示 2 节 显示 3 节 显示 4 节 显示 5 节" at bounding box center [733, 152] width 58 height 15
click at [840, 152] on select "1 2 3 4 5 6 7 8 9 10 11 12 13 14 15 16 17 18 19 20 21 22 23 24 25 26 27 28 29 3…" at bounding box center [833, 152] width 29 height 15
click at [819, 145] on select "1 2 3 4 5 6 7 8 9 10 11 12 13 14 15 16 17 18 19 20 21 22 23 24 25 26 27 28 29 3…" at bounding box center [833, 152] width 29 height 15
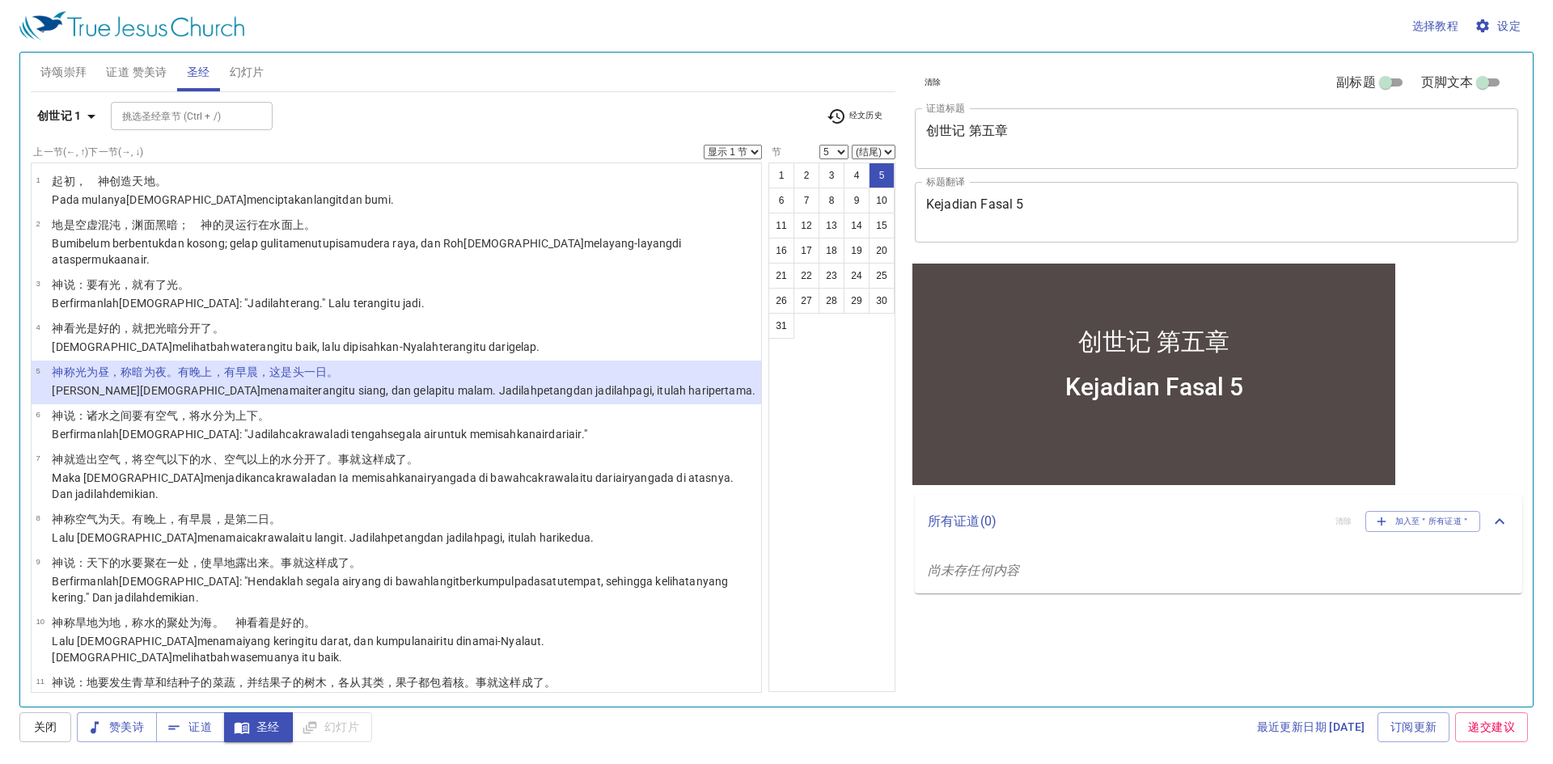
click at [756, 148] on select "显示 1 节 显示 2 节 显示 3 节 显示 4 节 显示 5 节" at bounding box center [733, 152] width 58 height 15
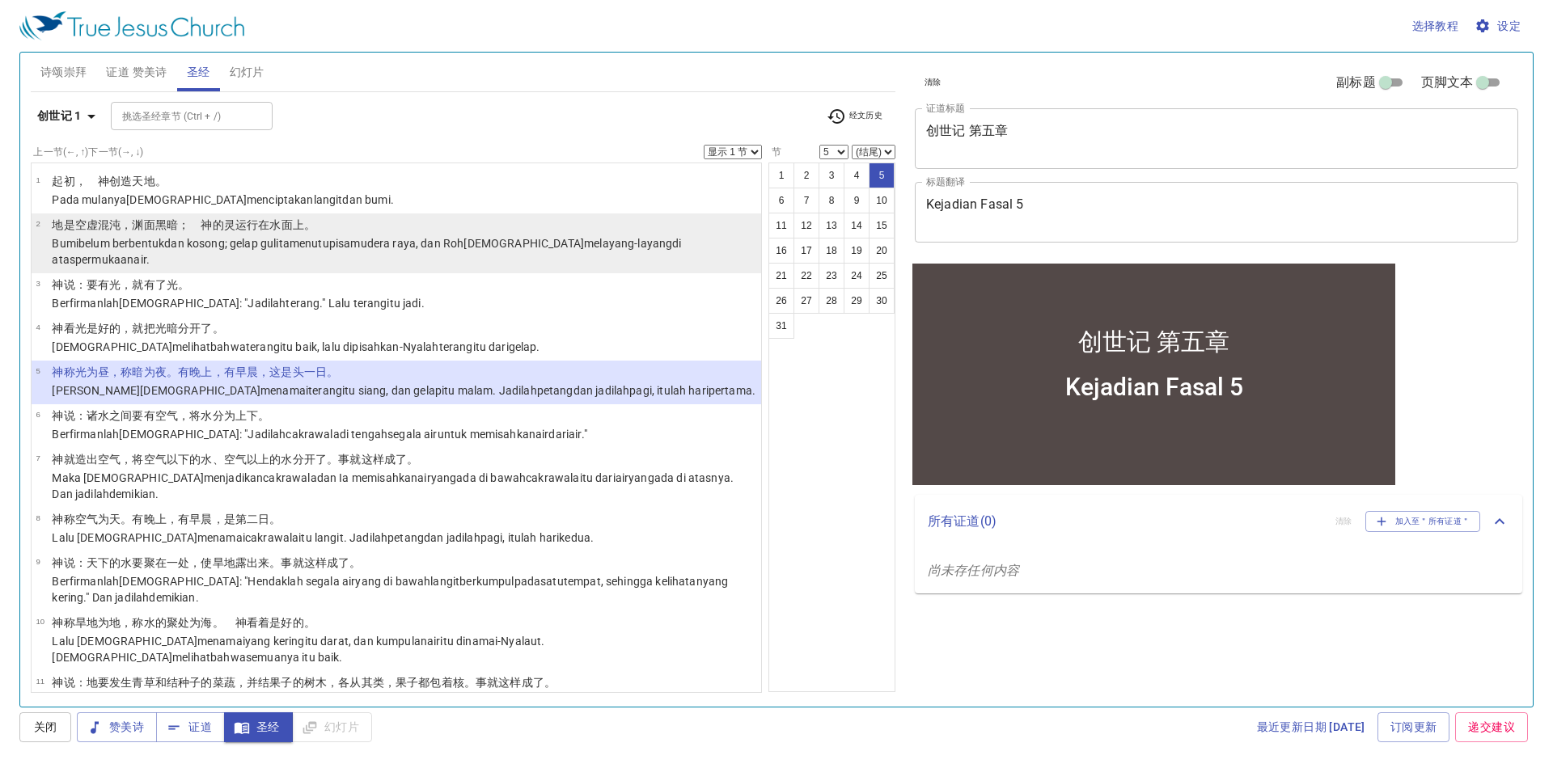
click at [520, 219] on p "地 是 空虚 混沌 ，渊 面 黑暗 ；　神 的灵 运行 在水 面 上 。" at bounding box center [404, 225] width 705 height 16
select select "2"
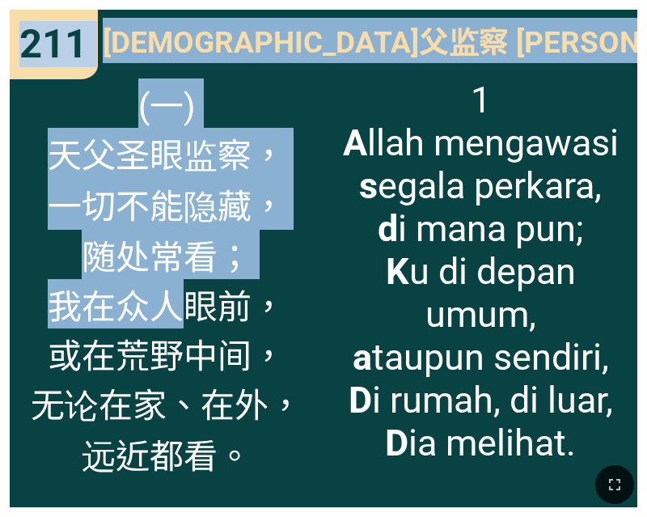
drag, startPoint x: 190, startPoint y: 286, endPoint x: 381, endPoint y: -271, distance: 588.4
click at [381, 0] on html "创世记 第五章 创世记 第五章 [PERSON_NAME] 5 Kejadian Fasal 5 诗颂崇拜 诗颂崇拜 Pujian Awal Pujian A…" at bounding box center [323, 3] width 647 height 6
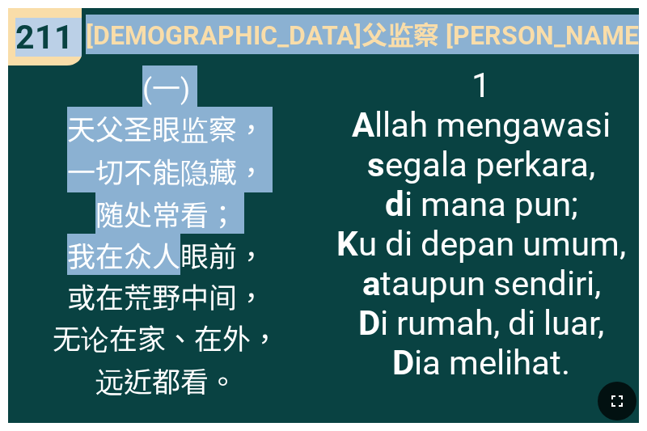
click at [605, 404] on button "button" at bounding box center [617, 401] width 39 height 39
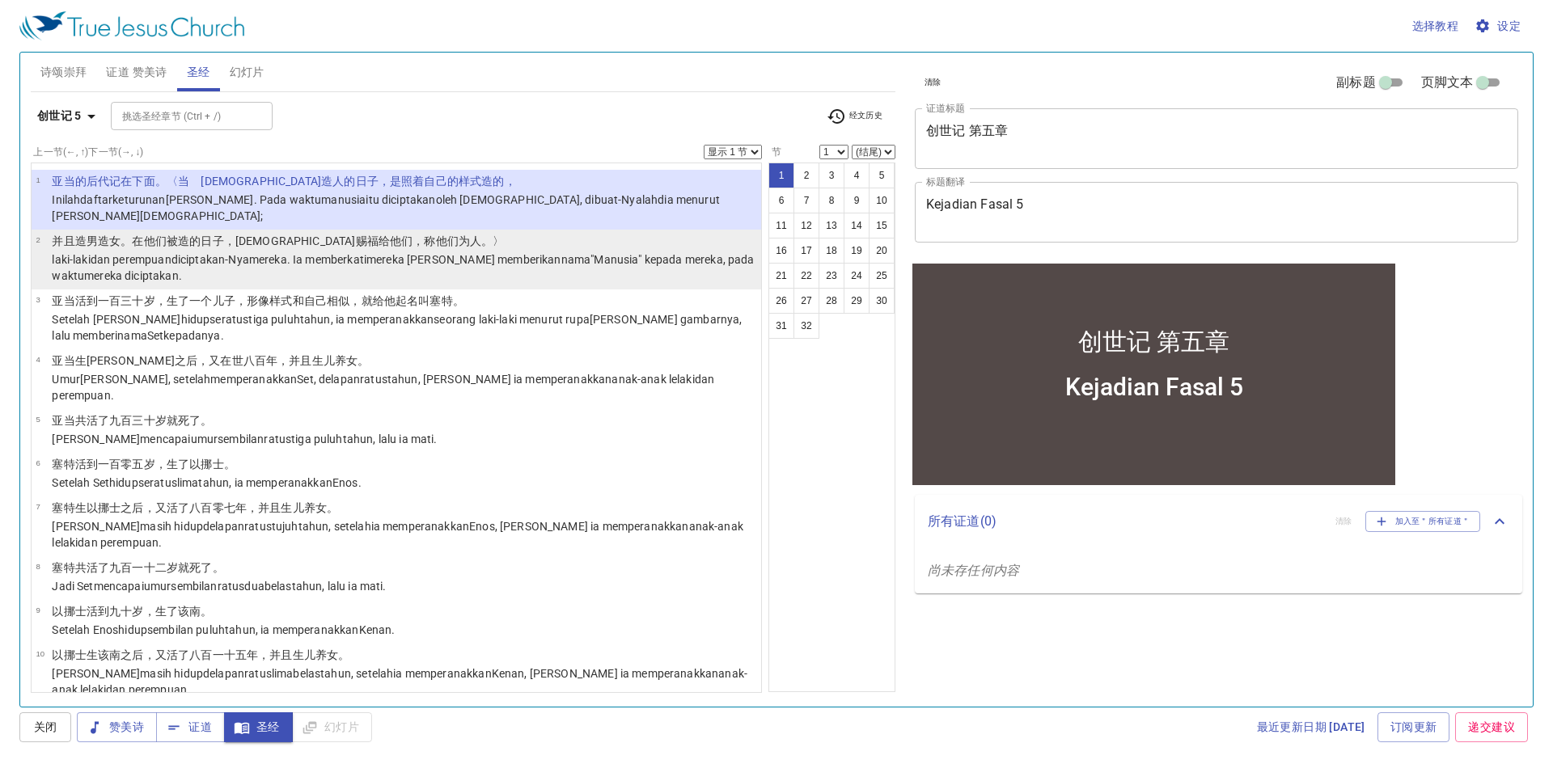
click at [566, 252] on p "laki-laki [PERSON_NAME] perempuan diciptakan-Nya mereka. Ia memberkati mereka […" at bounding box center [404, 268] width 705 height 32
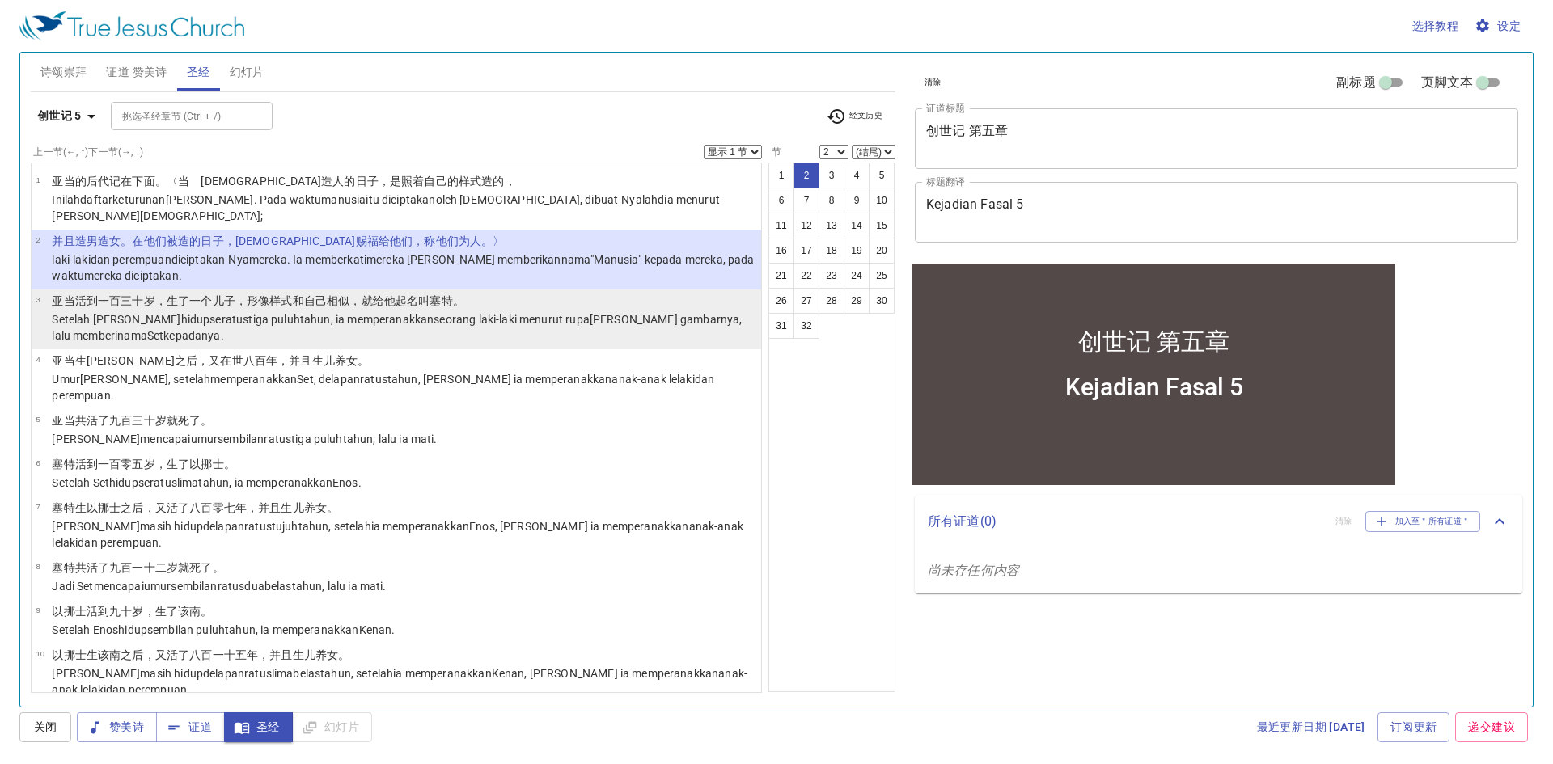
click at [551, 313] on wh1823 "[PERSON_NAME] gambarnya , lalu memberi nama Set kepadanya." at bounding box center [397, 327] width 690 height 29
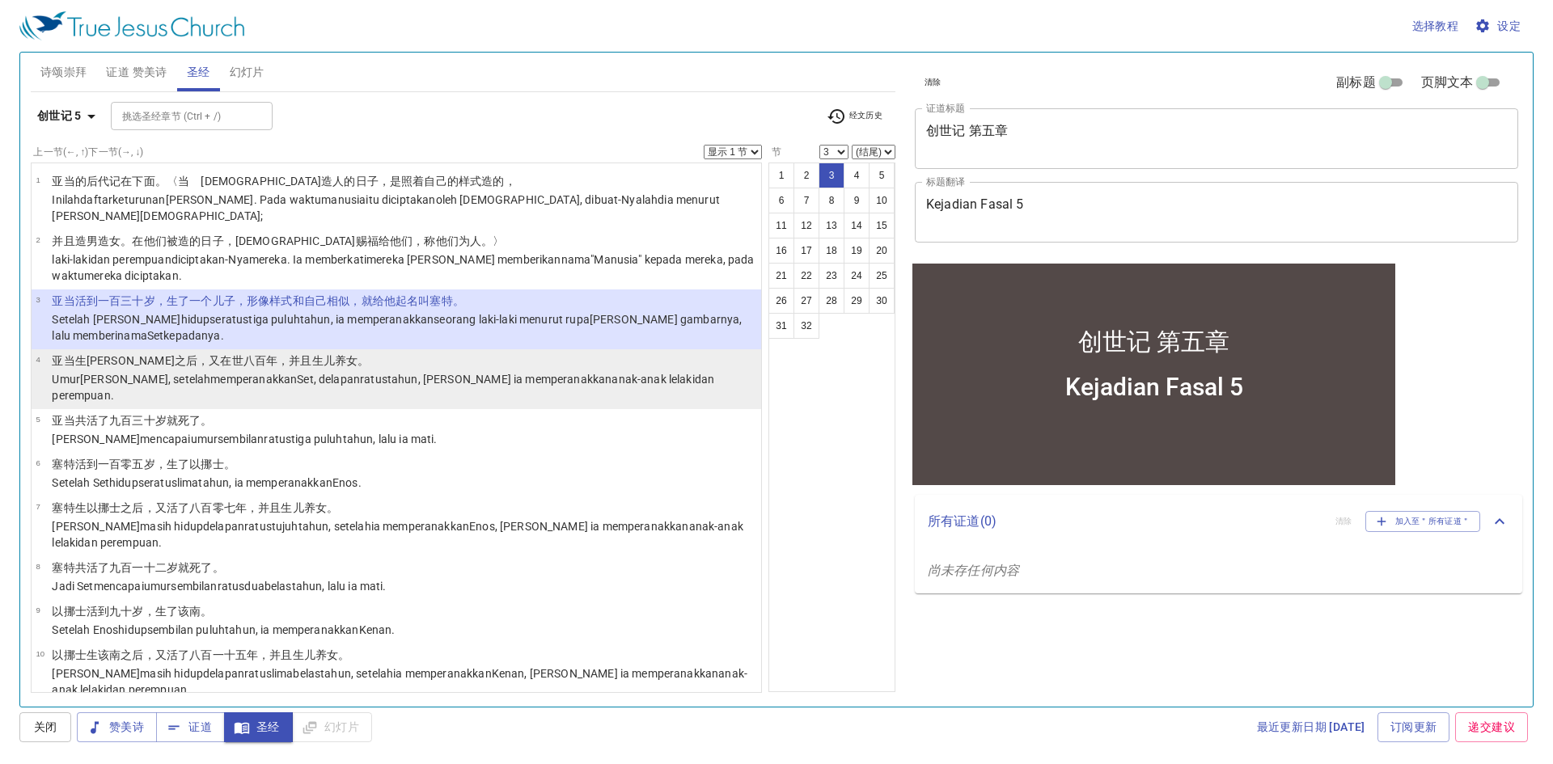
click at [557, 353] on p "[PERSON_NAME] 生 [PERSON_NAME]之后 ，又在世八 百 年 ，并且生 儿 养女 。" at bounding box center [404, 361] width 705 height 16
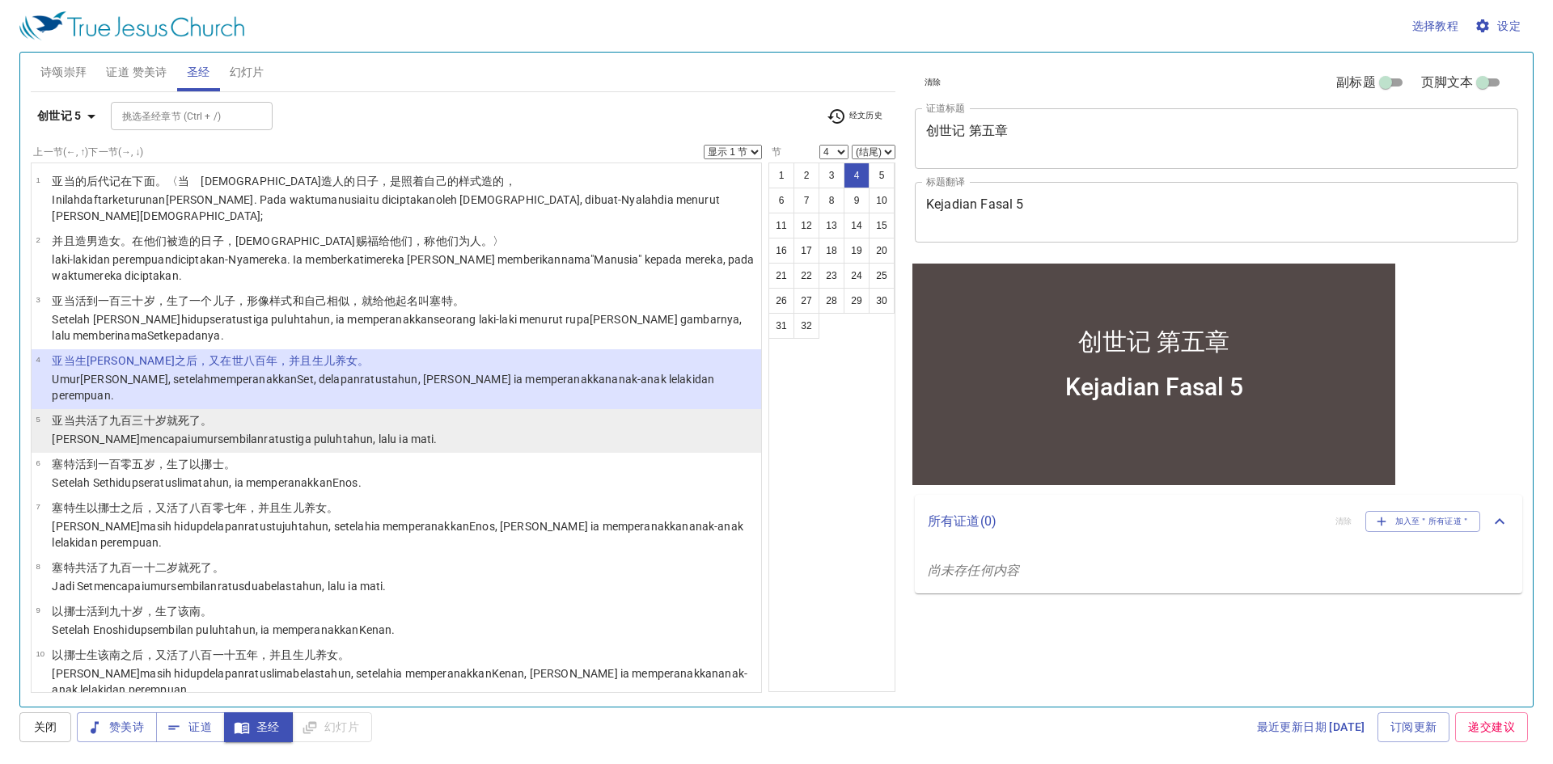
click at [560, 409] on li "5 [PERSON_NAME] 共活了 九 百 三十 岁 就死了 。 Jadi [PERSON_NAME] mencapai umur sembilan ra…" at bounding box center [397, 431] width 730 height 44
select select "5"
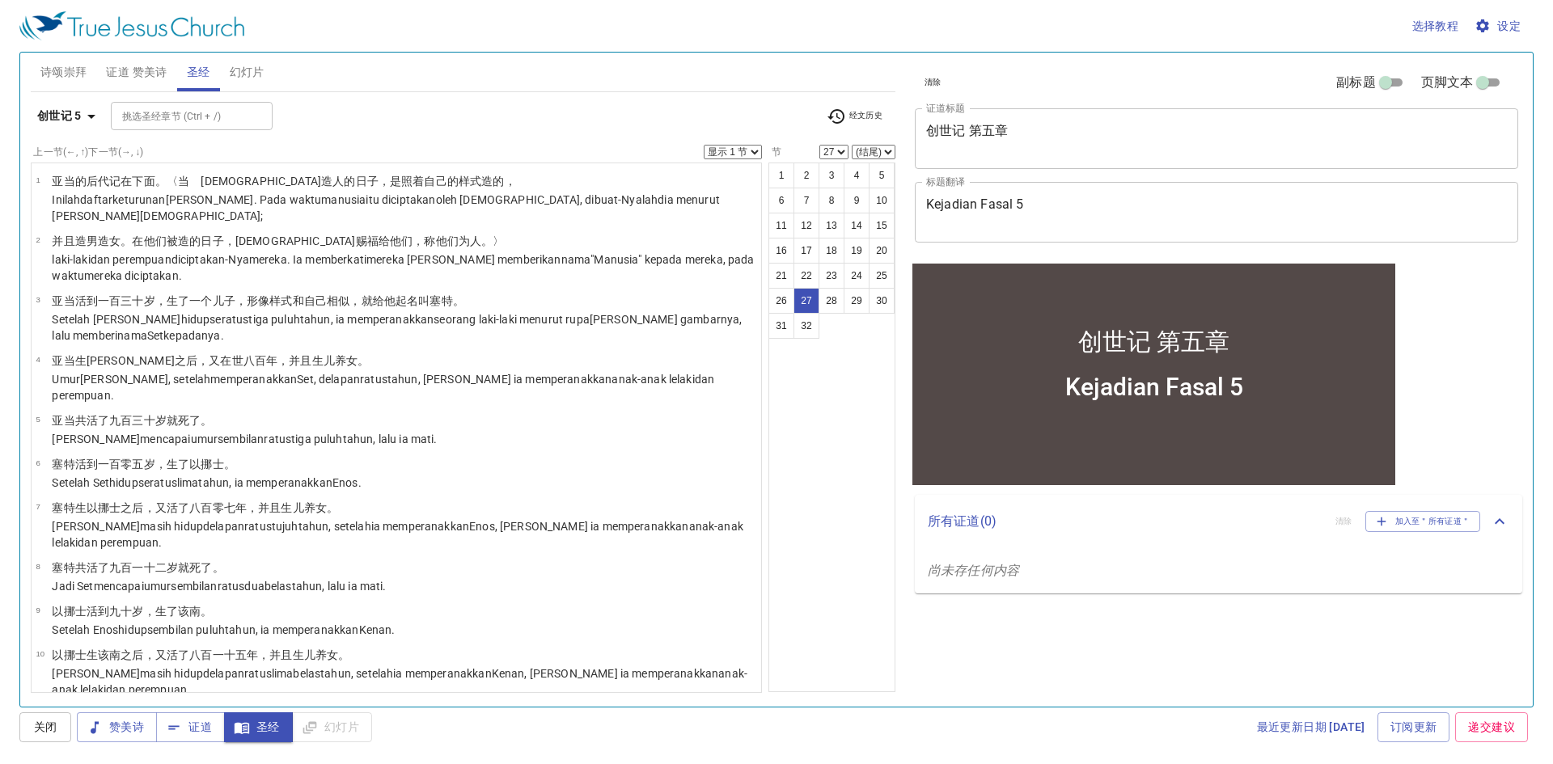
scroll to position [1016, 0]
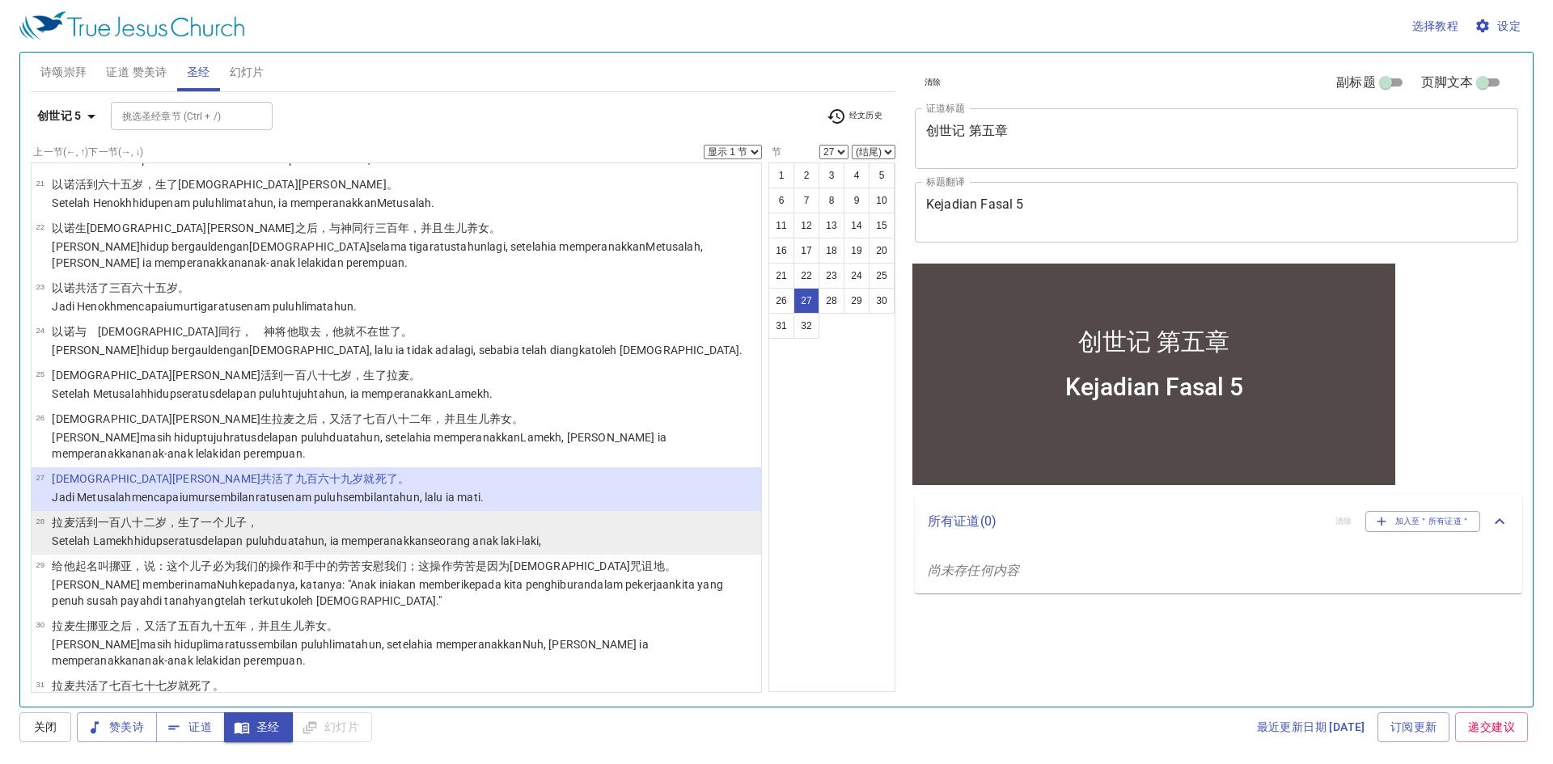
click at [475, 535] on wh3205 "seorang anak laki-laki ," at bounding box center [484, 541] width 113 height 13
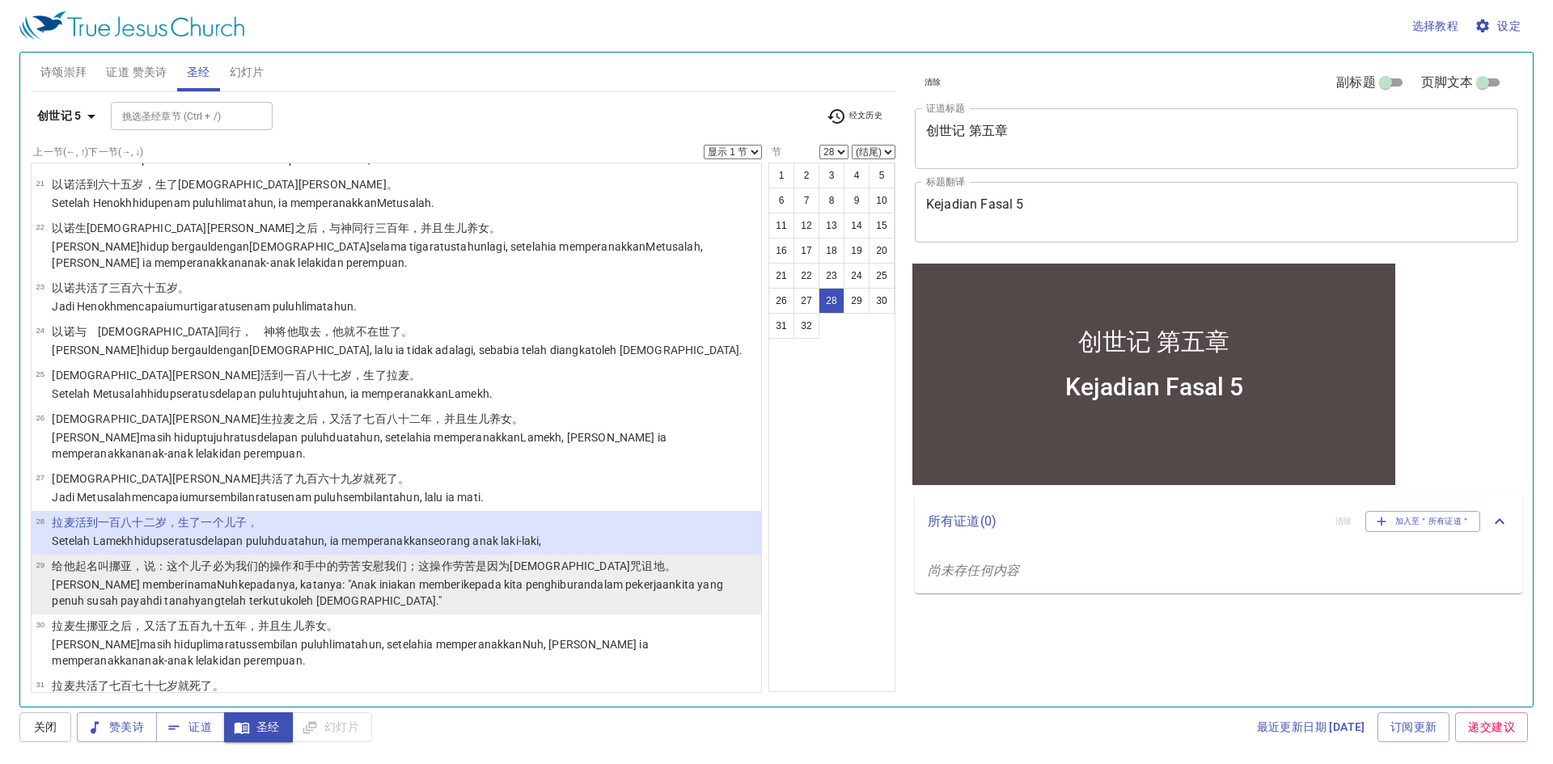
click at [493, 560] on wh5162 "我们；这操作劳苦是因为 耶和华 咒诅 地 。" at bounding box center [530, 566] width 292 height 13
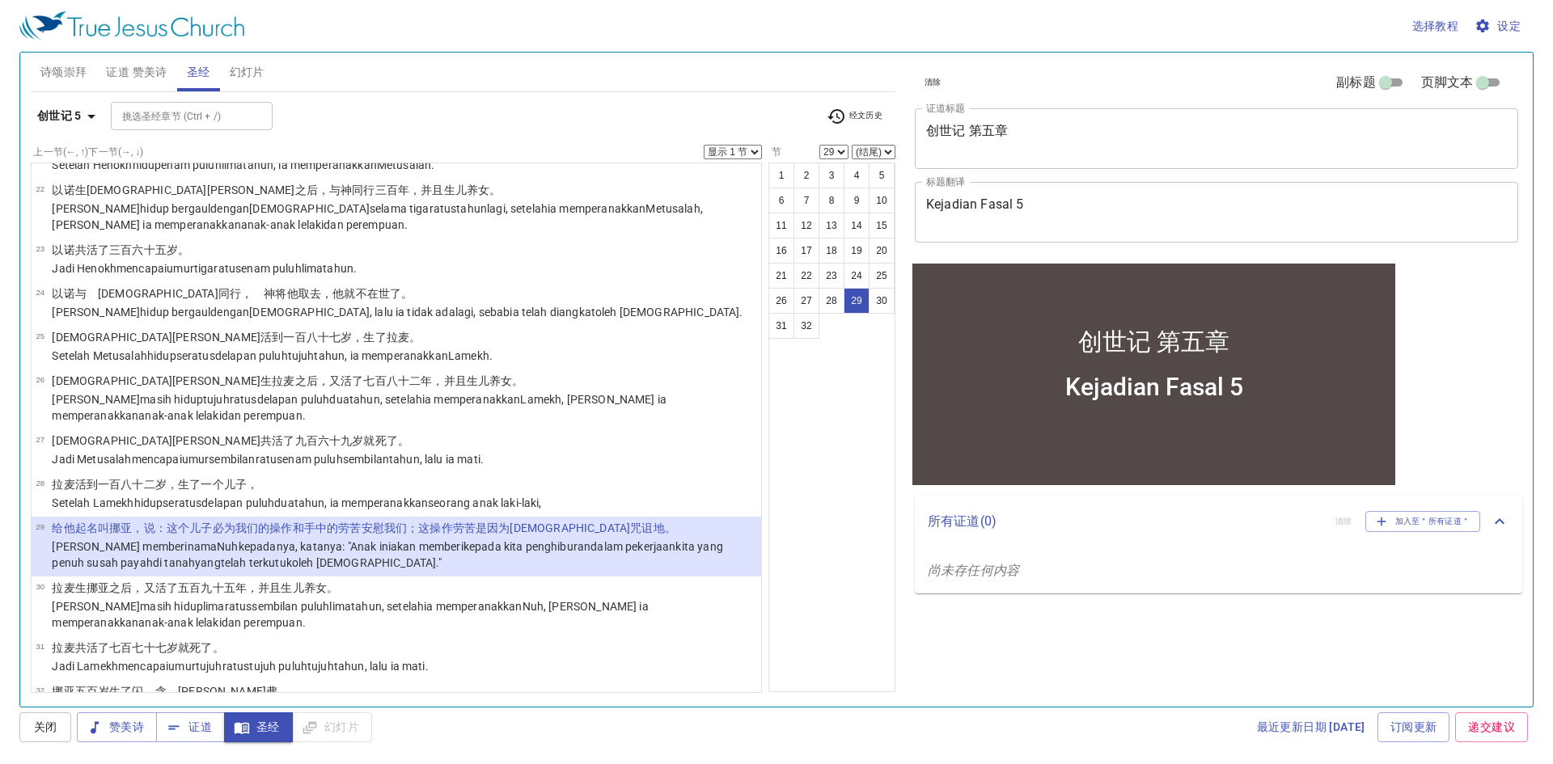
scroll to position [1060, 0]
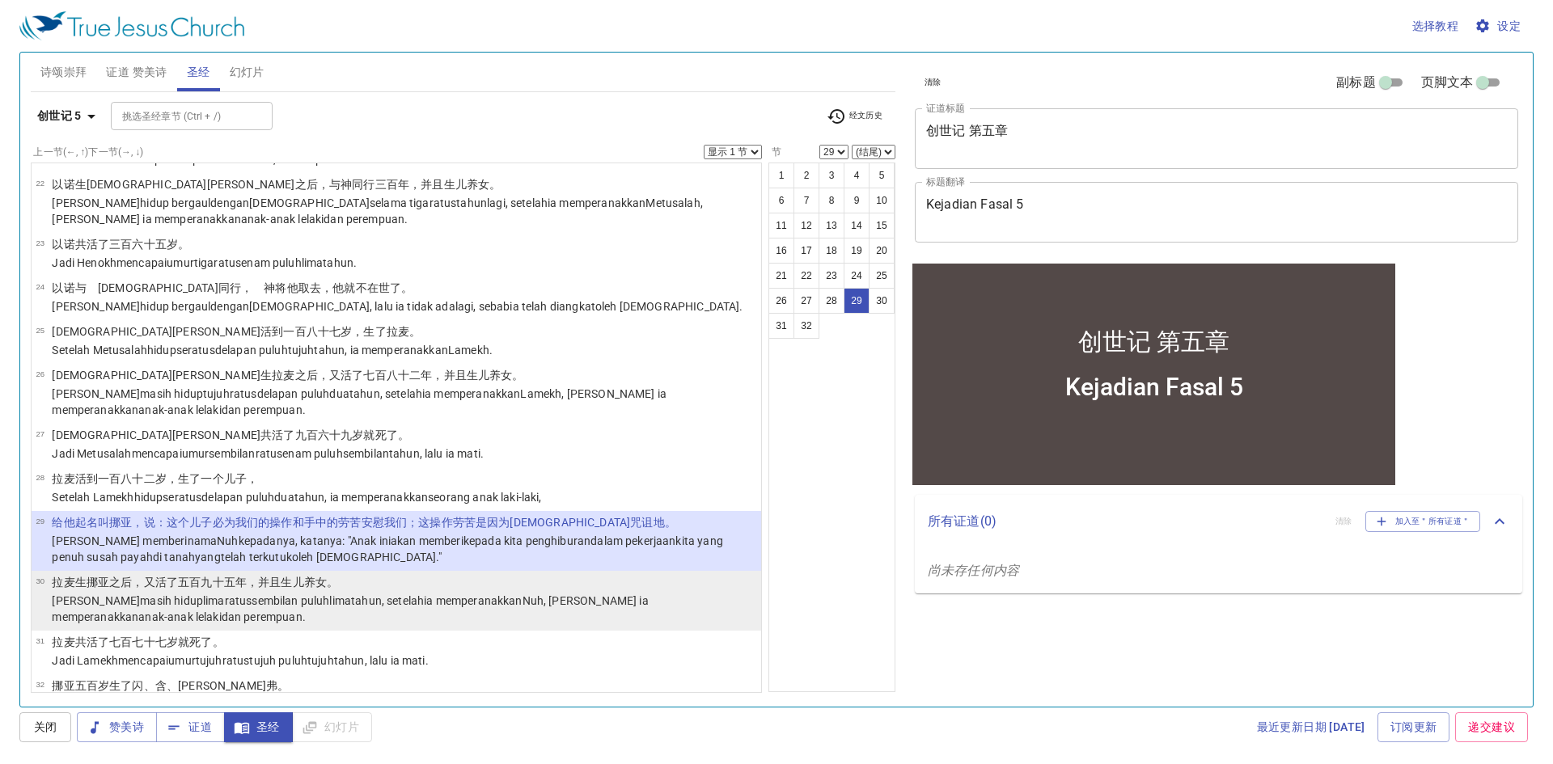
click at [563, 593] on p "[PERSON_NAME] masih hidup lima ratus sembilan puluh lima tahun , setelah ia mem…" at bounding box center [404, 609] width 705 height 32
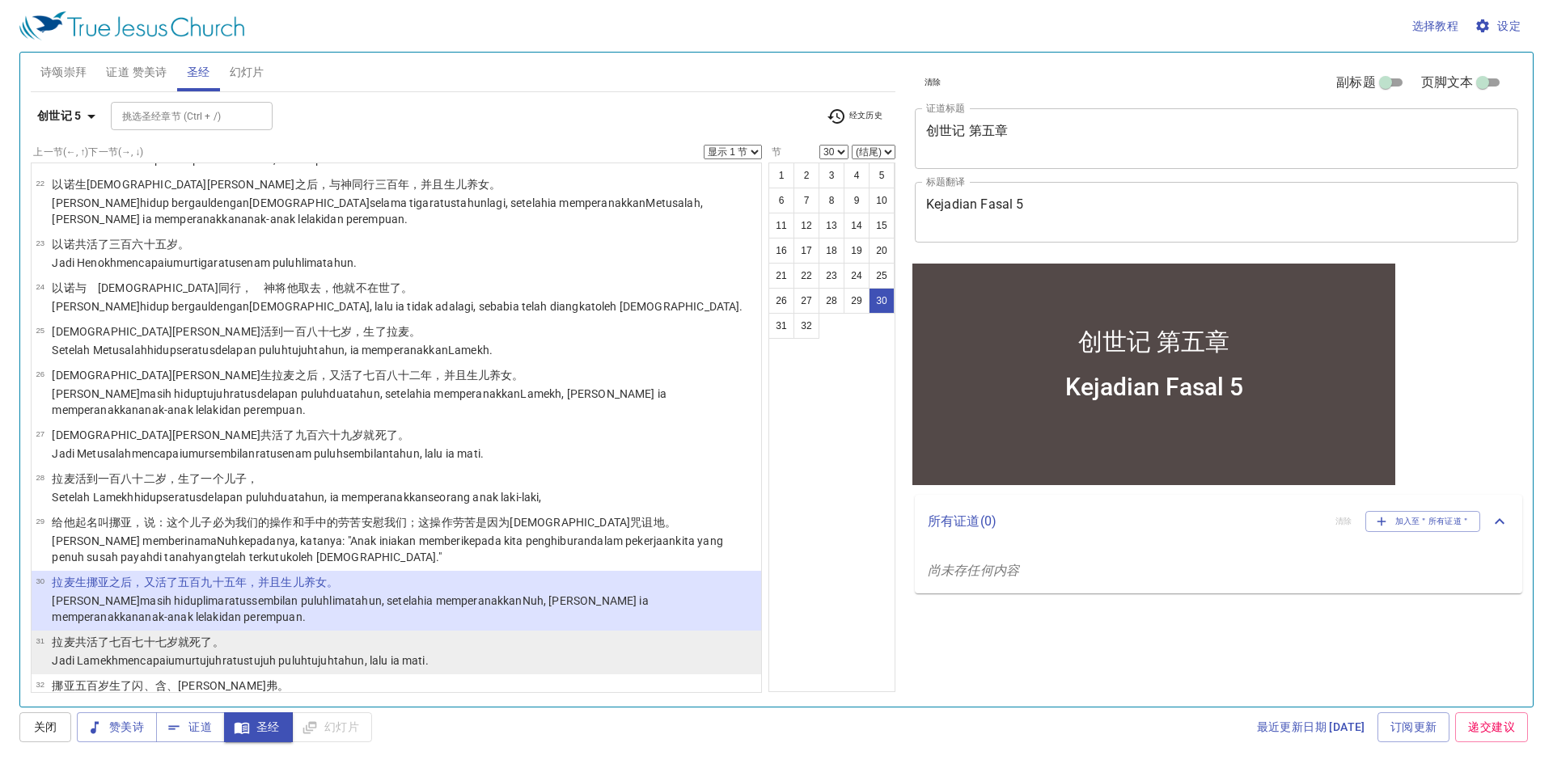
click at [516, 631] on li "31 拉麦 共活了 七 百 七十 七 岁 就死了 。 Jadi Lamekh mencapai umur tujuh ratus tujuh puluh tu…" at bounding box center [397, 653] width 730 height 44
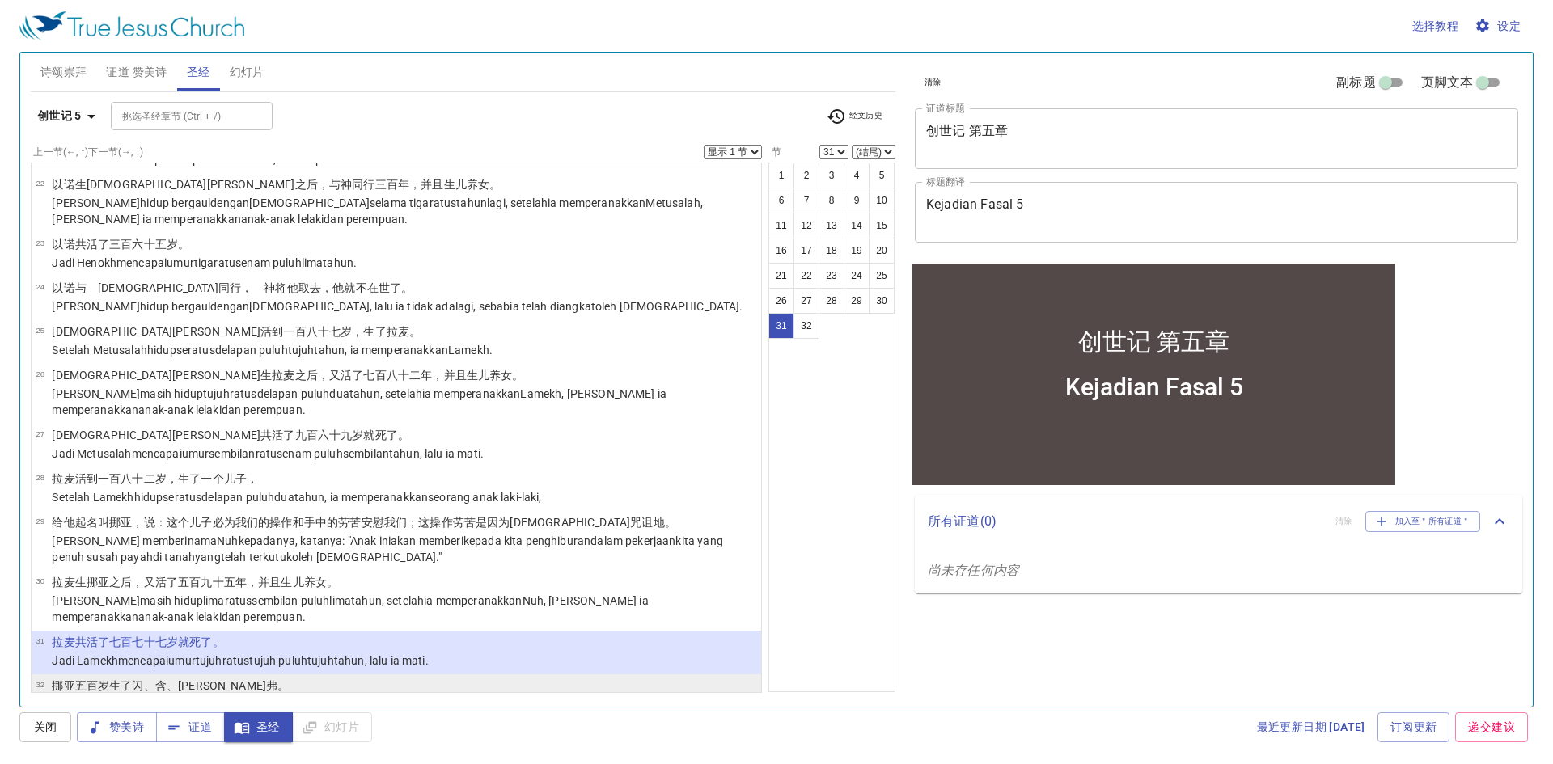
click at [517, 675] on li "32 挪亚 五 百 岁 生了 闪 、含 、雅弗 。 Setelah Nuh berumur lima ratus tahun , ia memperanakk…" at bounding box center [397, 697] width 730 height 44
select select "32"
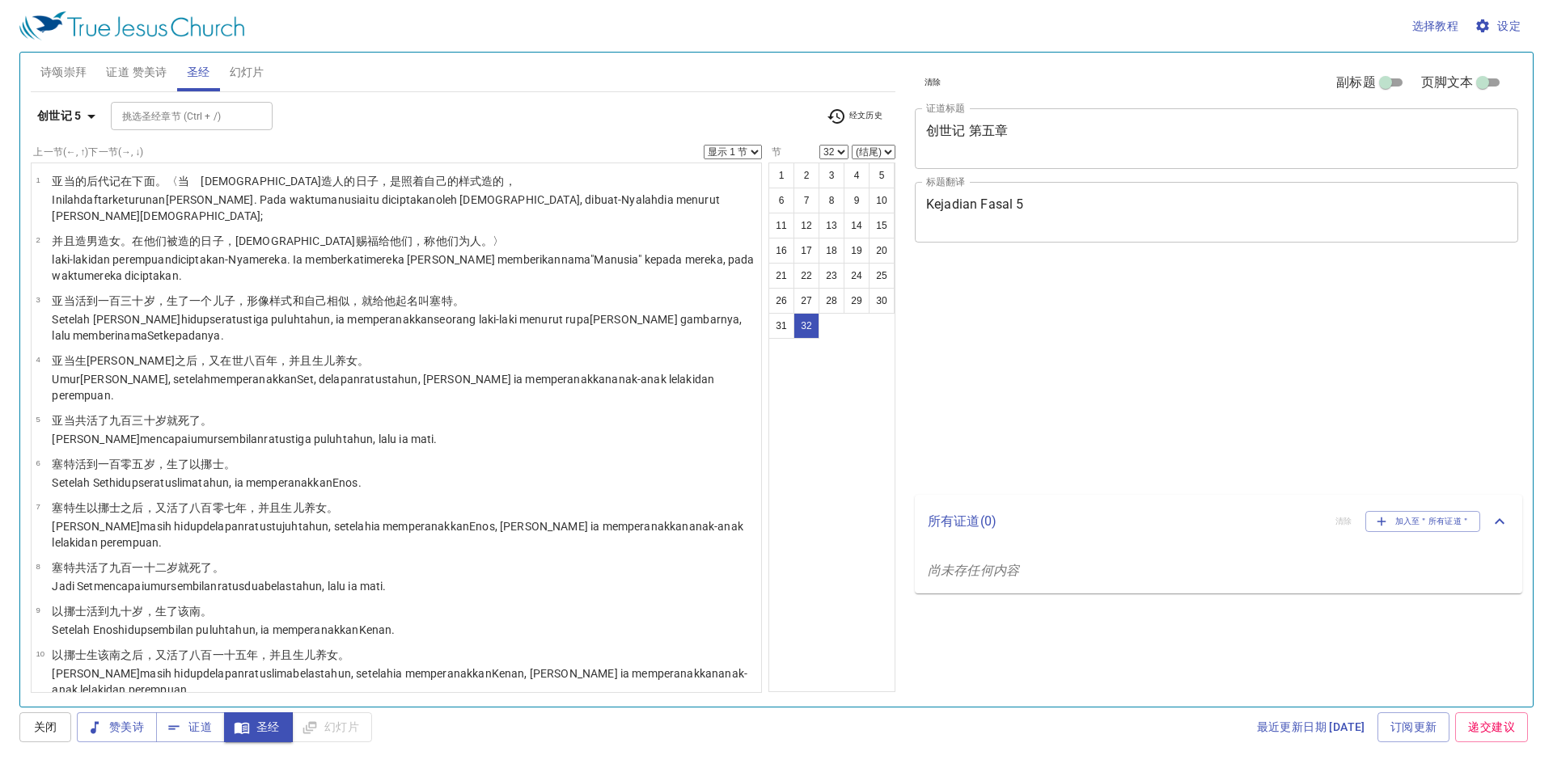
select select "32"
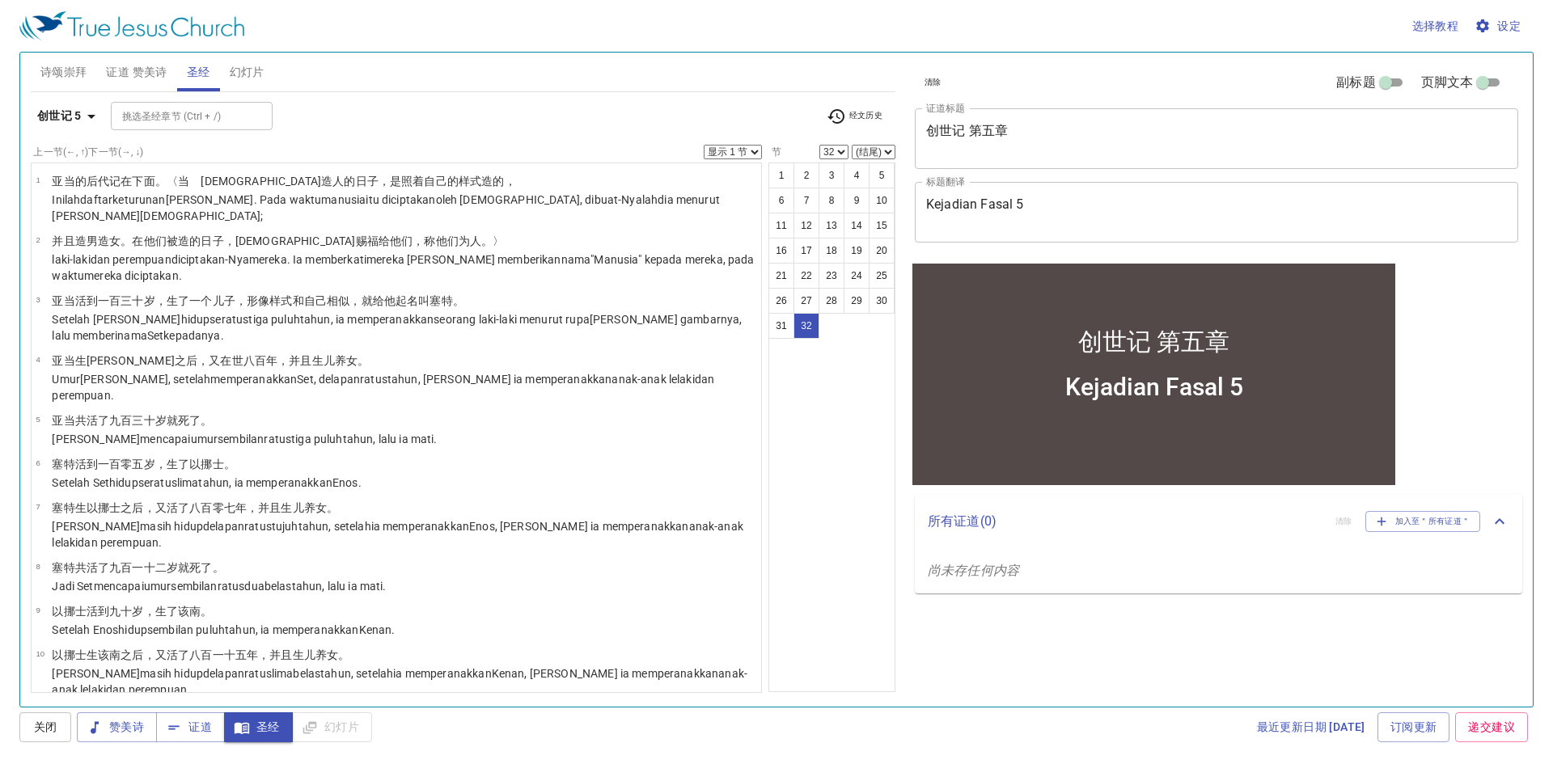
scroll to position [1060, 0]
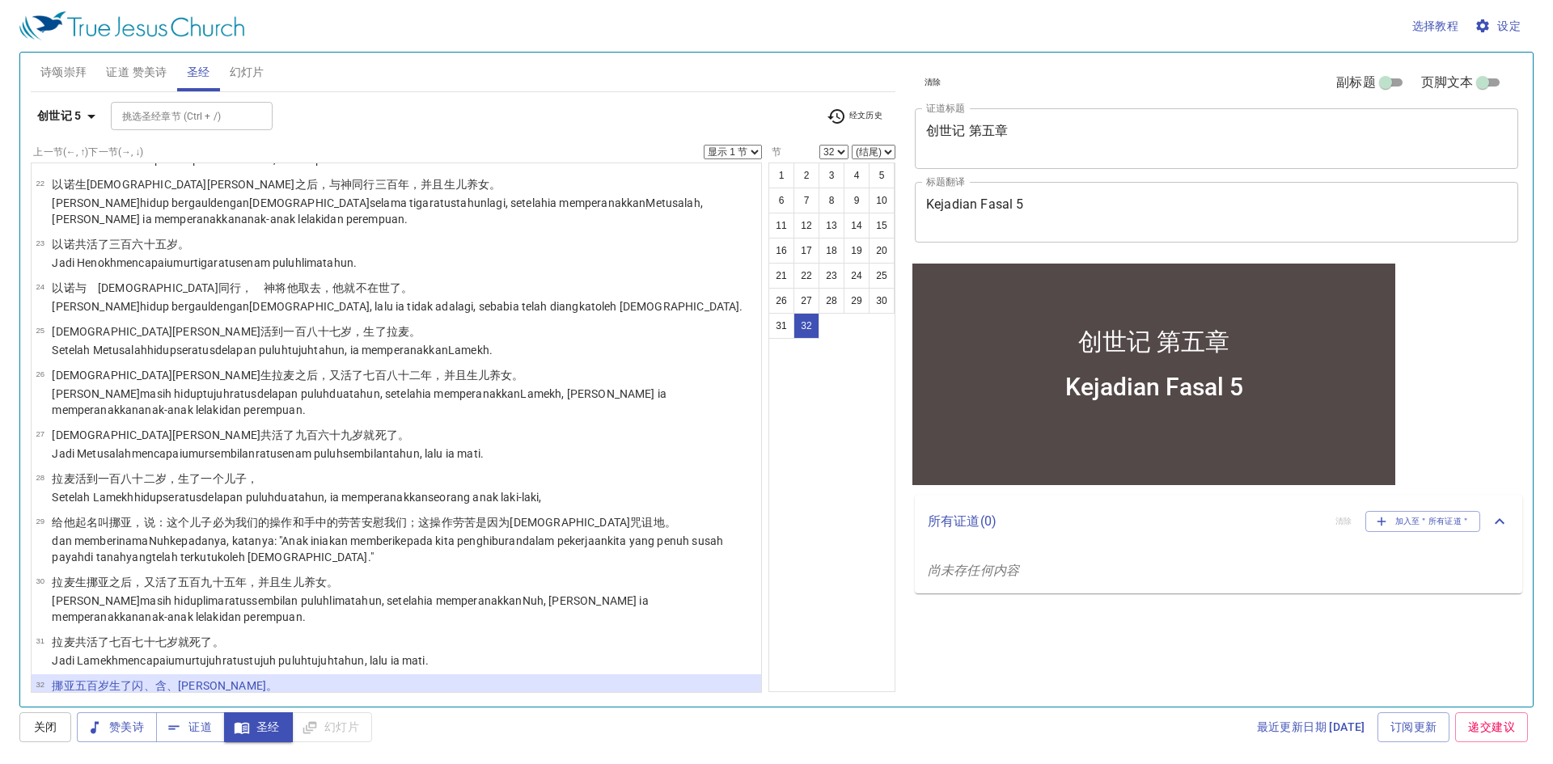
click at [60, 74] on span "诗颂崇拜" at bounding box center [63, 72] width 47 height 20
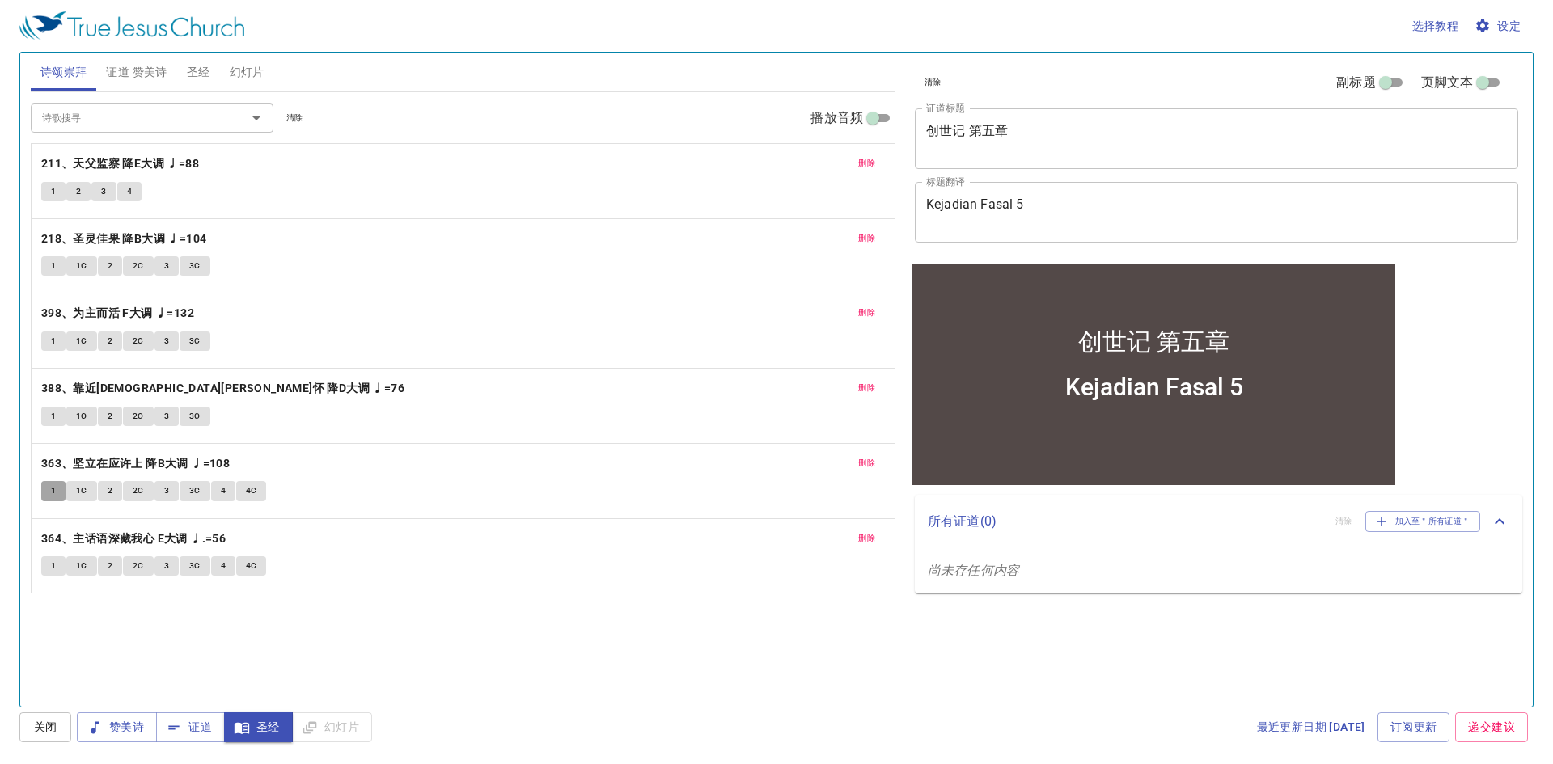
click at [55, 489] on span "1" at bounding box center [53, 491] width 5 height 15
click at [82, 489] on span "1C" at bounding box center [81, 491] width 11 height 15
click at [103, 487] on button "2" at bounding box center [110, 490] width 24 height 19
click at [133, 492] on span "2C" at bounding box center [138, 491] width 11 height 15
click at [170, 490] on button "3" at bounding box center [167, 490] width 24 height 19
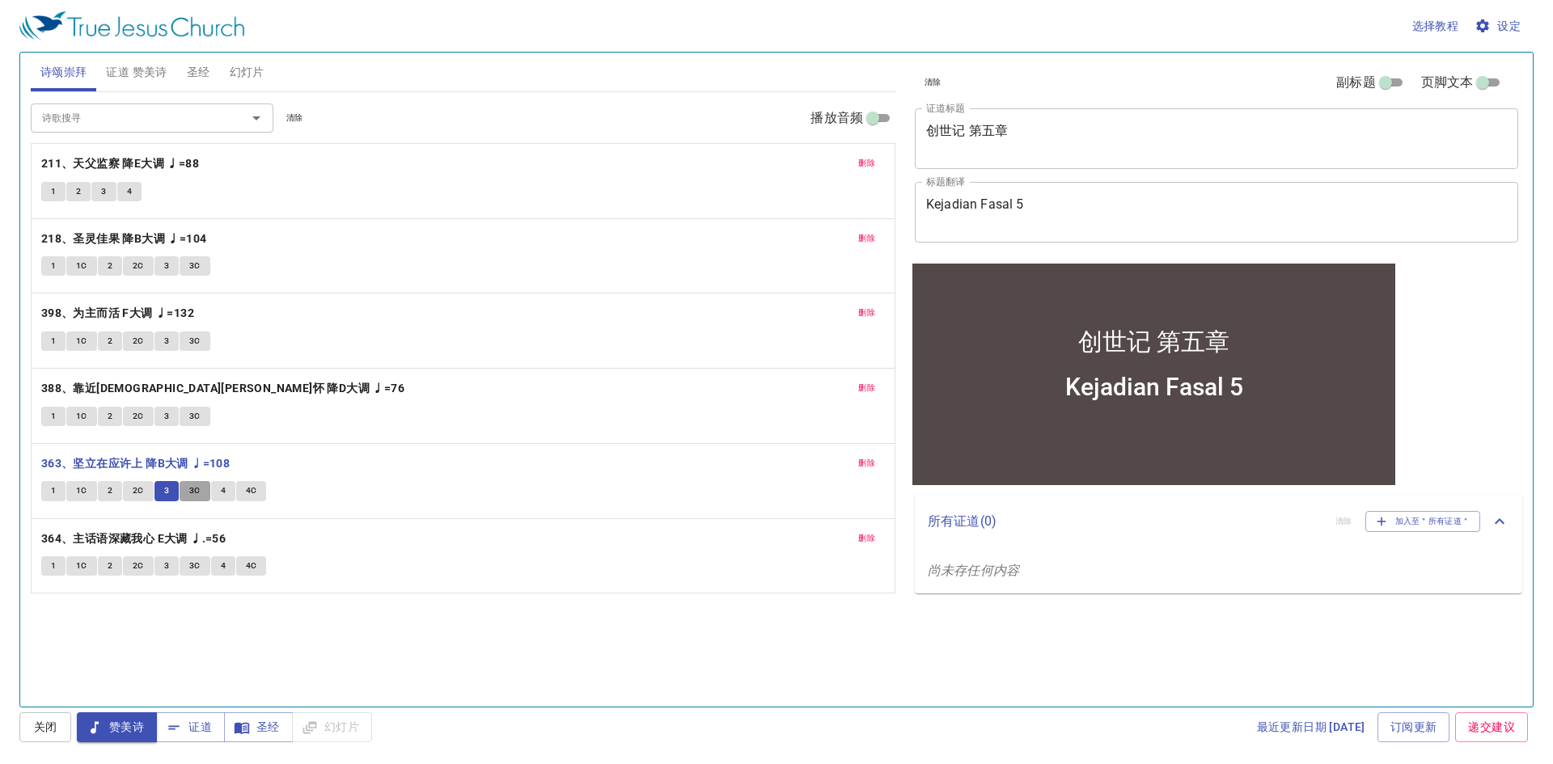
click at [189, 490] on span "3C" at bounding box center [194, 491] width 11 height 15
click at [221, 497] on span "4" at bounding box center [223, 491] width 5 height 15
click at [248, 493] on span "4C" at bounding box center [251, 491] width 11 height 15
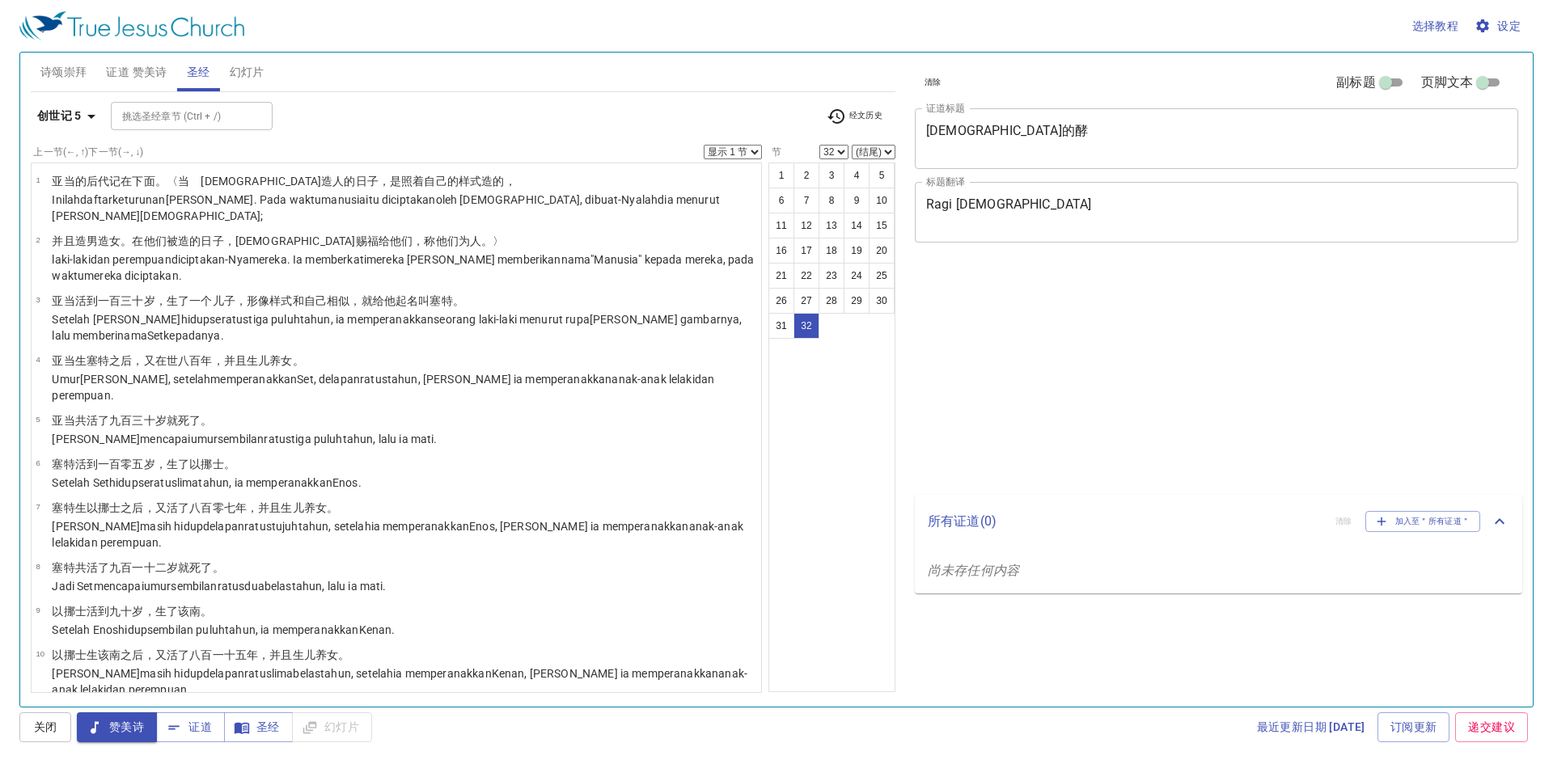
select select "32"
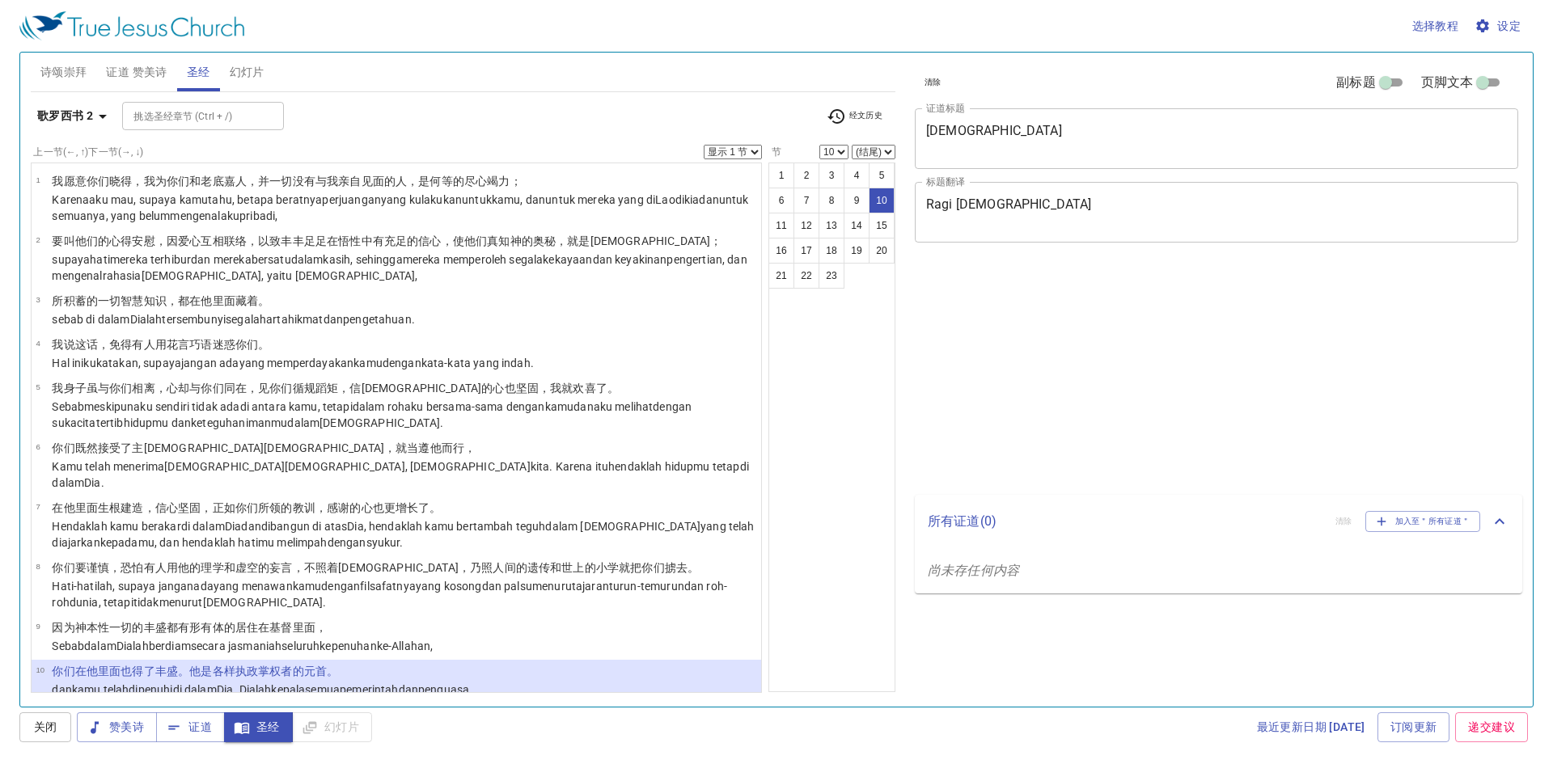
select select "10"
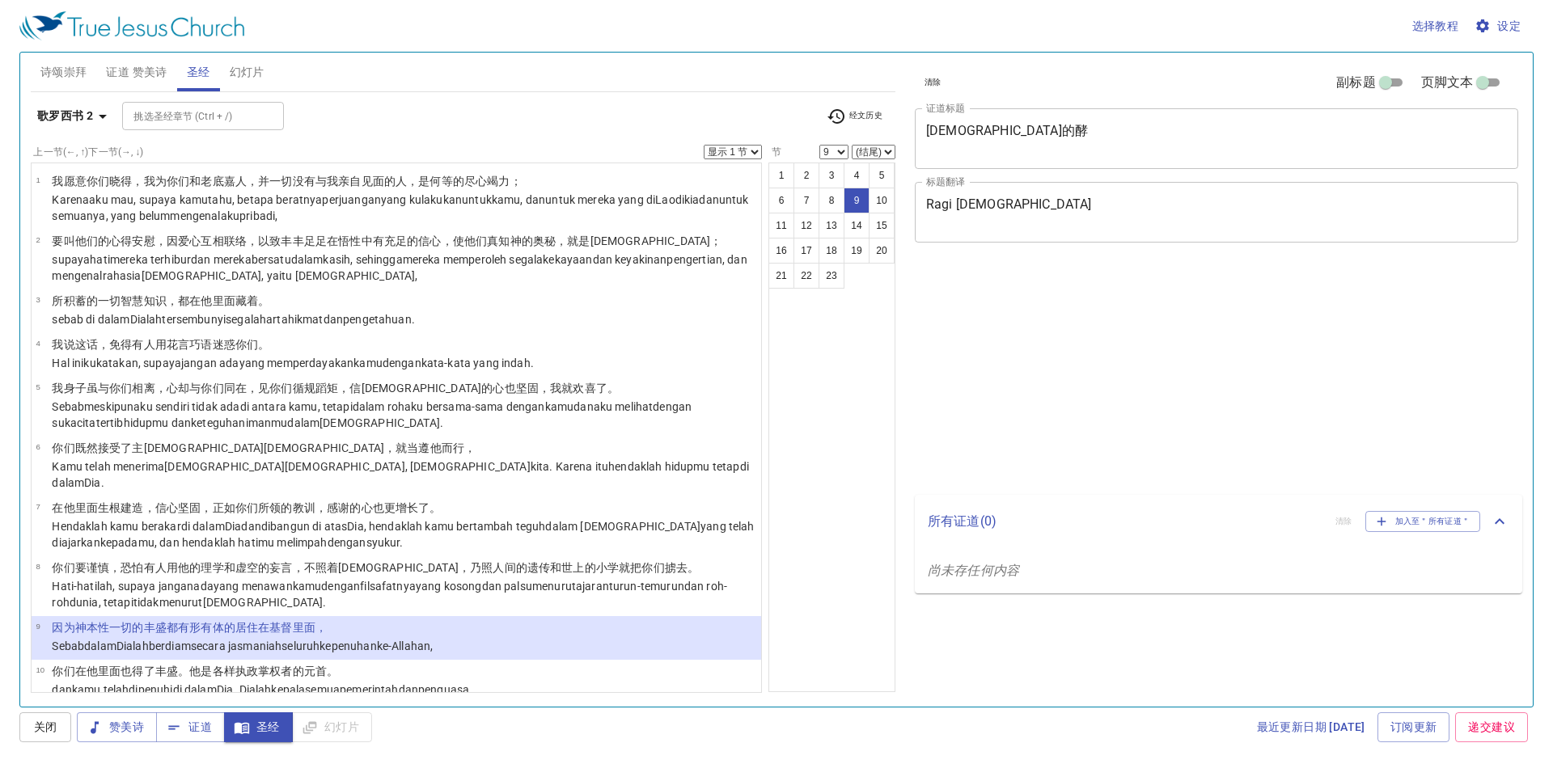
select select "9"
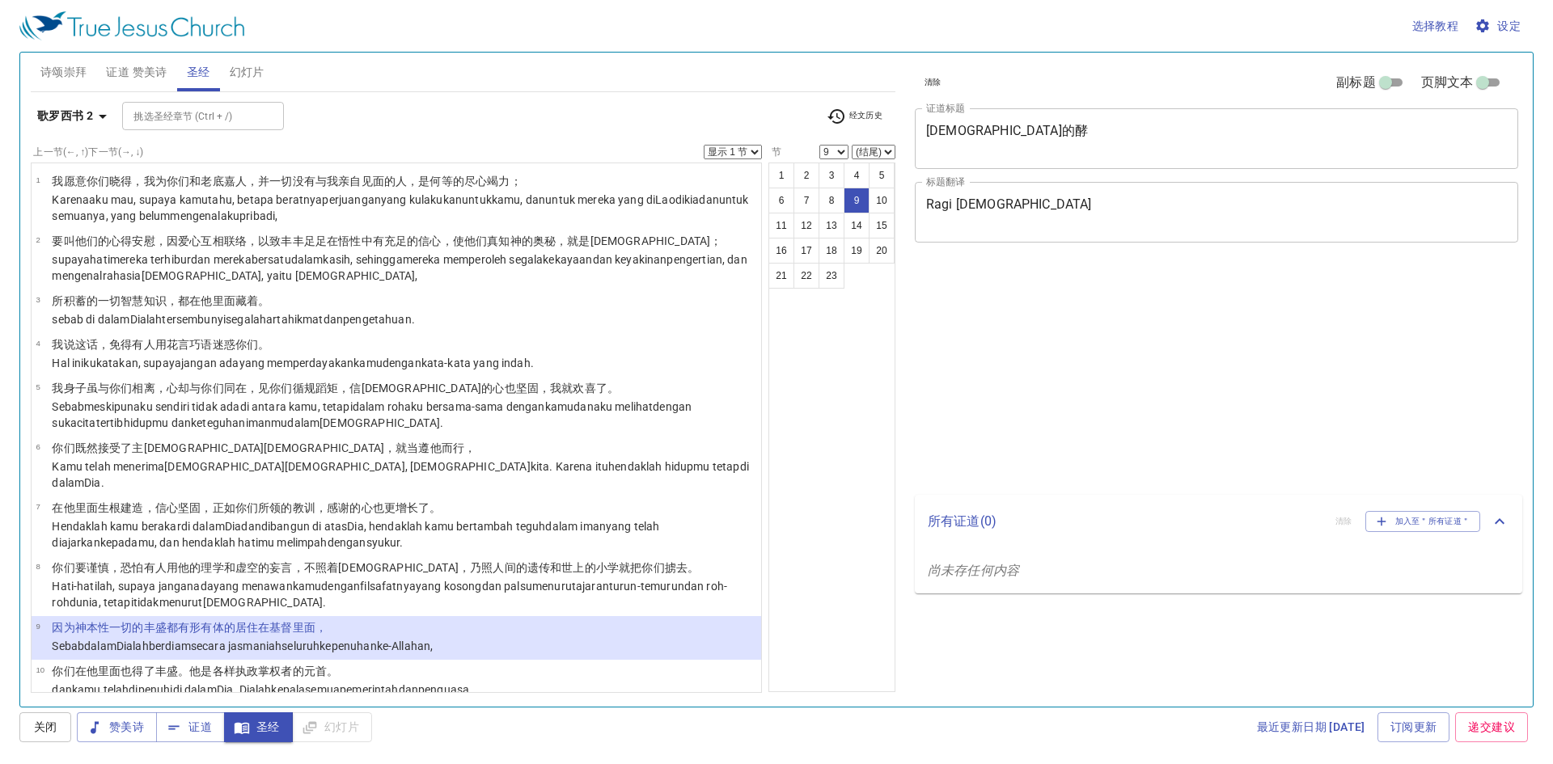
select select "9"
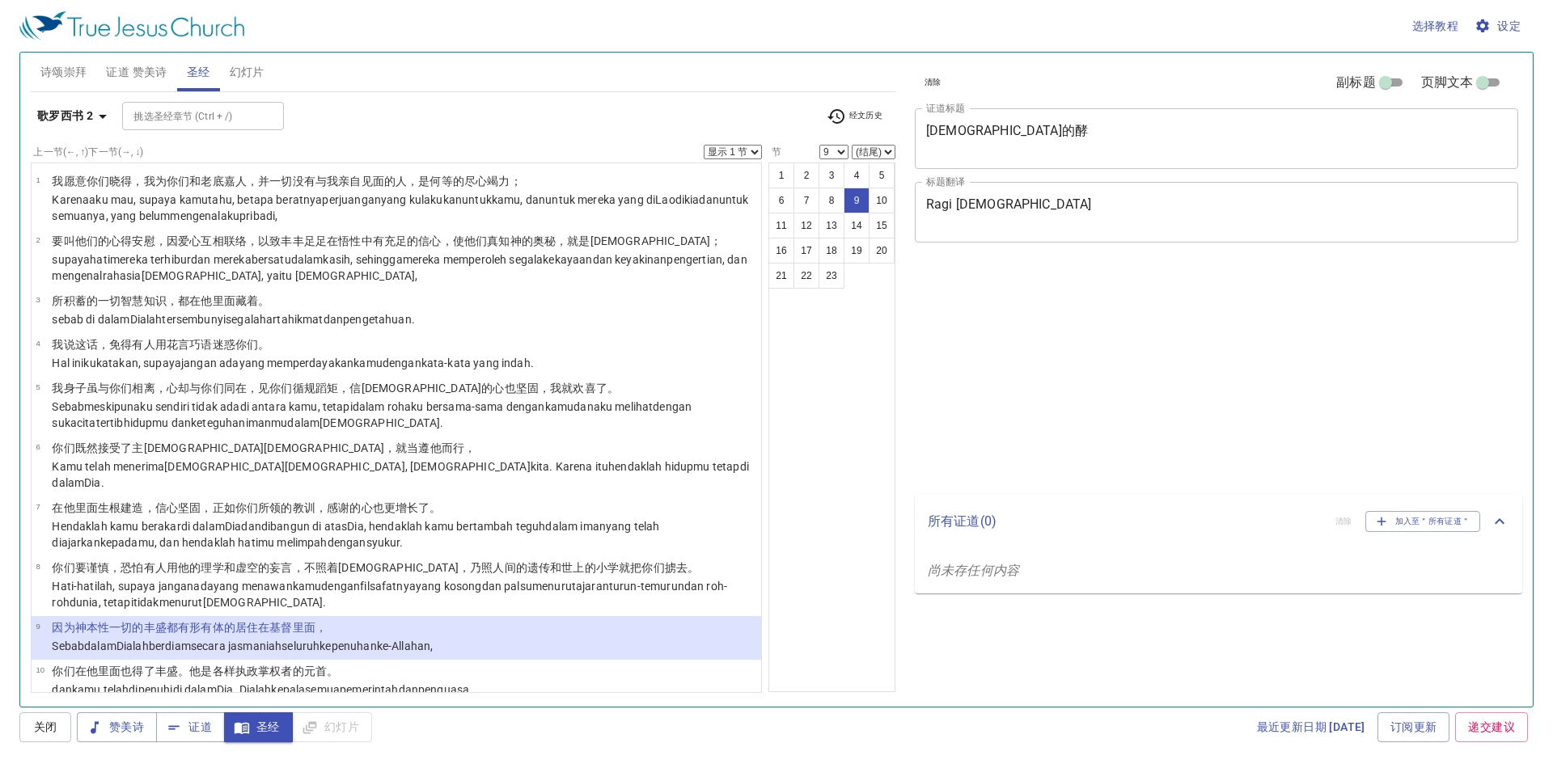
select select "9"
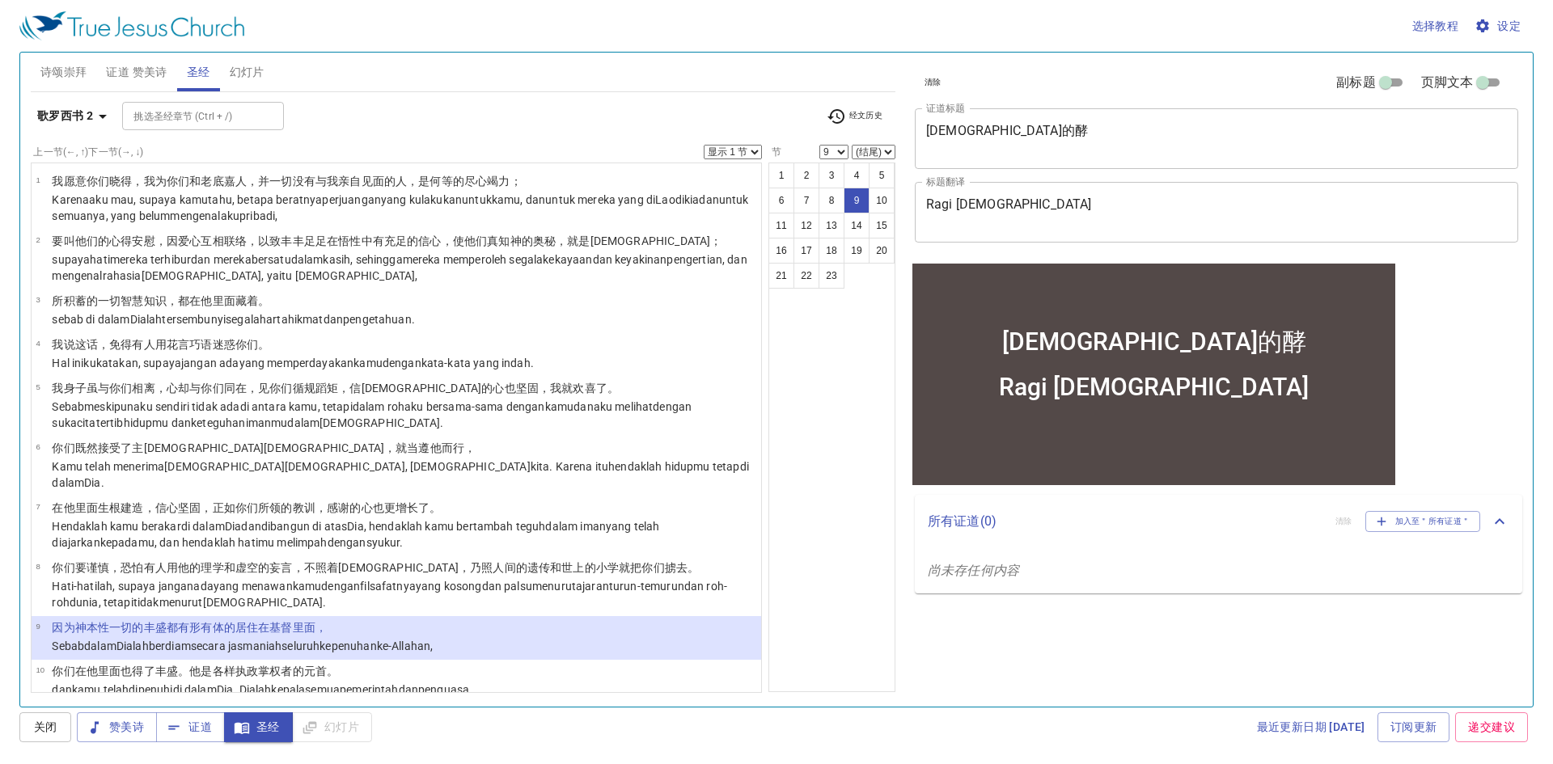
click at [58, 72] on span "诗颂崇拜" at bounding box center [63, 72] width 47 height 20
